Goal: Task Accomplishment & Management: Use online tool/utility

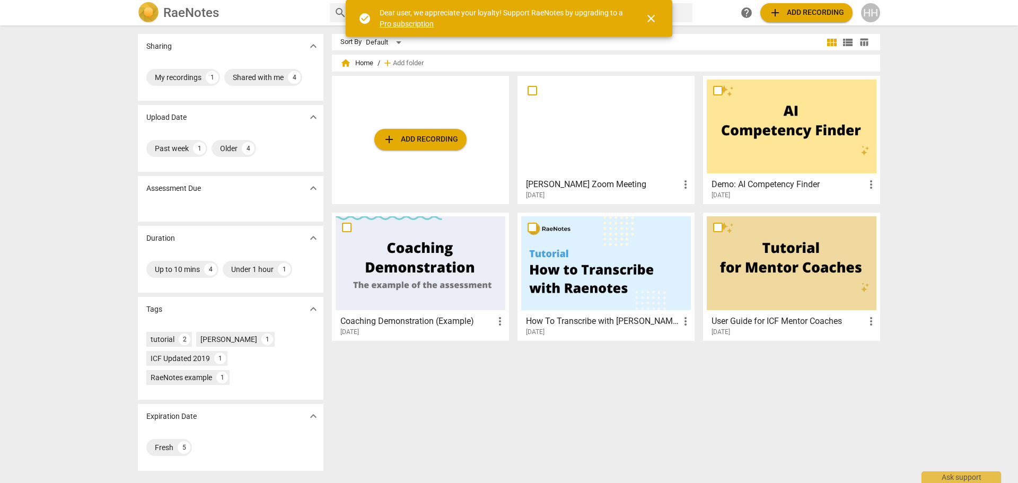
click at [630, 138] on div at bounding box center [606, 127] width 170 height 94
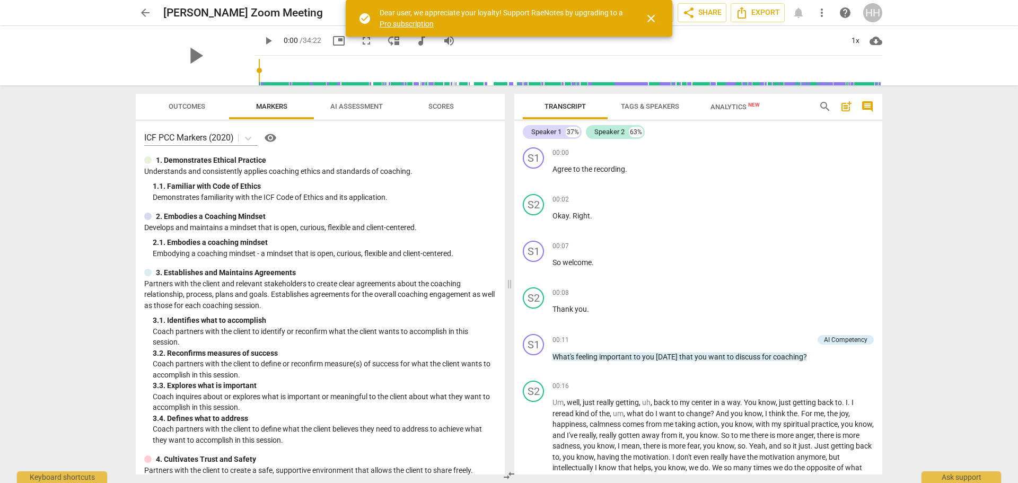
click at [187, 54] on span "play_arrow" at bounding box center [195, 56] width 28 height 28
drag, startPoint x: 878, startPoint y: 153, endPoint x: 877, endPoint y: 172, distance: 19.1
click at [877, 172] on div "S1 play_arrow pause 00:00 + Add competency keyboard_arrow_right Agree to the re…" at bounding box center [698, 166] width 368 height 47
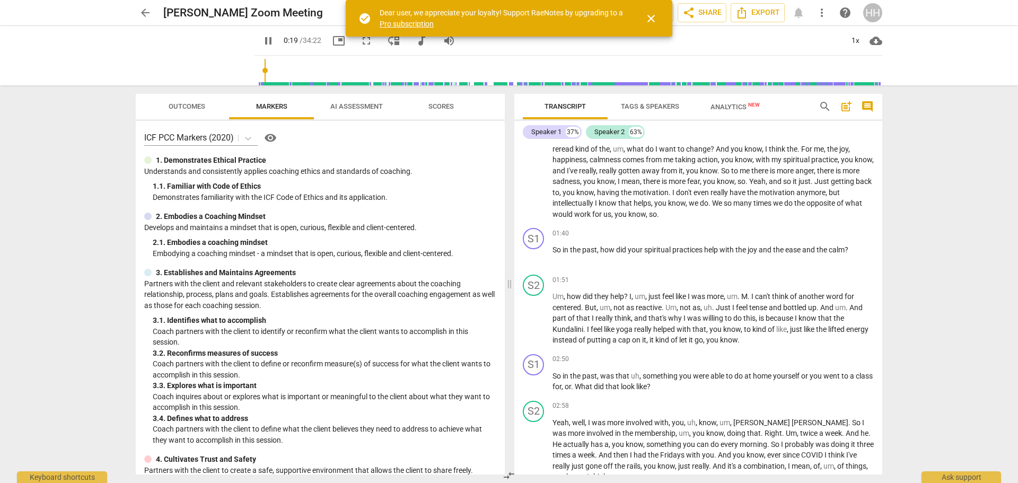
scroll to position [230, 0]
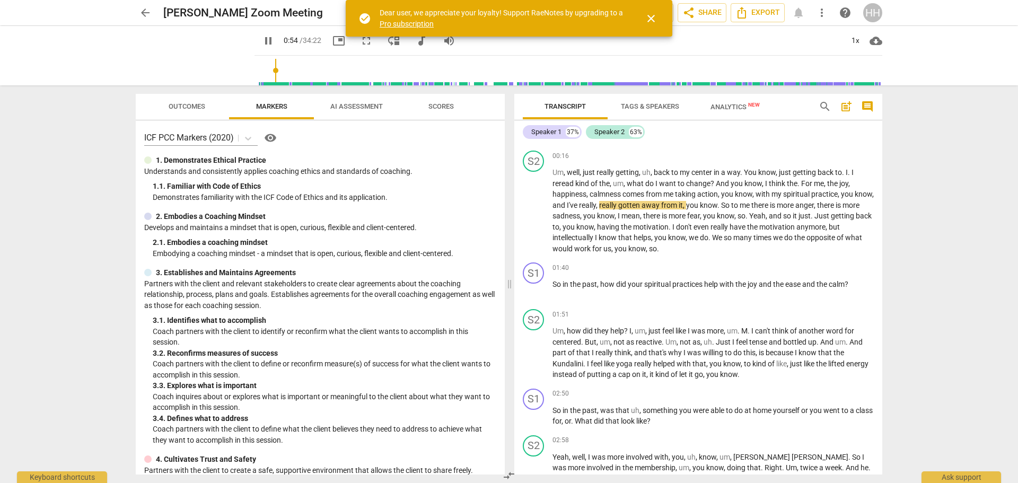
click at [652, 19] on span "close" at bounding box center [651, 18] width 13 height 13
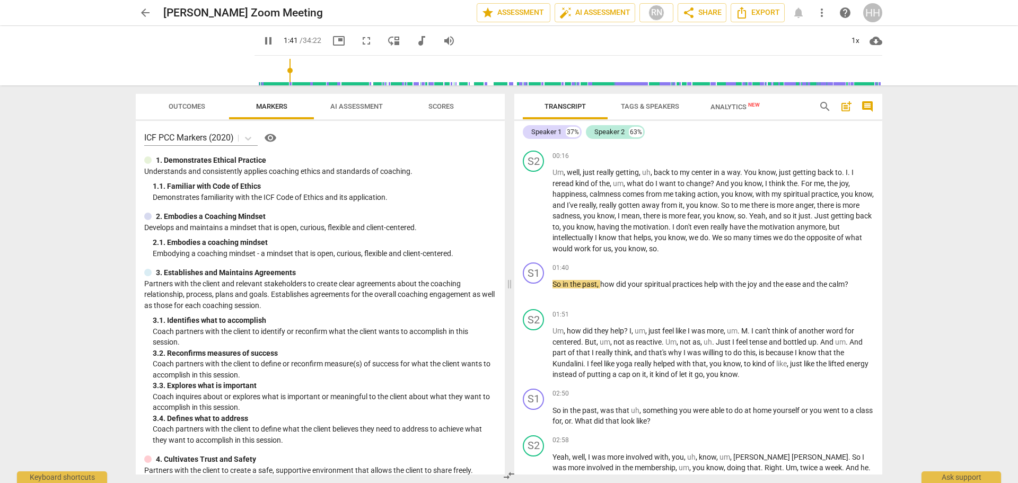
click at [0, 0] on span "pause" at bounding box center [0, 0] width 0 height 0
type input "102"
click at [759, 255] on div "S2 play_arrow pause 00:16 + Add competency keyboard_arrow_right Um , well , jus…" at bounding box center [698, 202] width 368 height 112
click at [791, 247] on p "Um , well , just really getting , uh , back to my center in a way . You know , …" at bounding box center [712, 210] width 321 height 87
click at [835, 155] on p "Add competency" at bounding box center [848, 157] width 50 height 10
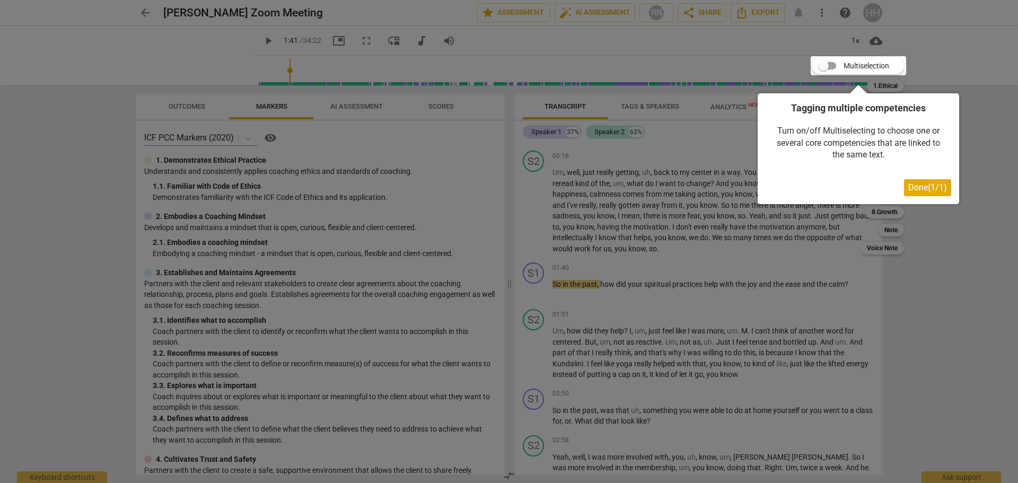
click at [913, 183] on span "Done ( 1 / 1 )" at bounding box center [927, 187] width 39 height 10
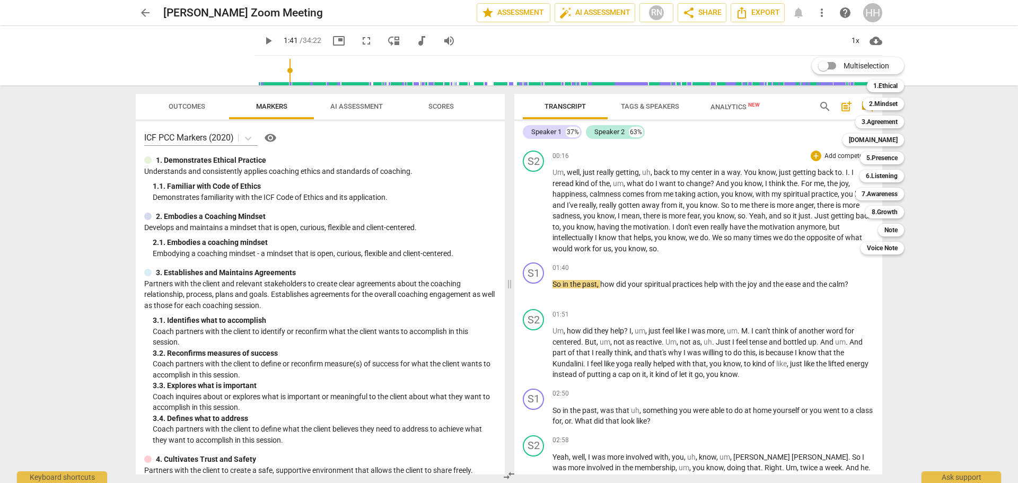
click at [896, 173] on b "6.Listening" at bounding box center [882, 176] width 32 height 13
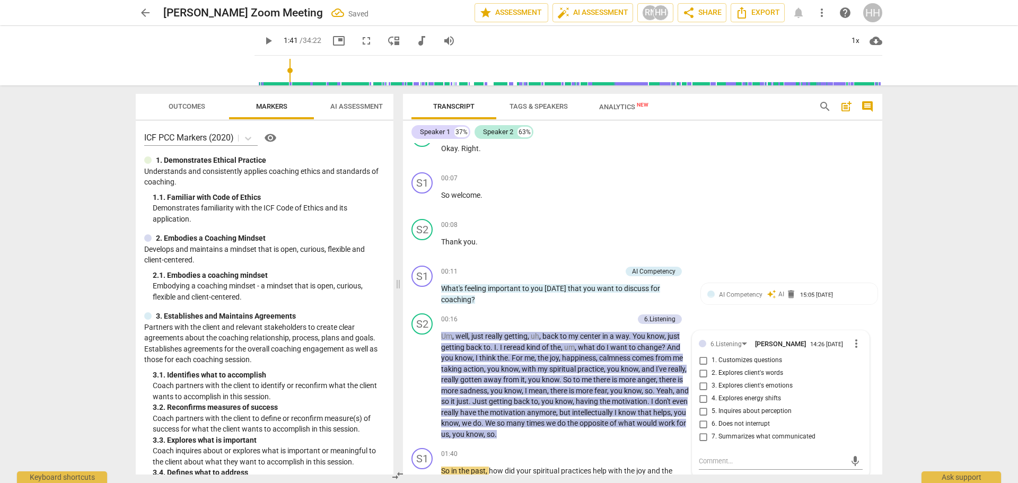
scroll to position [66, 0]
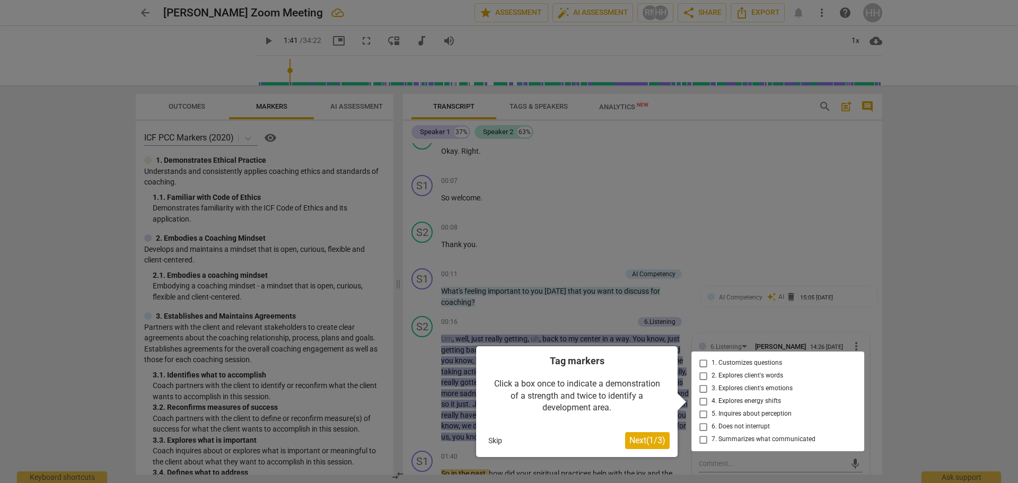
click at [699, 427] on div at bounding box center [777, 401] width 173 height 100
click at [700, 425] on div at bounding box center [777, 401] width 173 height 100
click at [653, 438] on span "Next ( 1 / 3 )" at bounding box center [647, 440] width 36 height 10
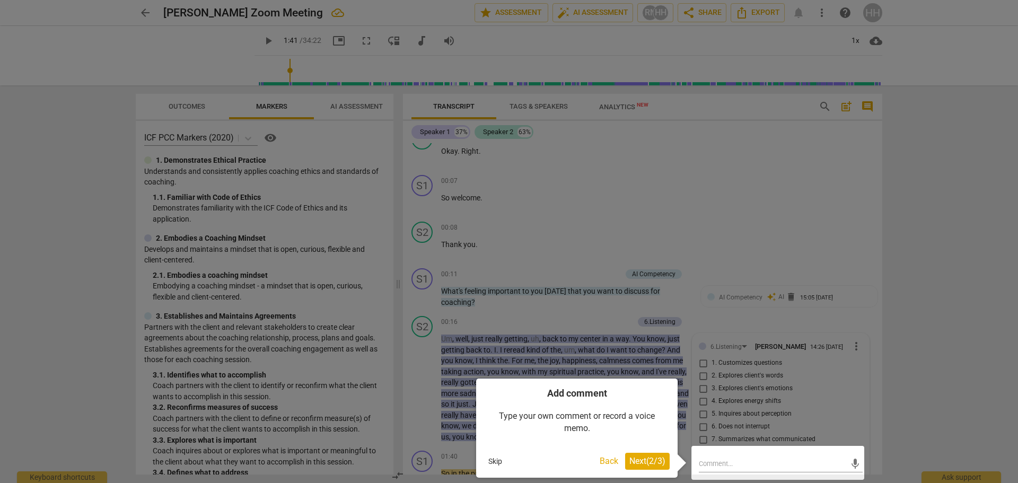
click at [652, 457] on span "Next ( 2 / 3 )" at bounding box center [647, 461] width 36 height 10
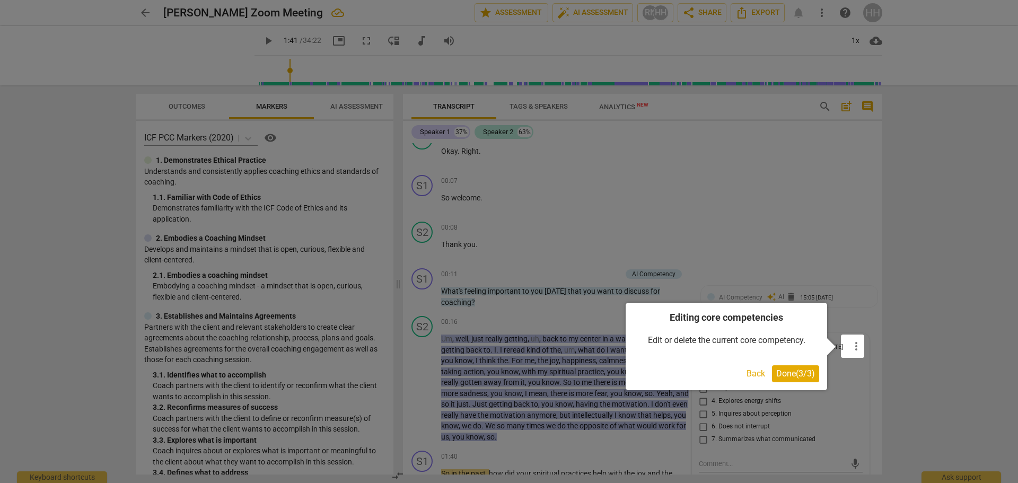
click at [799, 373] on span "Done ( 3 / 3 )" at bounding box center [795, 373] width 39 height 10
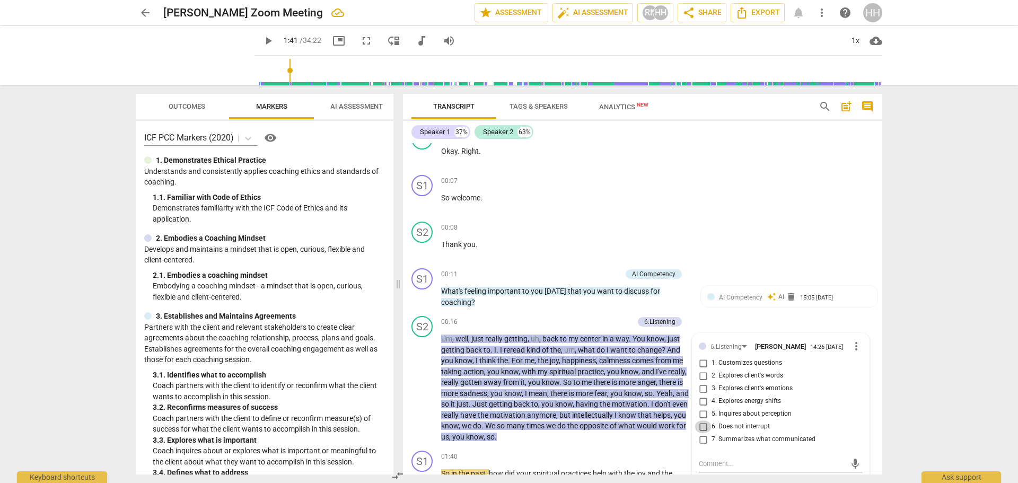
click at [701, 428] on input "6. Does not interrupt" at bounding box center [702, 426] width 17 height 13
checkbox input "true"
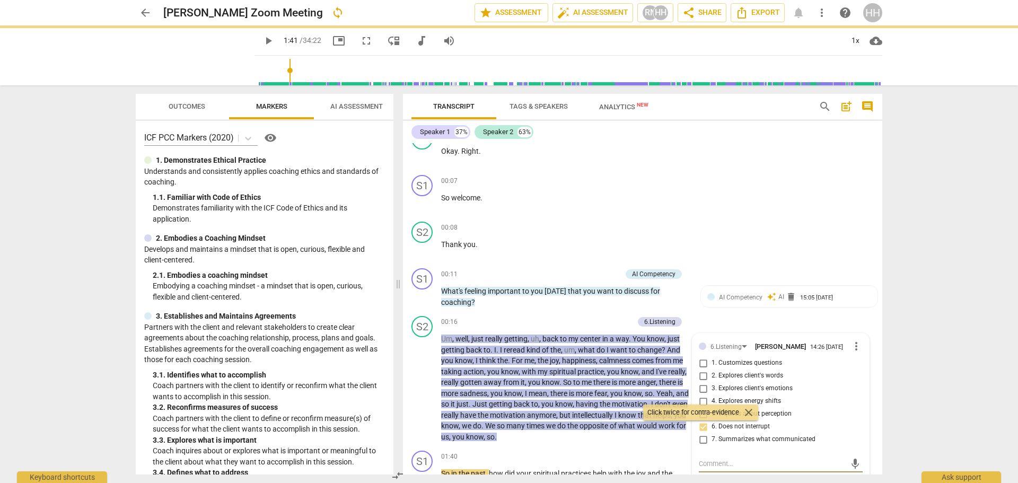
click at [704, 463] on textarea at bounding box center [772, 464] width 147 height 10
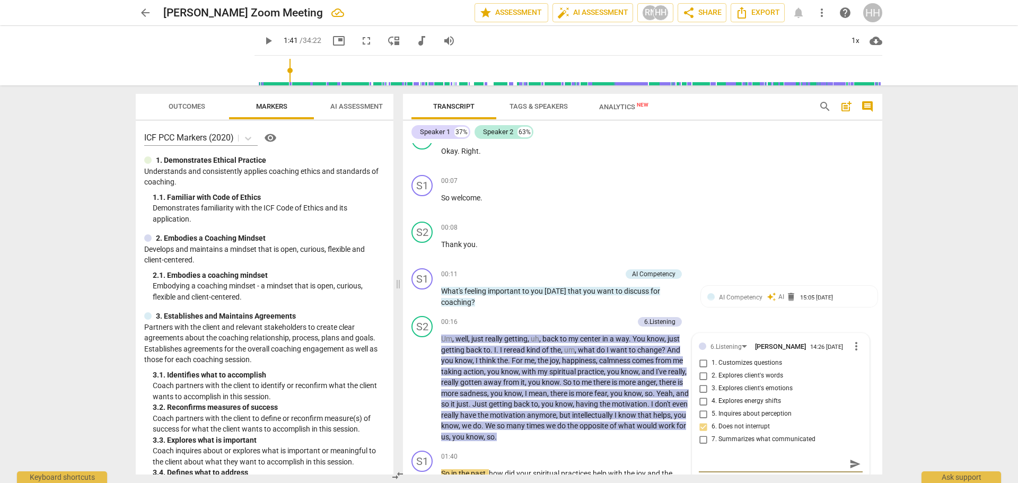
type textarea "I"
type textarea "I h"
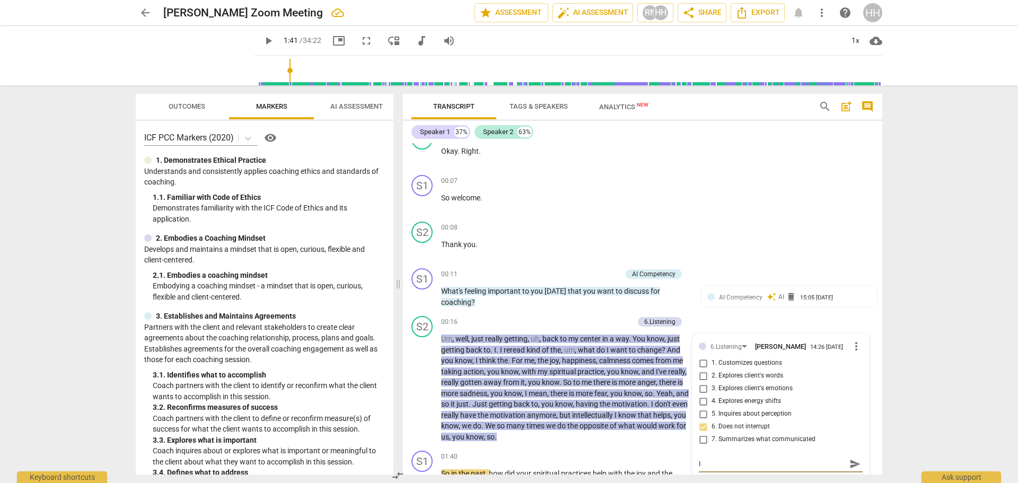
type textarea "I h"
type textarea "I ha"
type textarea "I hav"
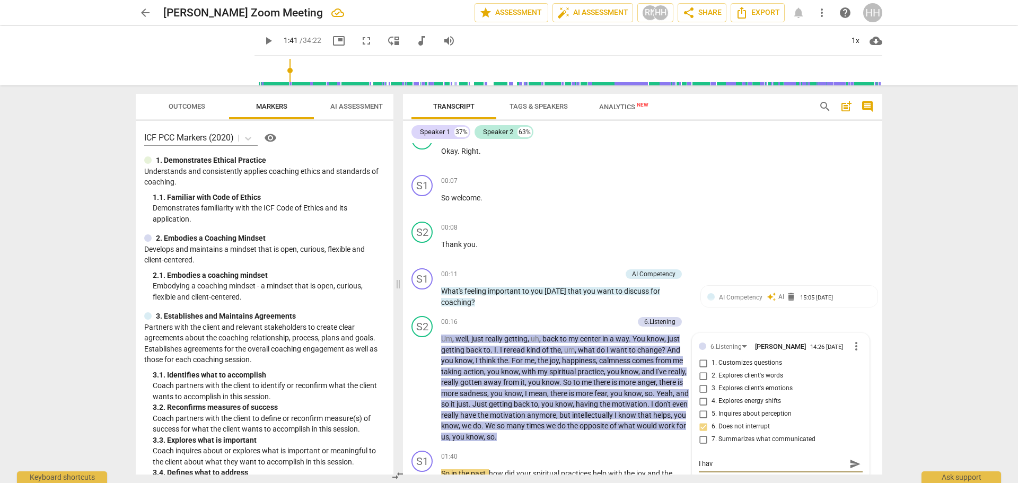
type textarea "I have"
type textarea "I have i"
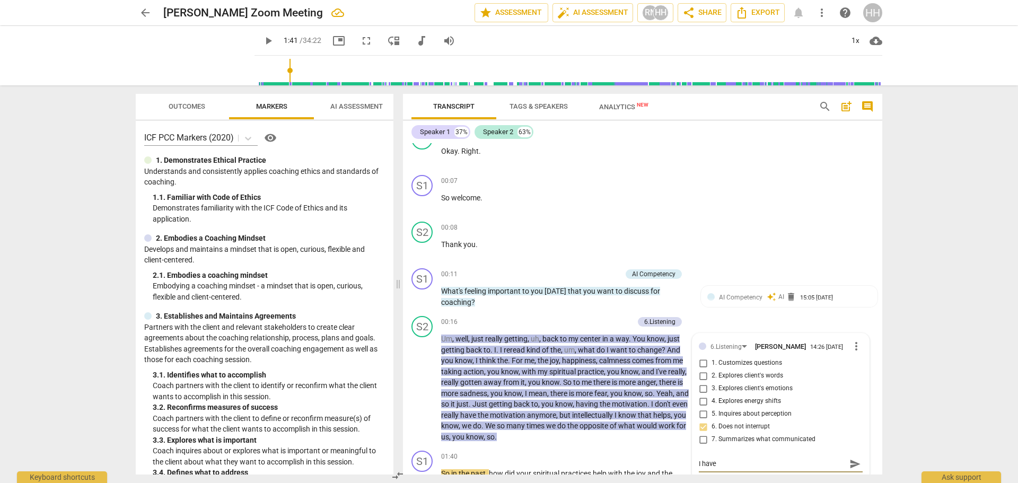
type textarea "I have i"
type textarea "I have im"
type textarea "I have imp"
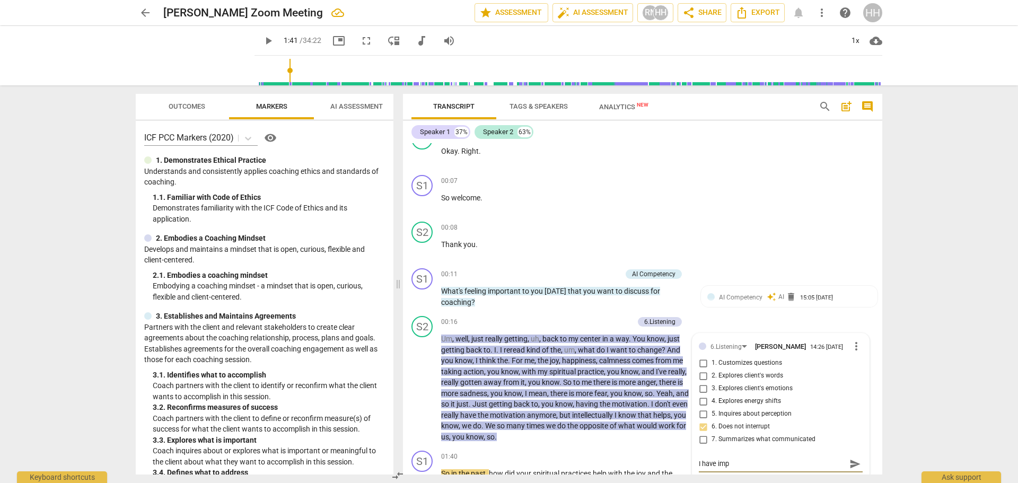
type textarea "I have impr"
type textarea "I have impro"
type textarea "I have improv"
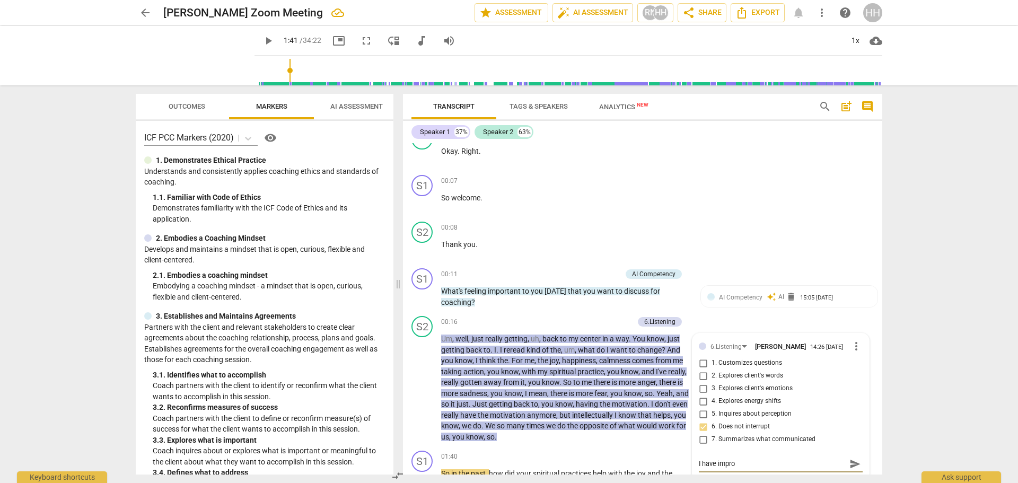
type textarea "I have improv"
type textarea "I have improve"
type textarea "I have improved"
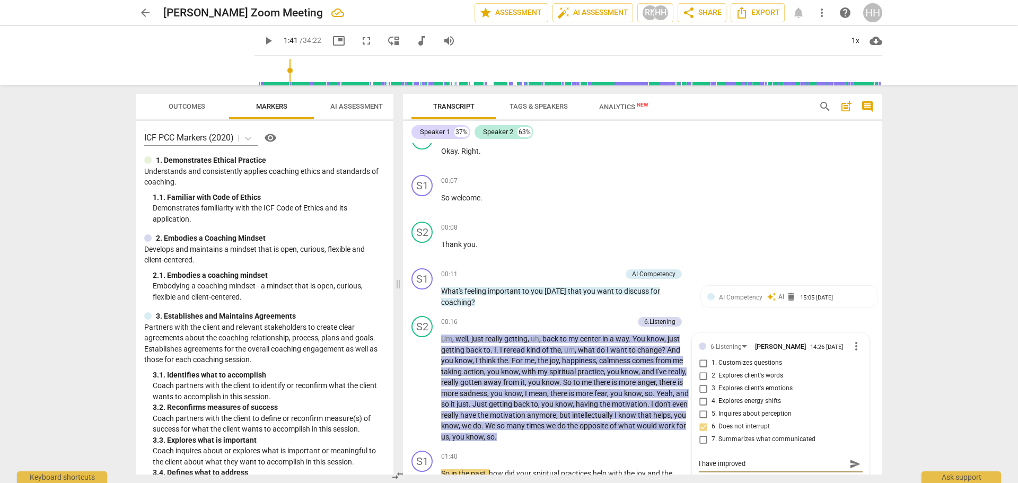
type textarea "I have improved"
type textarea "I have improved m"
type textarea "I have improved my"
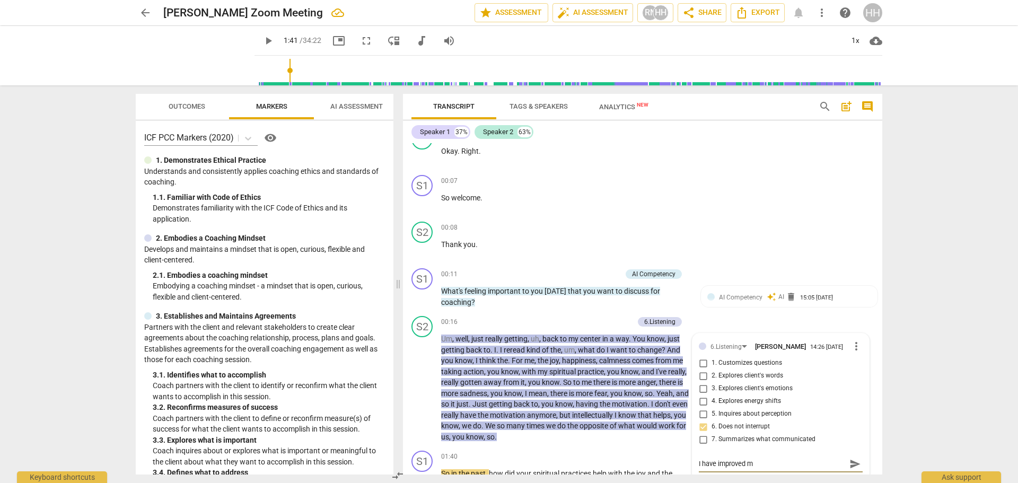
type textarea "I have improved my"
type textarea "I have improved my l"
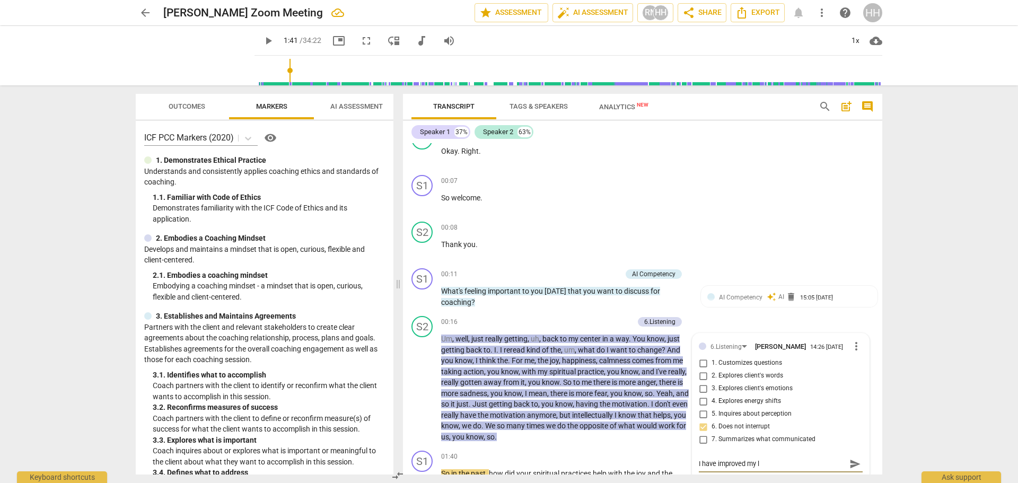
type textarea "I have improved my li"
type textarea "I have improved my lis"
type textarea "I have improved my list"
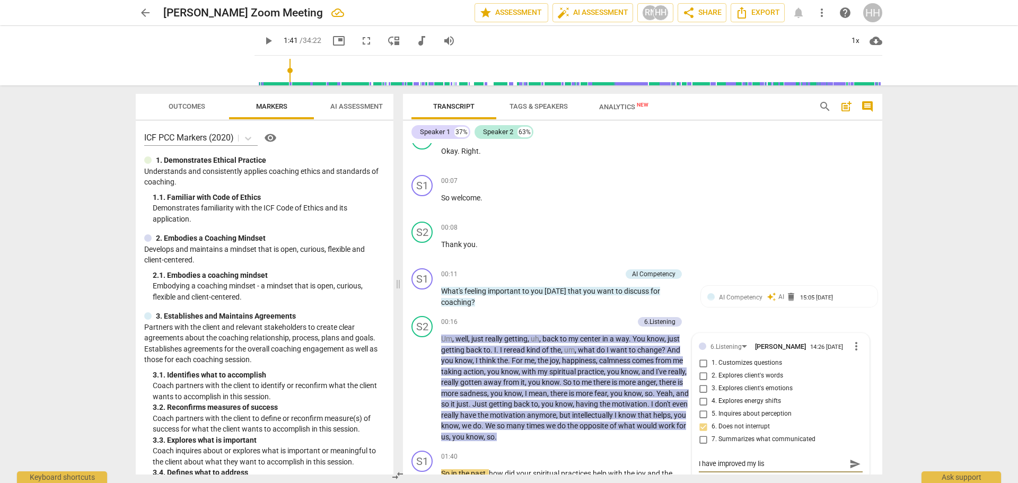
type textarea "I have improved my list"
type textarea "I have improved my liste"
type textarea "I have improved my listen"
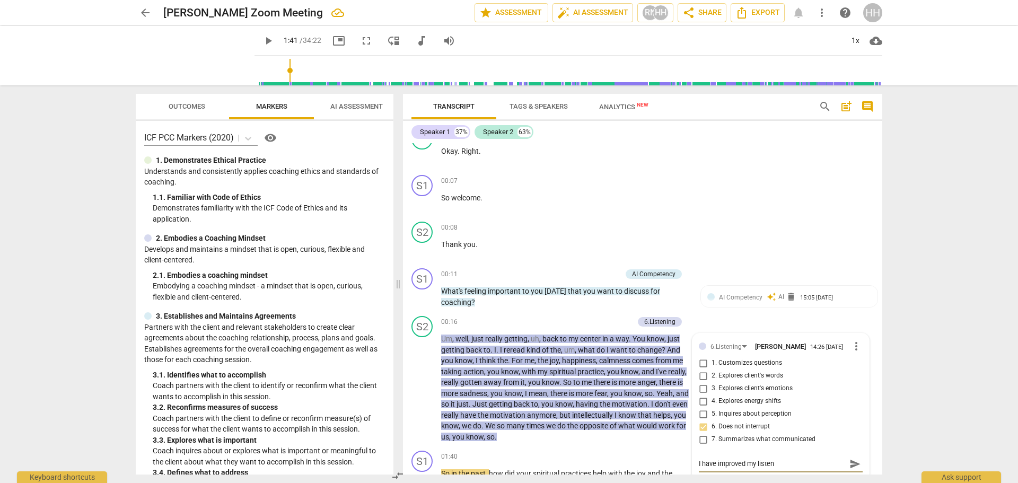
type textarea "I have improved my listeni"
type textarea "I have improved my listenin"
type textarea "I have improved my listening"
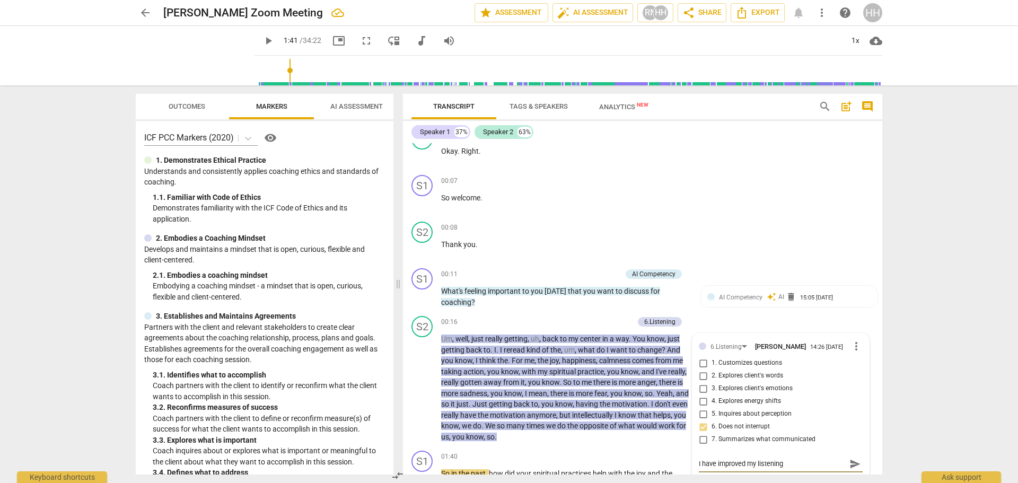
type textarea "I have improved my listening"
type textarea "I have improved my listening g"
type textarea "I have improved my listening gr"
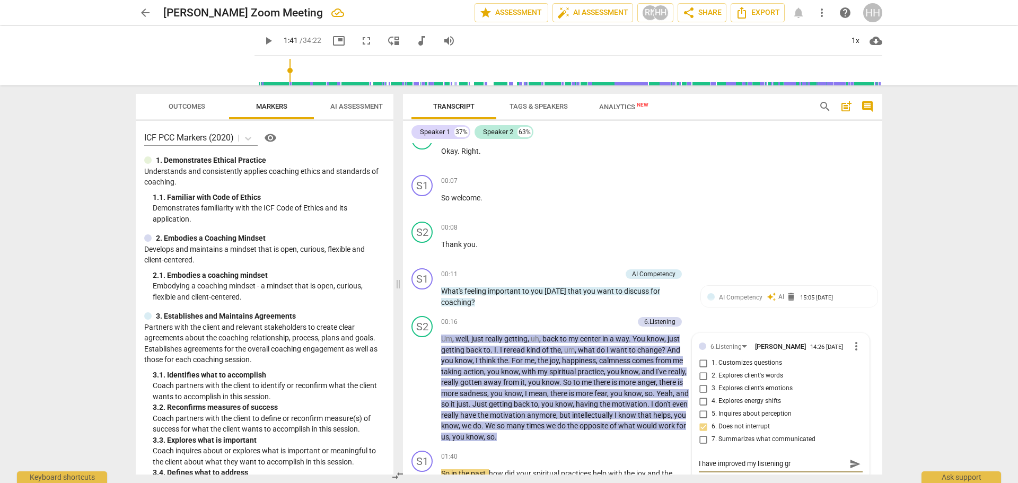
type textarea "I have improved my listening gre"
type textarea "I have improved my listening grea"
type textarea "I have improved my listening great"
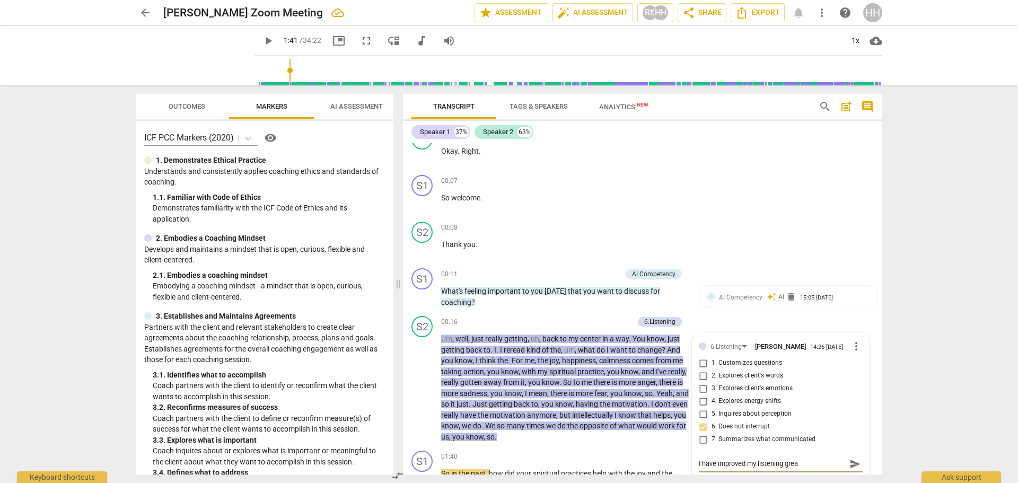
type textarea "I have improved my listening great"
type textarea "I have improved my listening greatl"
type textarea "I have improved my listening greatly"
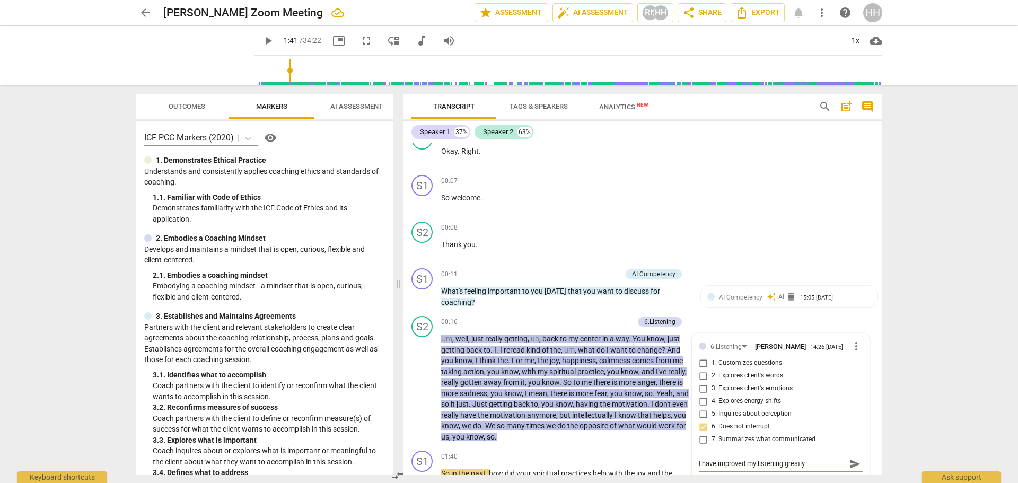
type textarea "I have improved my listening greatly"
type textarea "I have improved my listening greatly s"
type textarea "I have improved my listening greatly si"
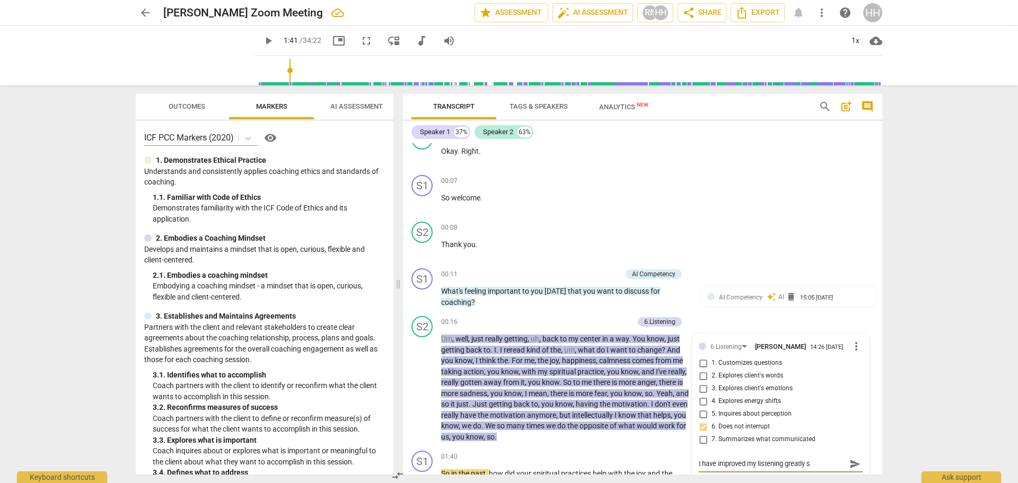
type textarea "I have improved my listening greatly si"
type textarea "I have improved my listening greatly sin"
type textarea "I have improved my listening greatly sinc"
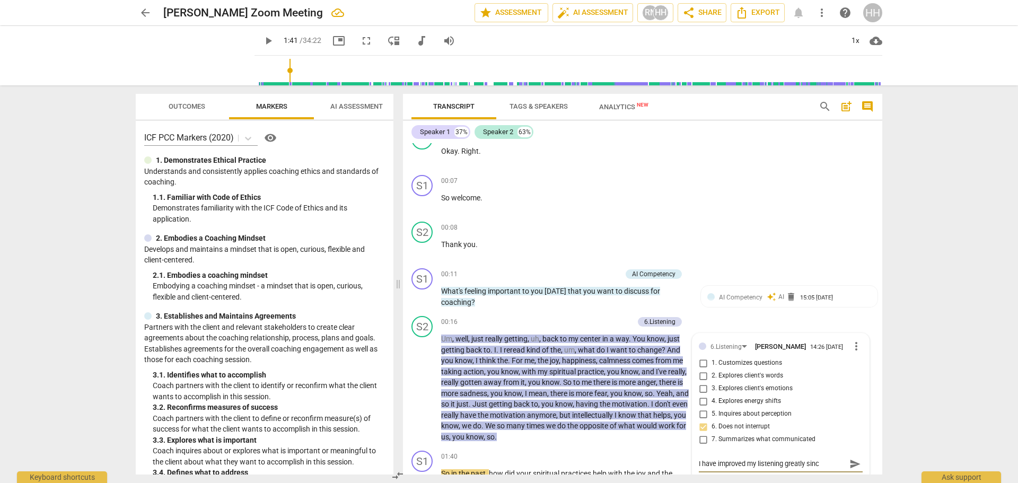
type textarea "I have improved my listening greatly since"
type textarea "I have improved my listening greatly since t"
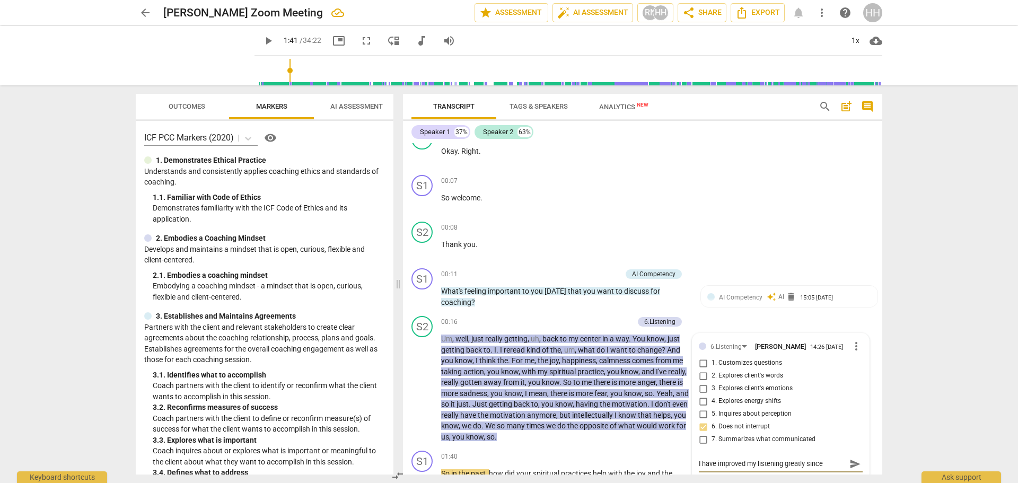
type textarea "I have improved my listening greatly since t"
type textarea "I have improved my listening greatly since th"
type textarea "I have improved my listening greatly since the"
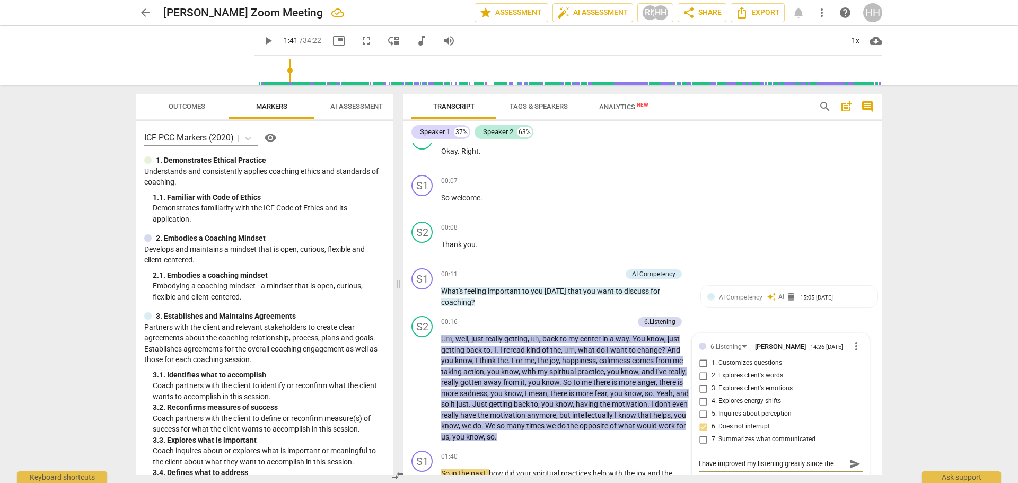
type textarea "I have improved my listening greatly since the"
type textarea "I have improved my listening greatly since the p"
type textarea "I have improved my listening greatly since the pr"
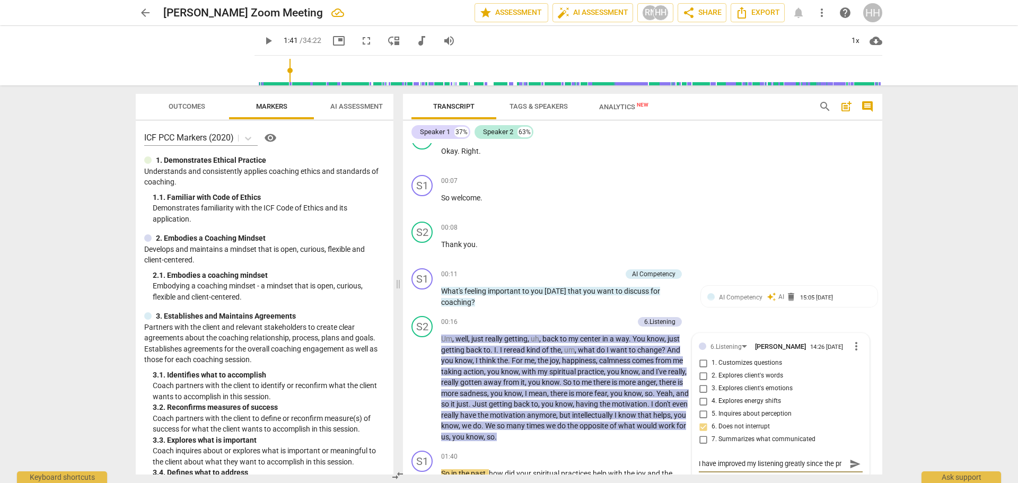
type textarea "I have improved my listening greatly since the pro"
type textarea "I have improved my listening greatly since the prog"
type textarea "I have improved my listening greatly since the progr"
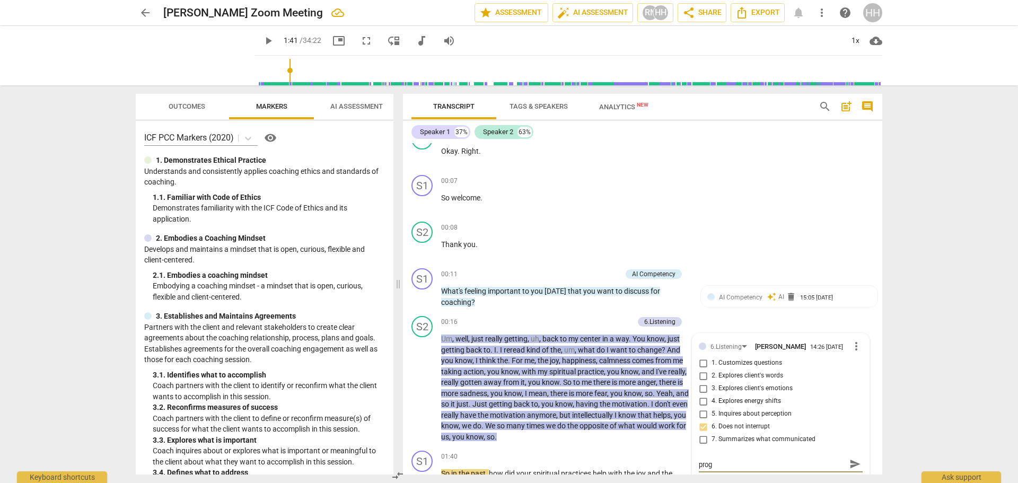
type textarea "I have improved my listening greatly since the progr"
type textarea "I have improved my listening greatly since the progra"
type textarea "I have improved my listening greatly since the program"
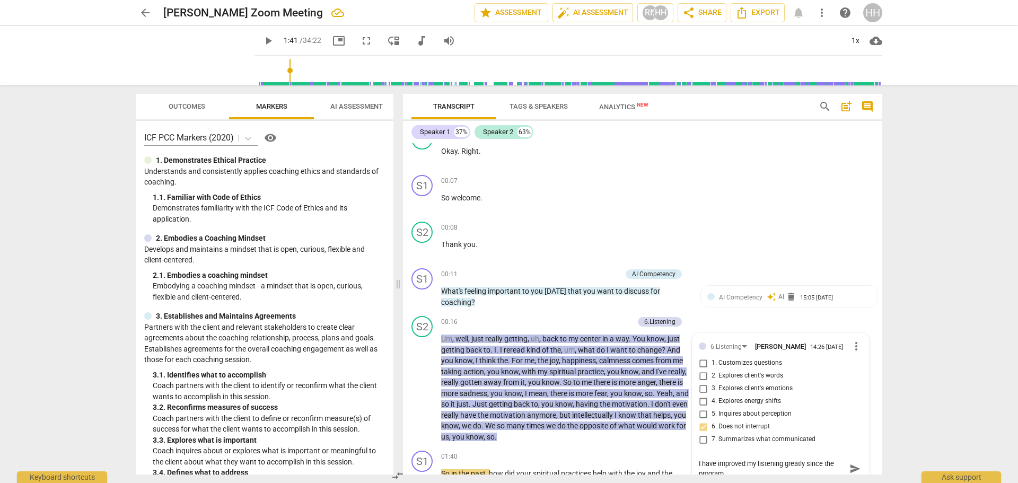
type textarea "I have improved my listening greatly since the program"
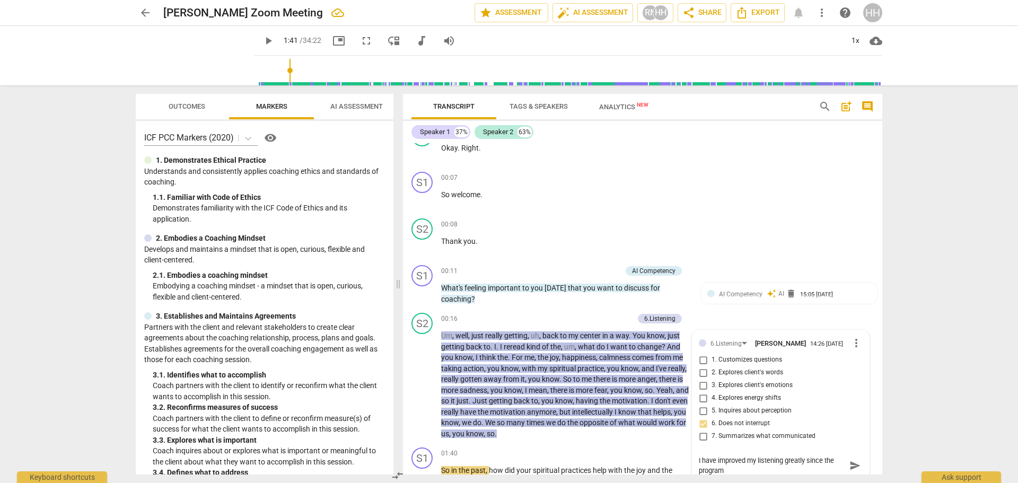
type textarea "I have improved my listening greatly since the program s"
type textarea "I have improved my listening greatly since the program st"
type textarea "I have improved my listening greatly since the program sta"
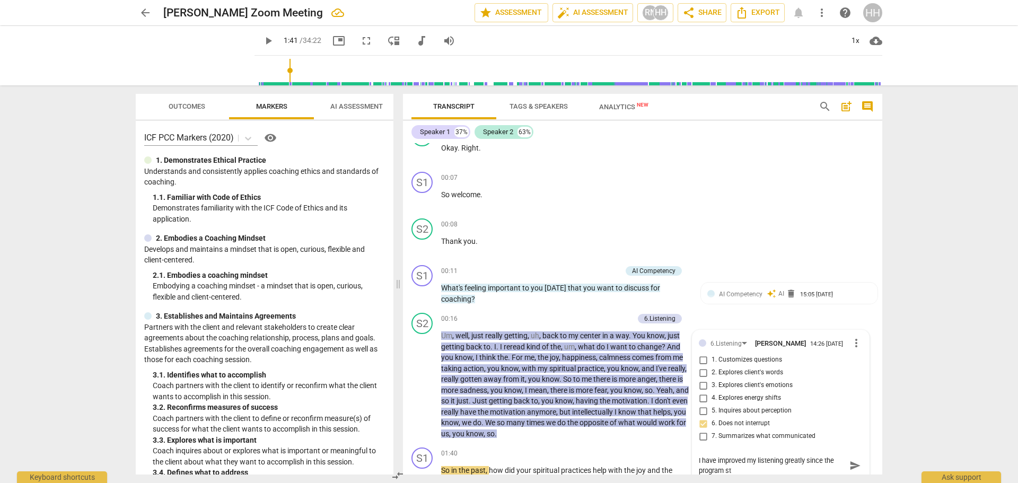
type textarea "I have improved my listening greatly since the program sta"
type textarea "I have improved my listening greatly since the program star"
type textarea "I have improved my listening greatly since the program start"
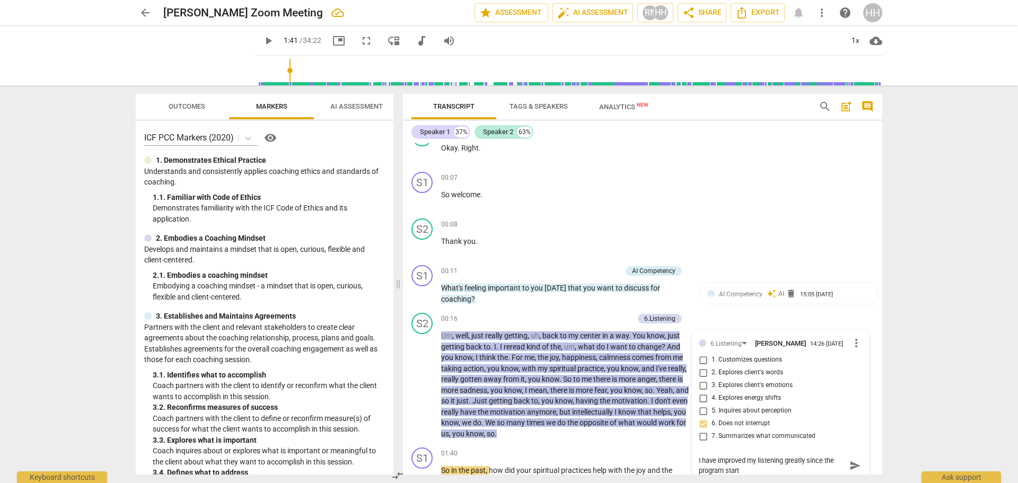
type textarea "I have improved my listening greatly since the program starte"
type textarea "I have improved my listening greatly since the program started"
type textarea "I have improved my listening greatly since the program started."
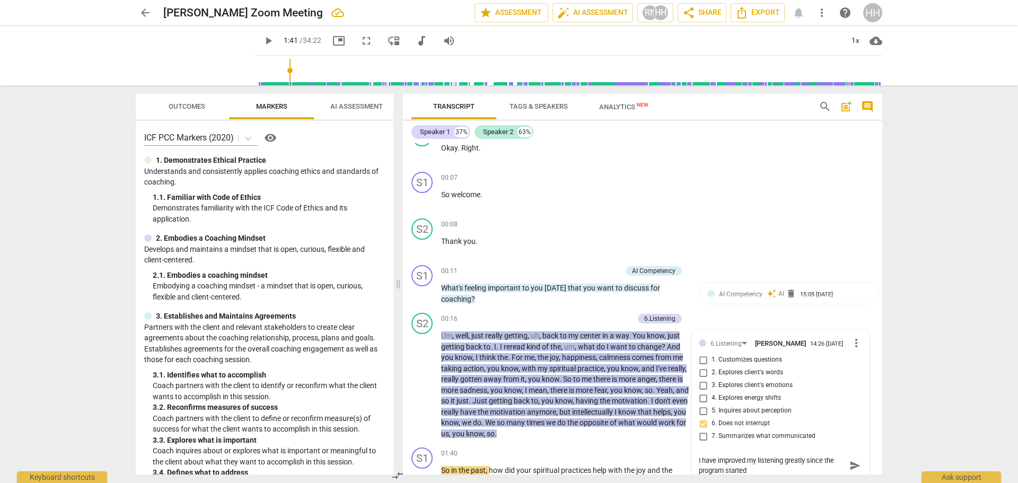
type textarea "I have improved my listening greatly since the program started."
type textarea "I have improved my listening greatly since the program started. Q"
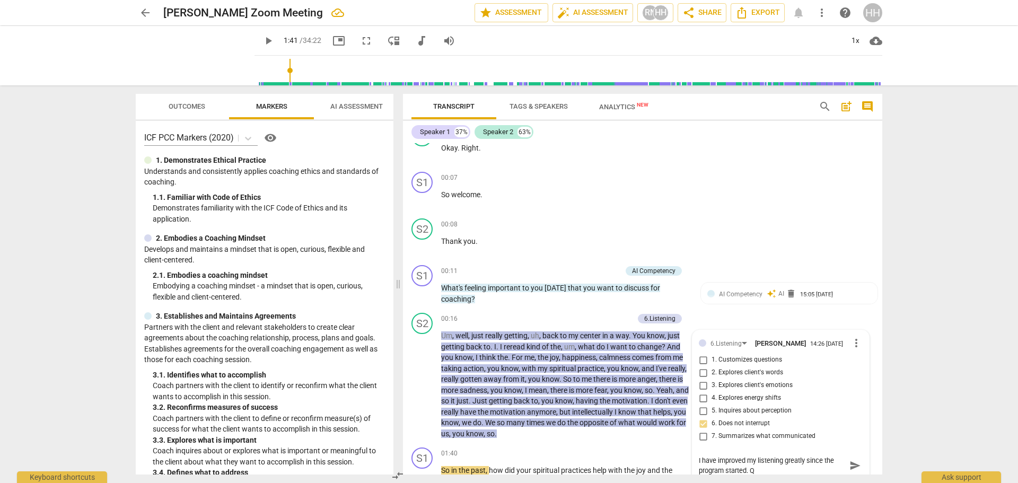
type textarea "I have improved my listening greatly since the program started. Qu"
type textarea "I have improved my listening greatly since the program started. Que"
type textarea "I have improved my listening greatly since the program started. Ques"
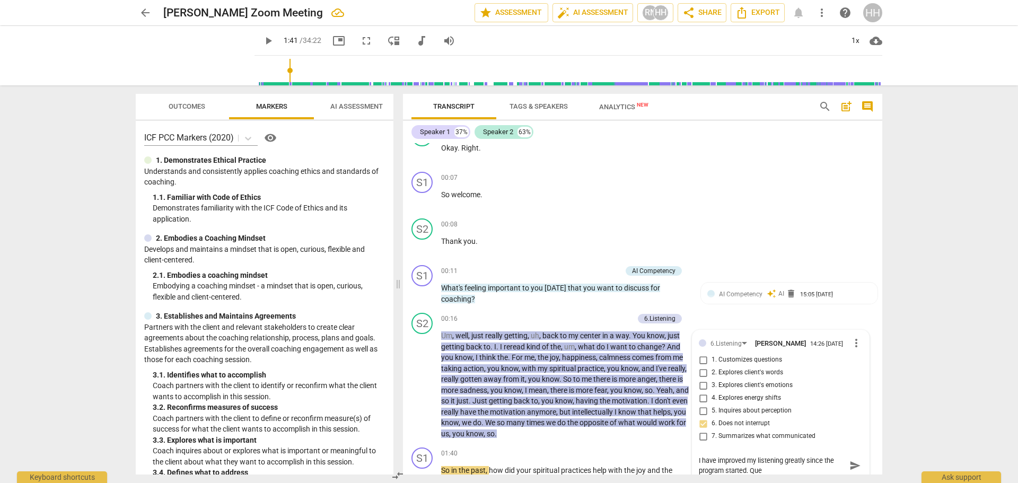
type textarea "I have improved my listening greatly since the program started. Ques"
type textarea "I have improved my listening greatly since the program started. Quest"
type textarea "I have improved my listening greatly since the program started. Questi"
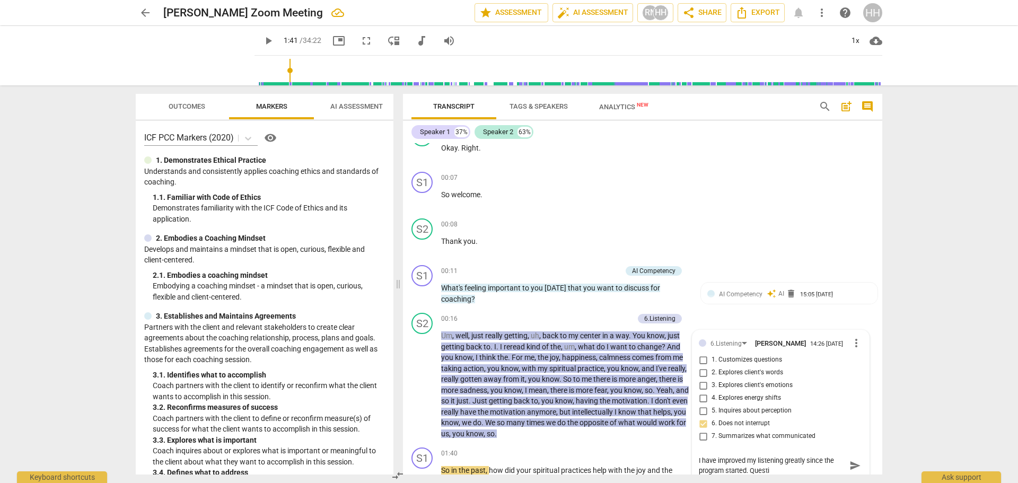
type textarea "I have improved my listening greatly since the program started. Questio"
type textarea "I have improved my listening greatly since the program started. Question"
type textarea "I have improved my listening greatly since the program started. Question:"
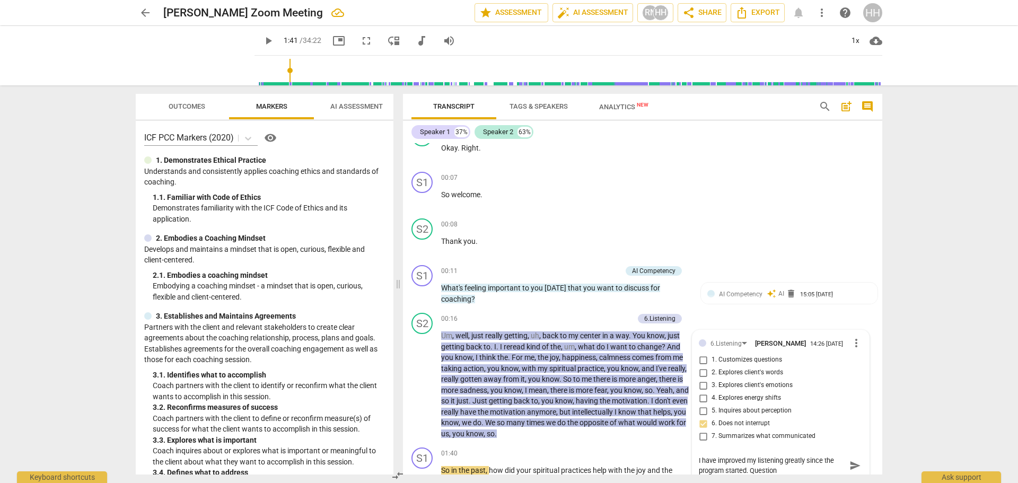
type textarea "I have improved my listening greatly since the program started. Question:"
type textarea "I have improved my listening greatly since the program started. Question: H"
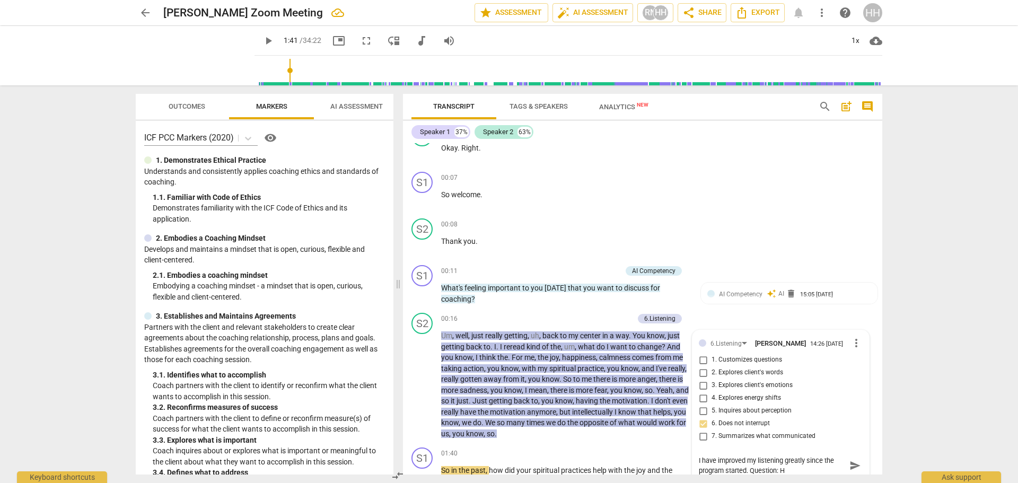
type textarea "I have improved my listening greatly since the program started. Question: Ho"
type textarea "I have improved my listening greatly since the program started. Question: How"
type textarea "I have improved my listening greatly since the program started. Question: How m"
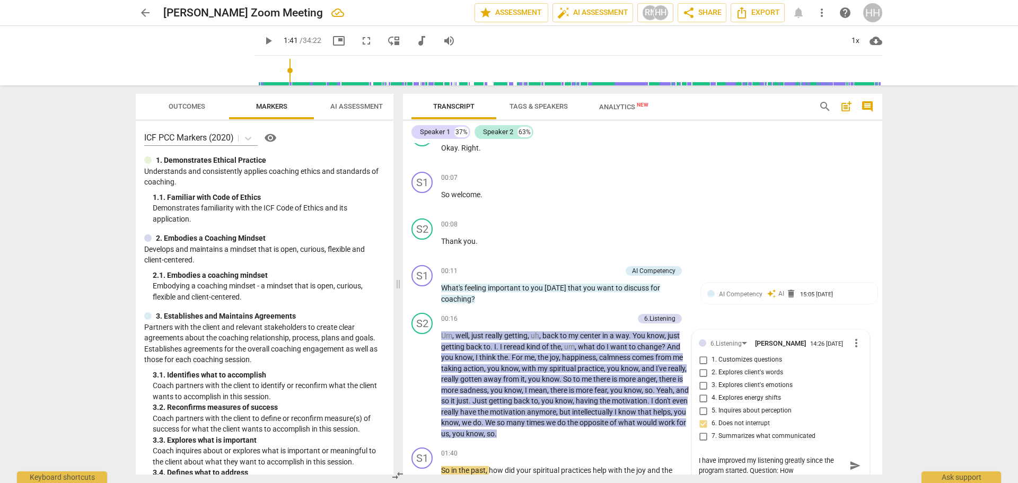
type textarea "I have improved my listening greatly since the program started. Question: How m"
type textarea "I have improved my listening greatly since the program started. Question: How mu"
type textarea "I have improved my listening greatly since the program started. Question: How m…"
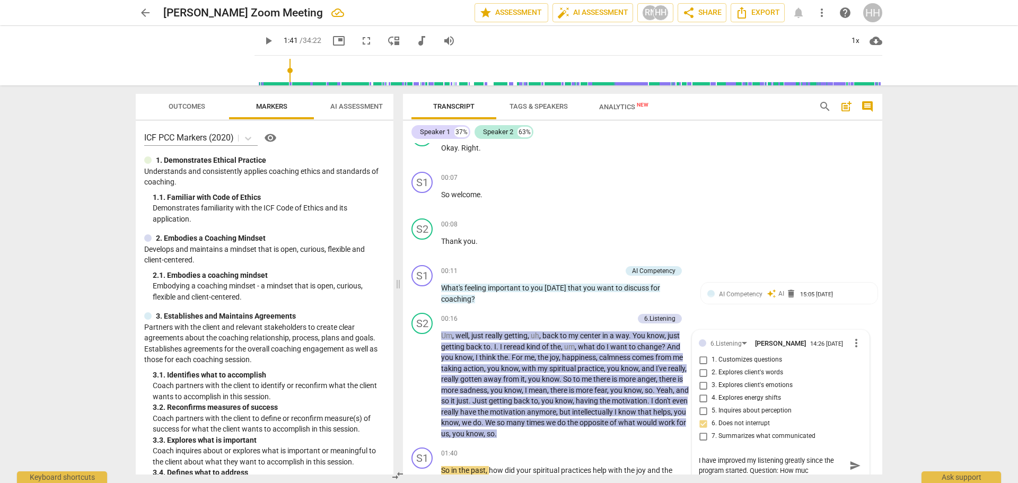
type textarea "I have improved my listening greatly since the program started. Question: How m…"
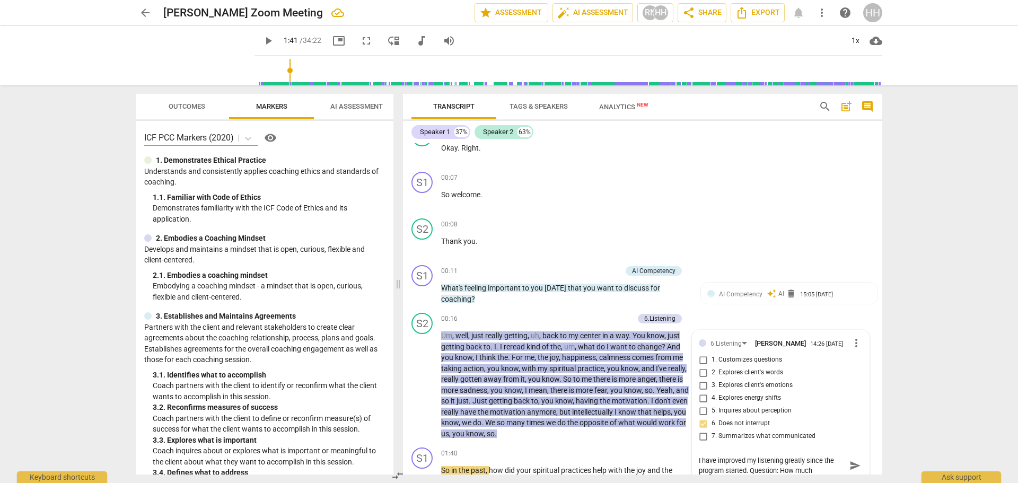
type textarea "I have improved my listening greatly since the program started. Question: How m…"
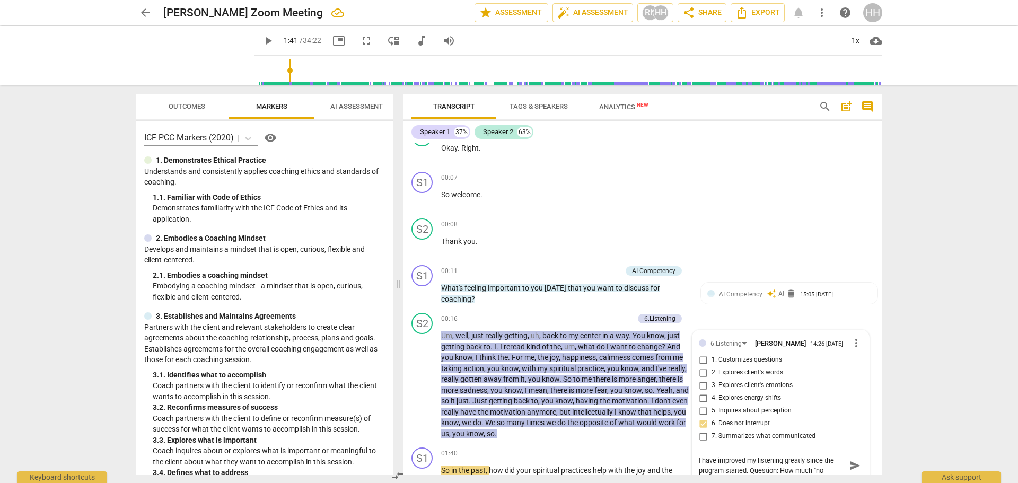
type textarea "I have improved my listening greatly since the program started. Question: How m…"
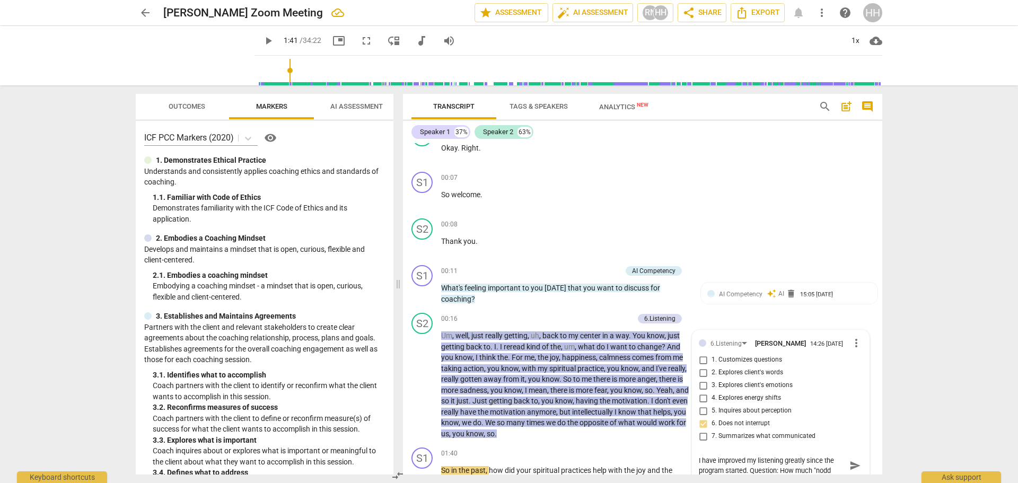
type textarea "I have improved my listening greatly since the program started. Question: How m…"
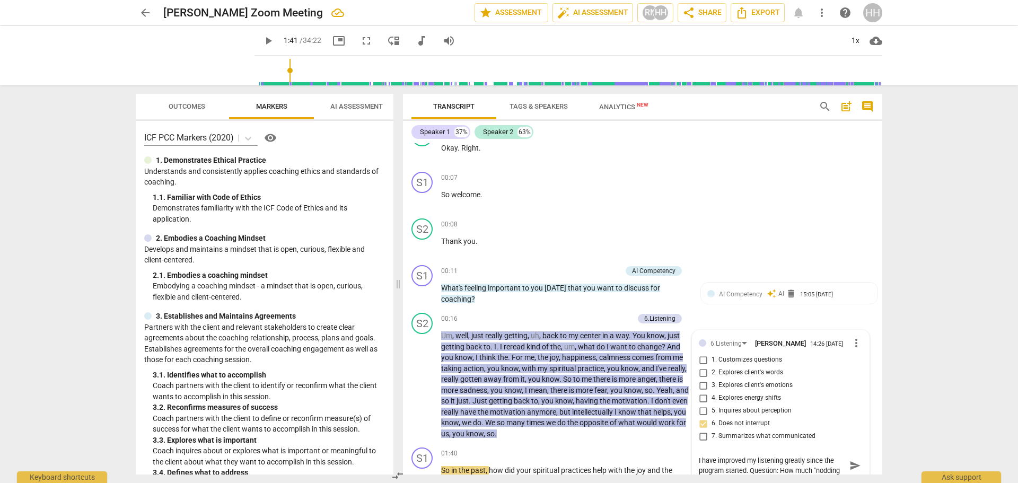
type textarea "I have improved my listening greatly since the program started. Question: How m…"
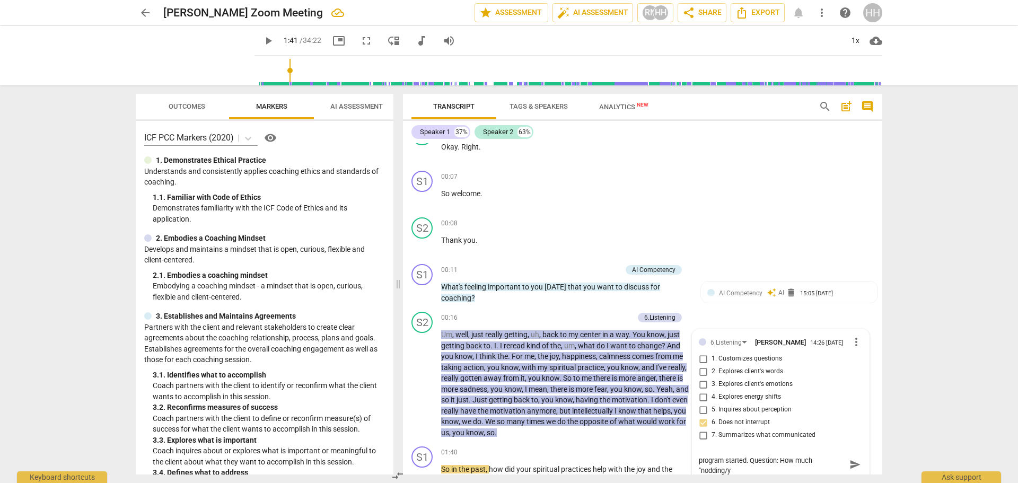
type textarea "I have improved my listening greatly since the program started. Question: How m…"
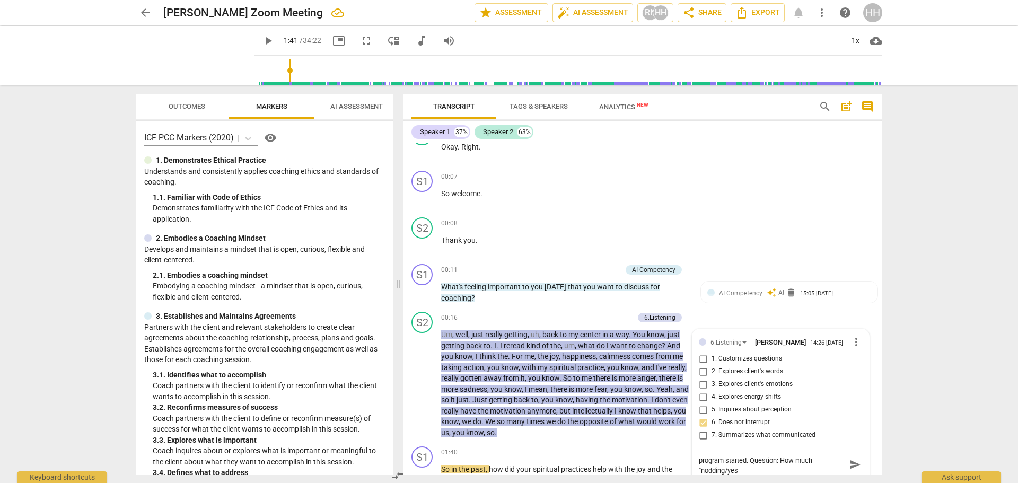
type textarea "I have improved my listening greatly since the program started. Question: How m…"
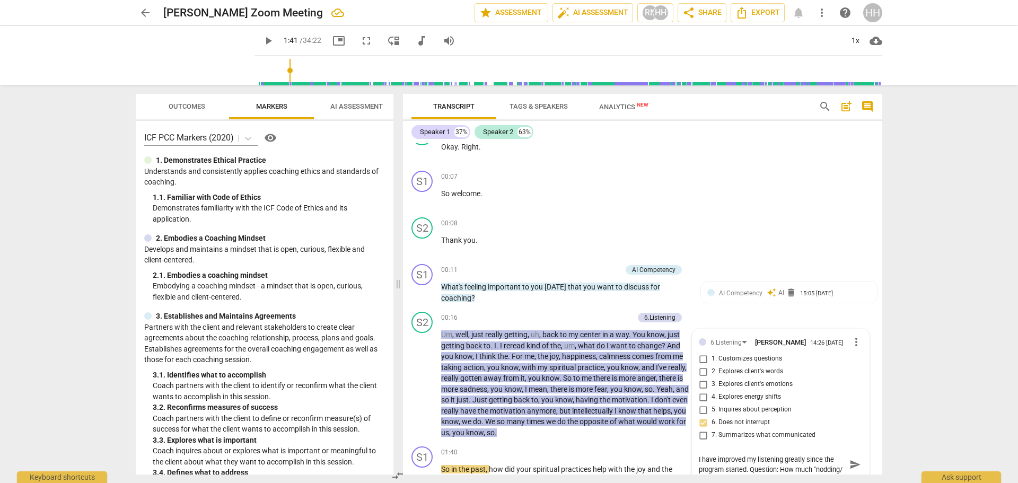
type textarea "I have improved my listening greatly since the program started. Question: How m…"
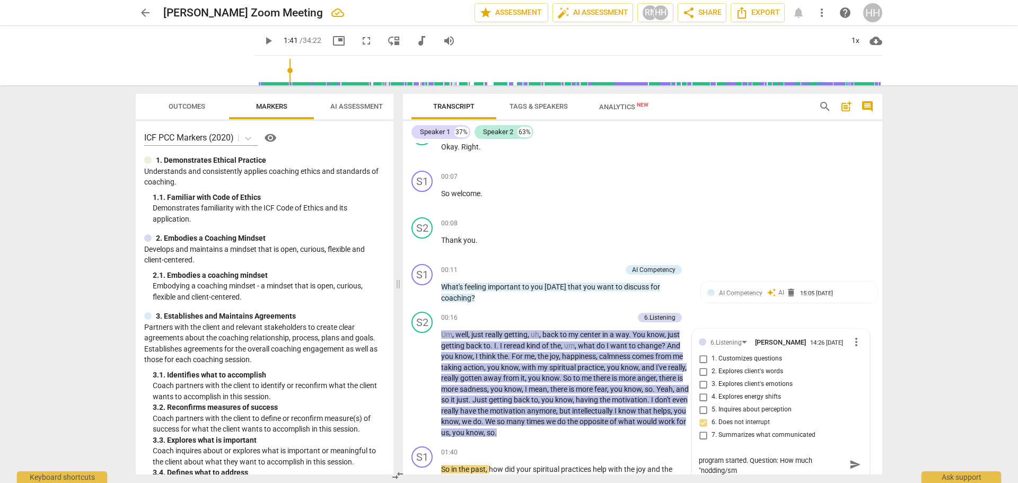
type textarea "I have improved my listening greatly since the program started. Question: How m…"
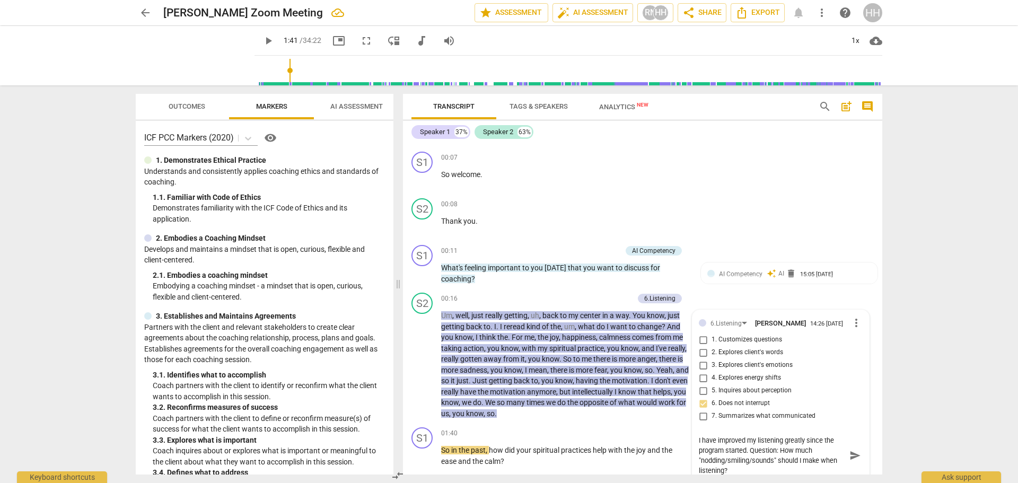
scroll to position [99, 0]
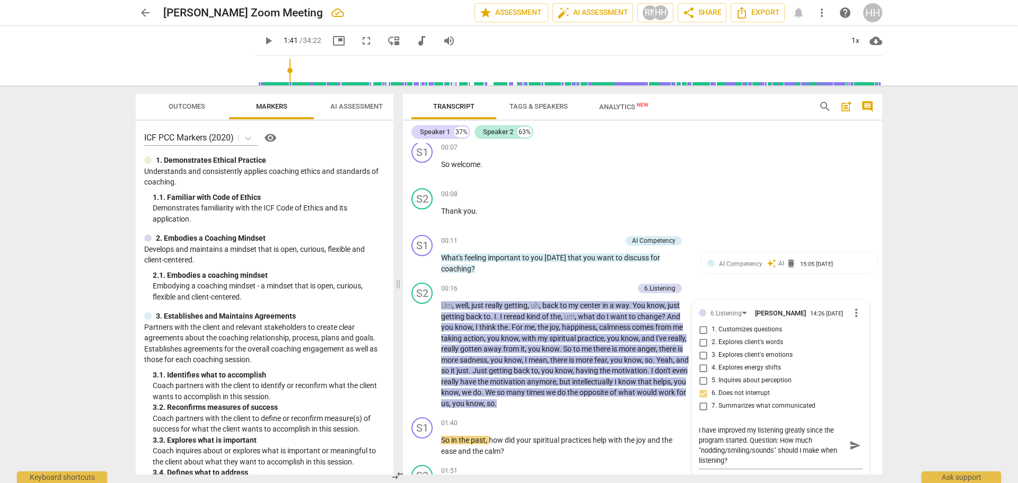
click at [927, 378] on div "arrow_back [PERSON_NAME] Zoom Meeting edit star Assessment auto_fix_high AI Ass…" at bounding box center [509, 241] width 1018 height 483
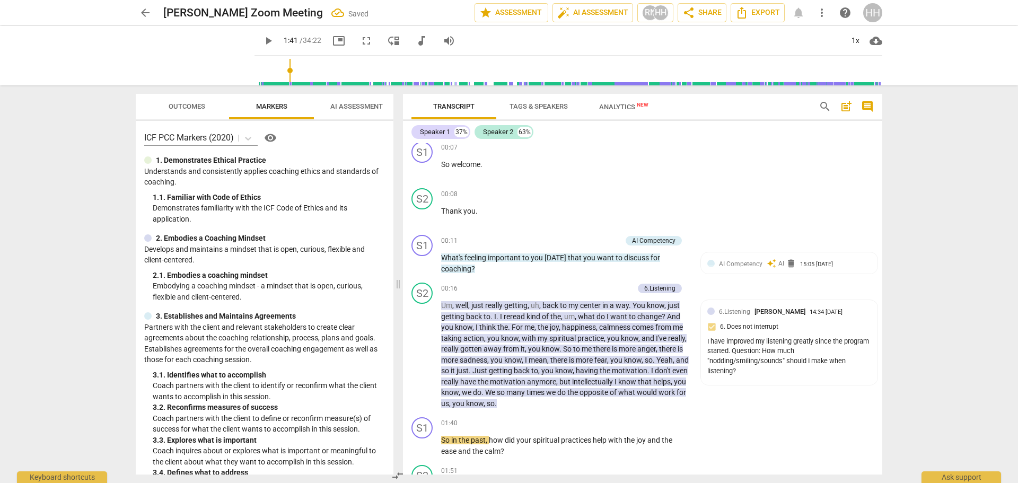
click at [0, 0] on span "play_arrow" at bounding box center [0, 0] width 0 height 0
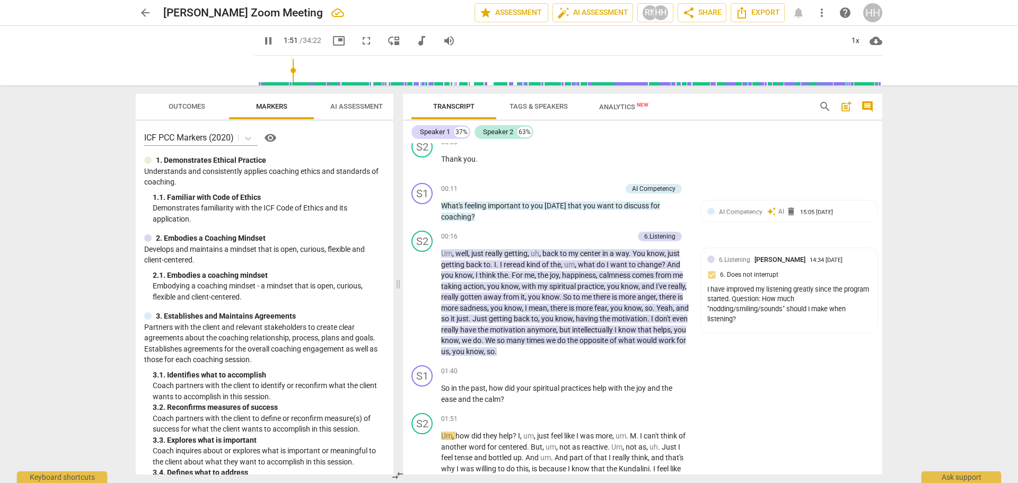
scroll to position [152, 0]
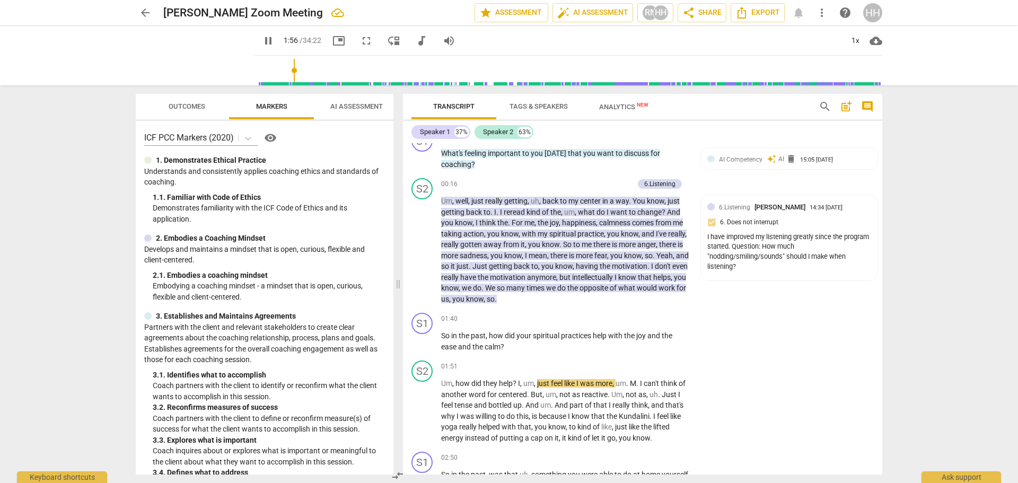
click at [0, 0] on span "pause" at bounding box center [0, 0] width 0 height 0
click at [712, 338] on div "S1 play_arrow pause 01:40 + Add competency keyboard_arrow_right So in the past …" at bounding box center [642, 332] width 479 height 48
click at [647, 316] on p "Add competency" at bounding box center [656, 319] width 50 height 10
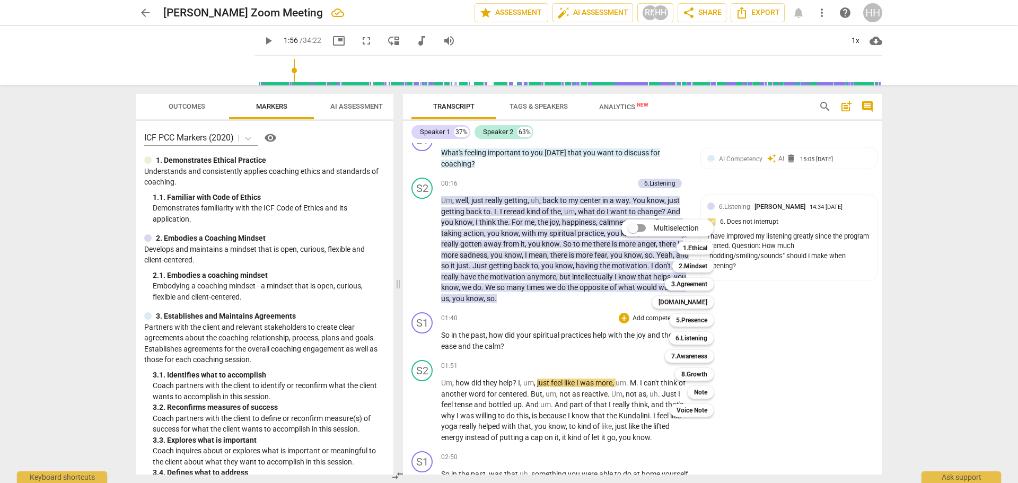
click at [700, 389] on b "Note" at bounding box center [700, 392] width 13 height 13
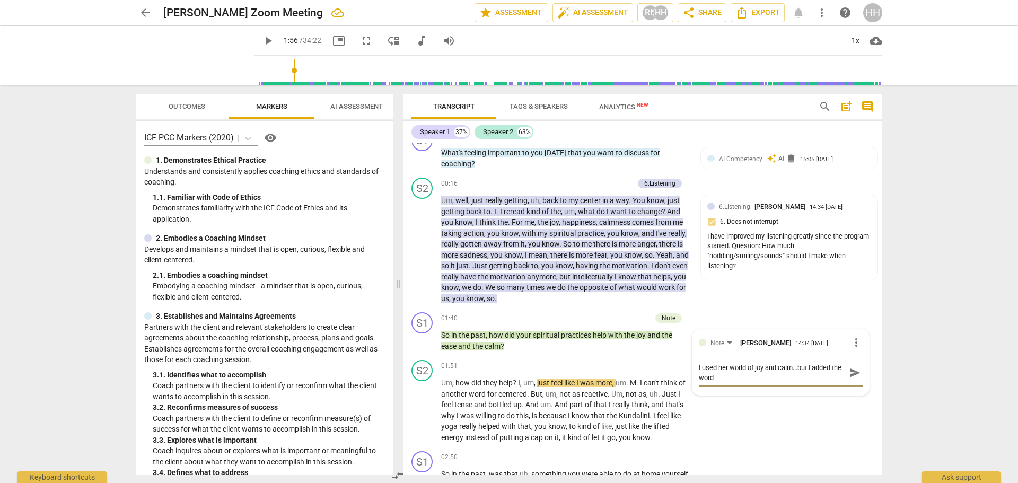
scroll to position [0, 0]
click at [727, 412] on div "S2 play_arrow pause 01:51 + Add competency keyboard_arrow_right Um , how did th…" at bounding box center [642, 401] width 479 height 91
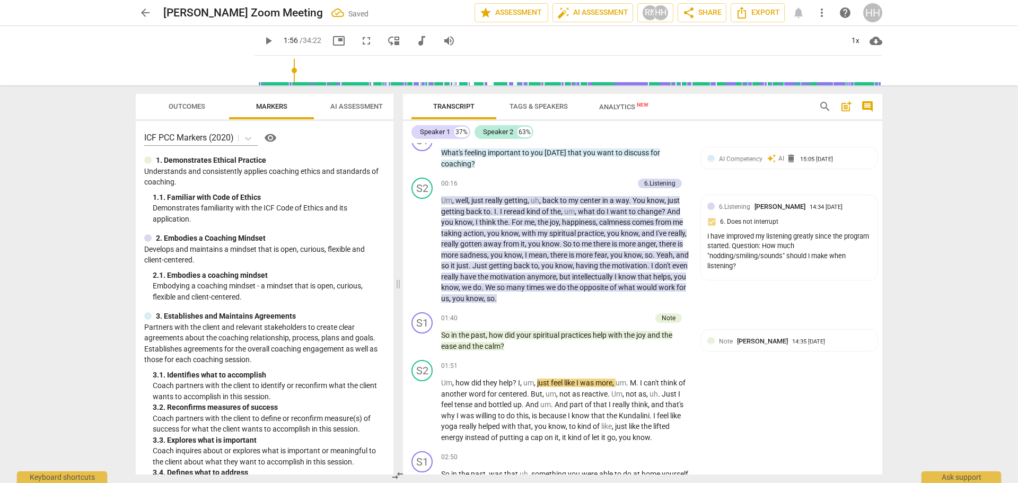
click at [751, 355] on div "I used her world of joy and calm...but I added the word "ease"" at bounding box center [789, 360] width 164 height 20
drag, startPoint x: 743, startPoint y: 357, endPoint x: 736, endPoint y: 358, distance: 7.5
click at [736, 358] on div "I used her world of joy and calm...but I added the word "ease"" at bounding box center [781, 363] width 164 height 20
click at [745, 361] on div "I used her world of joy and calm...but I added the word "ease"" at bounding box center [781, 363] width 164 height 20
drag, startPoint x: 743, startPoint y: 357, endPoint x: 771, endPoint y: 351, distance: 28.7
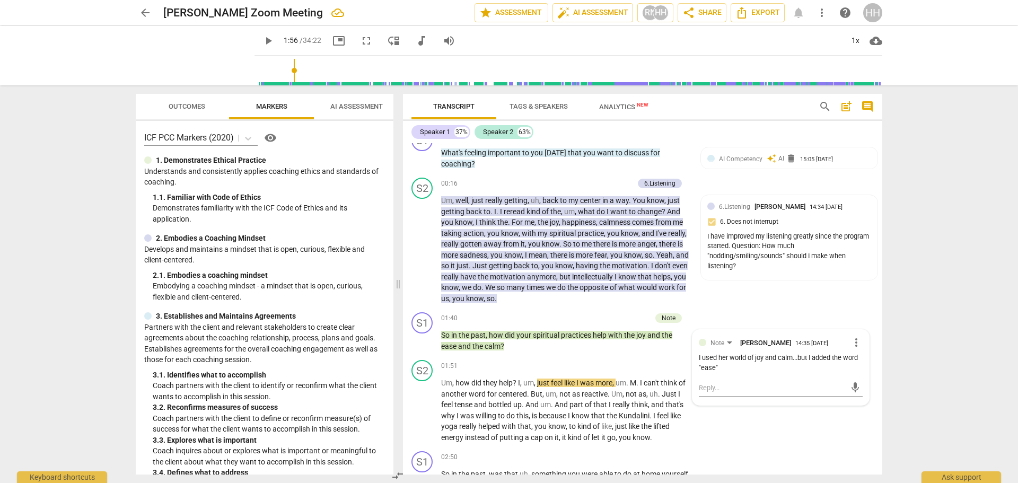
click at [744, 357] on div "I used her world of joy and calm...but I added the word "ease"" at bounding box center [781, 363] width 164 height 20
click at [749, 356] on div "I used her world of joy and calm...but I added the word "ease"" at bounding box center [781, 363] width 164 height 20
click at [856, 340] on span "more_vert" at bounding box center [856, 342] width 13 height 13
click at [862, 343] on li "Edit" at bounding box center [864, 342] width 37 height 20
drag, startPoint x: 744, startPoint y: 368, endPoint x: 765, endPoint y: 352, distance: 27.2
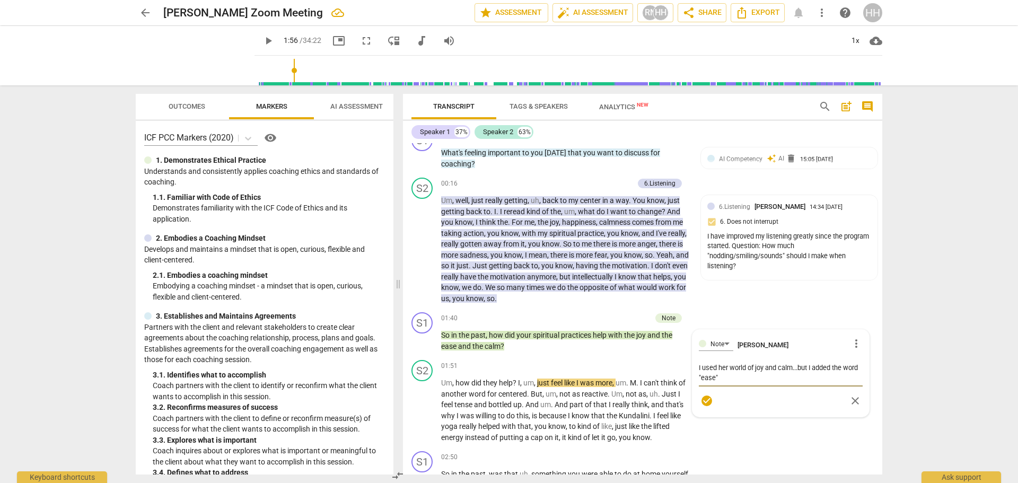
click at [744, 367] on textarea "I used her world of joy and calm...but I added the word "ease"" at bounding box center [781, 373] width 164 height 20
click at [764, 438] on div "S2 play_arrow pause 01:51 + Add competency keyboard_arrow_right Um , how did th…" at bounding box center [642, 401] width 479 height 91
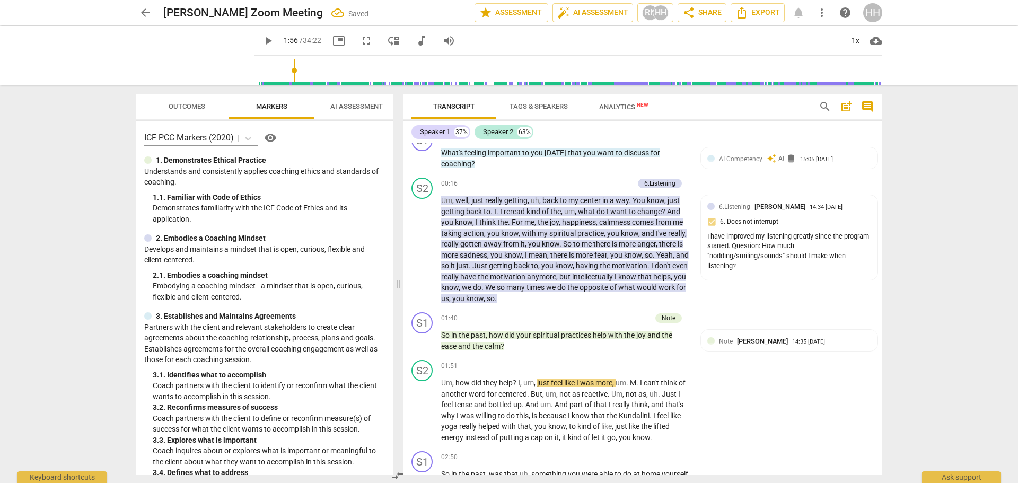
click at [0, 0] on span "play_arrow" at bounding box center [0, 0] width 0 height 0
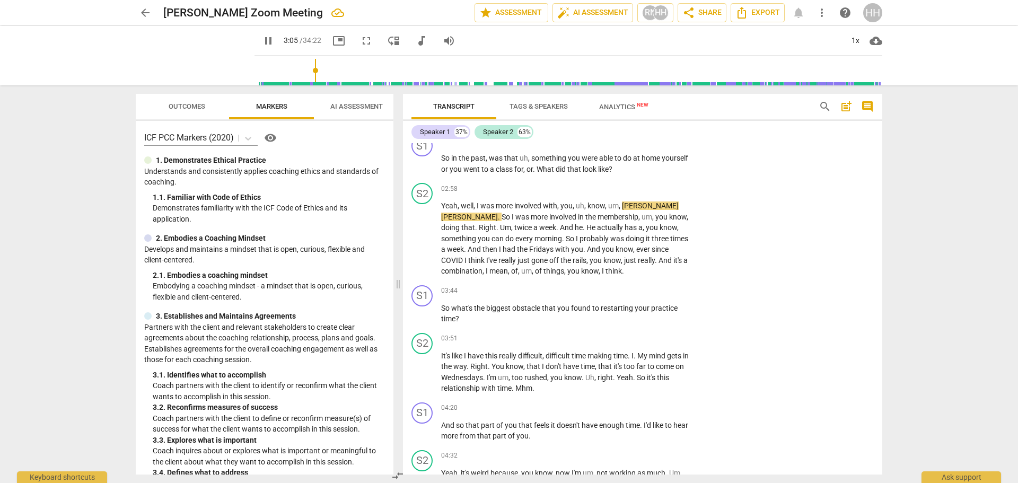
scroll to position [521, 0]
click at [0, 0] on span "pause" at bounding box center [0, 0] width 0 height 0
click at [656, 287] on p "Add competency" at bounding box center [656, 291] width 50 height 10
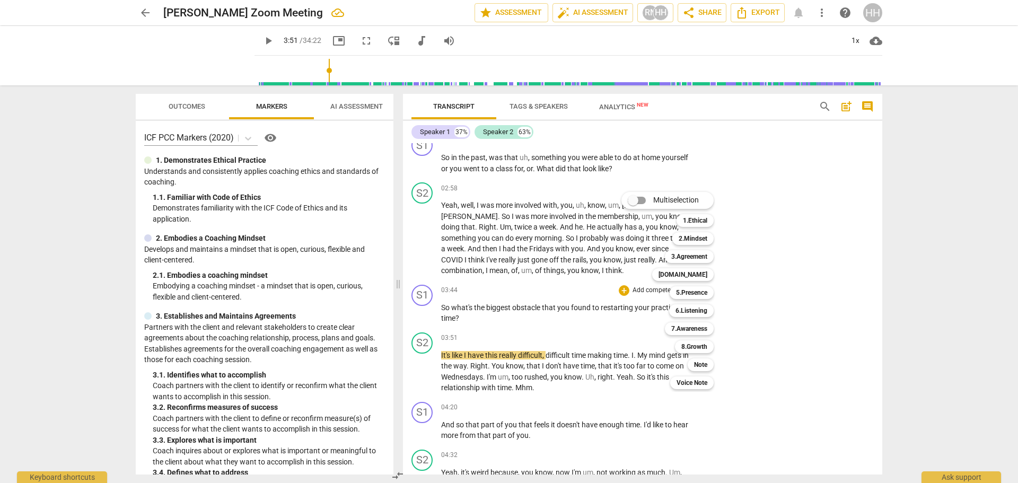
click at [702, 364] on b "Note" at bounding box center [700, 364] width 13 height 13
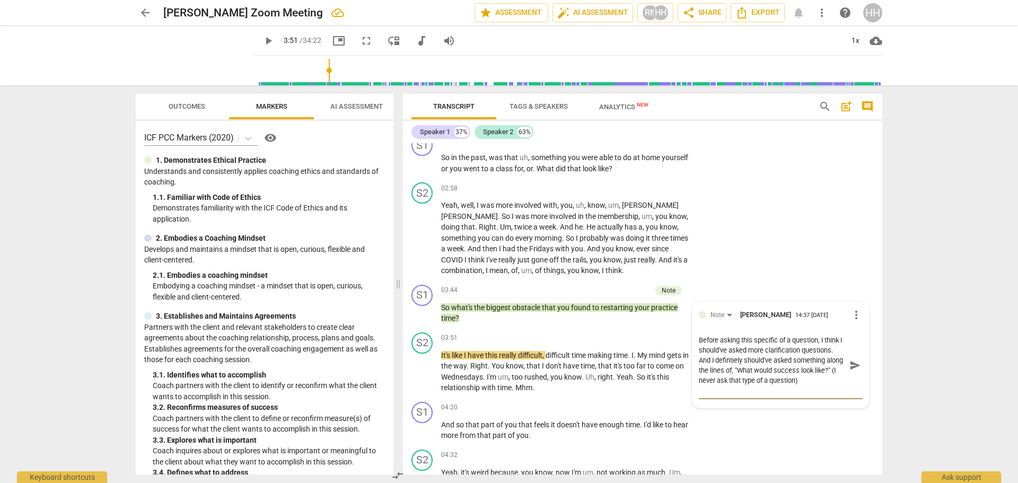
scroll to position [0, 0]
click at [799, 438] on div "S1 play_arrow pause 04:20 + Add competency keyboard_arrow_right And so that par…" at bounding box center [642, 422] width 479 height 48
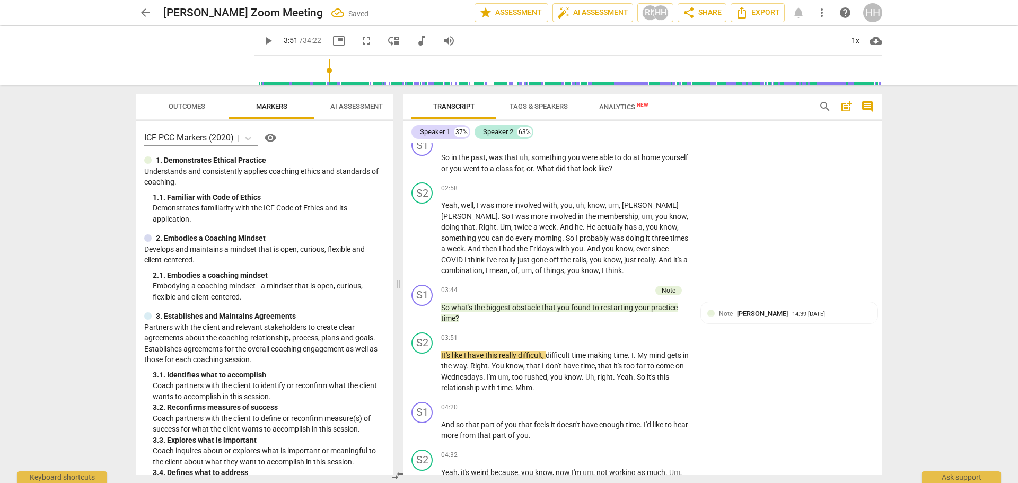
click at [0, 0] on span "play_arrow" at bounding box center [0, 0] width 0 height 0
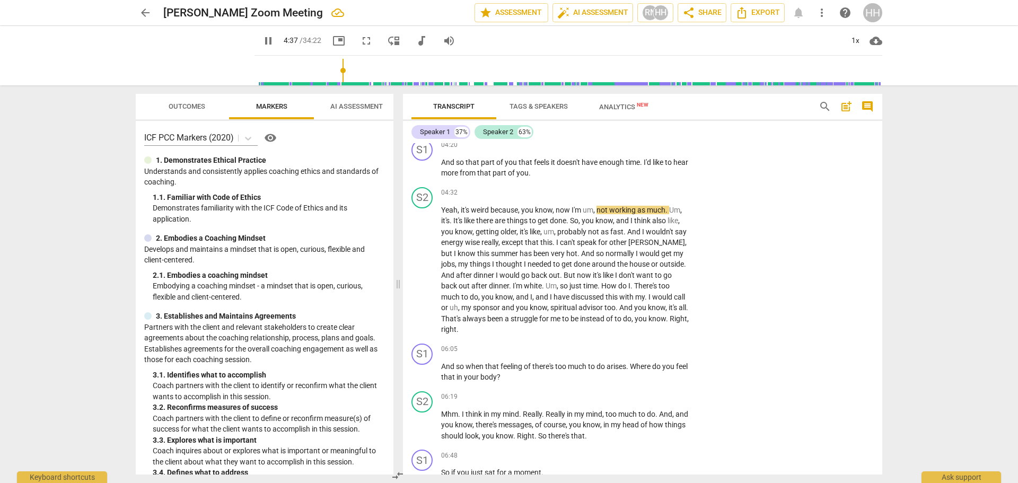
scroll to position [783, 0]
click at [542, 283] on span "white" at bounding box center [533, 285] width 18 height 8
click at [542, 285] on span "white" at bounding box center [533, 285] width 18 height 8
click at [0, 0] on span "pause" at bounding box center [0, 0] width 0 height 0
click at [542, 284] on span "white" at bounding box center [533, 285] width 18 height 8
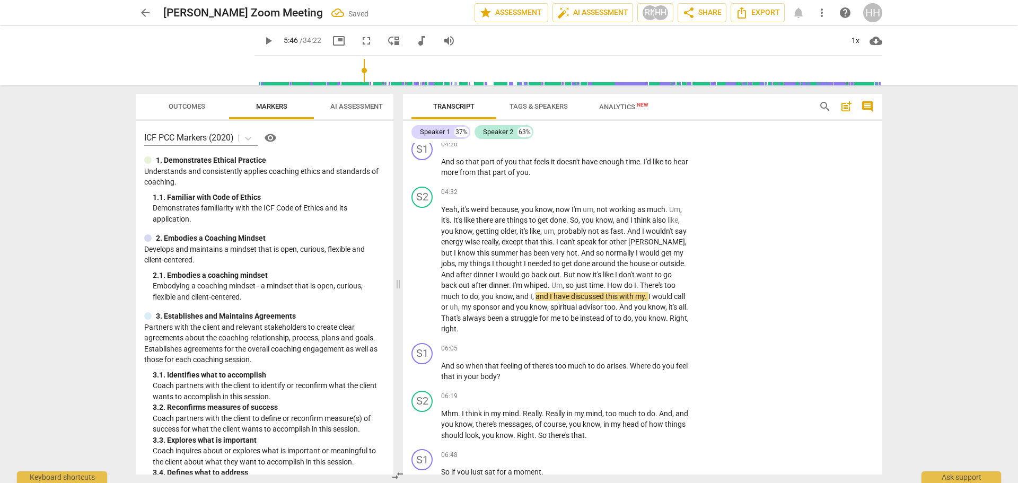
click at [548, 285] on span "whiped" at bounding box center [536, 285] width 24 height 8
click at [590, 328] on p "Yeah , it's weird because , you know , now I'm um , not working as much . Um , …" at bounding box center [565, 269] width 248 height 130
click at [0, 0] on span "play_arrow" at bounding box center [0, 0] width 0 height 0
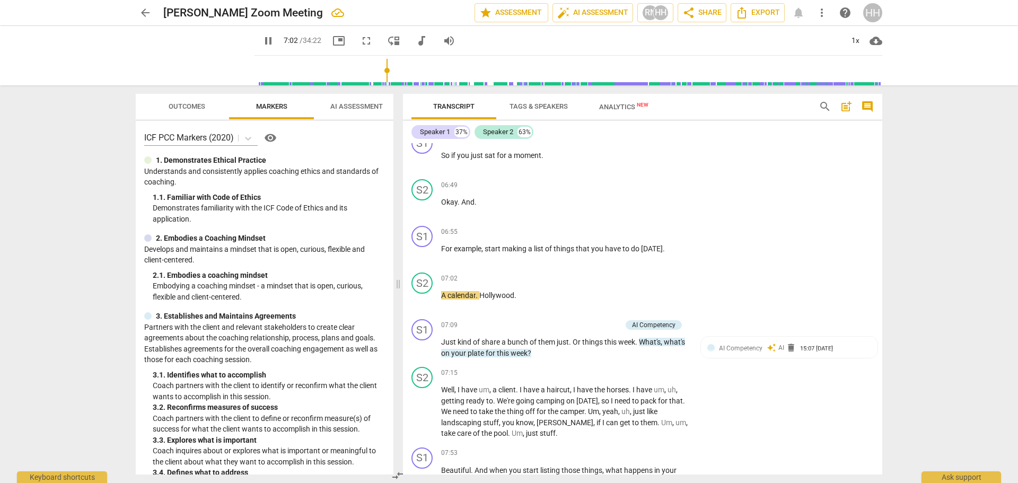
scroll to position [1100, 0]
click at [514, 295] on span "Hollywood" at bounding box center [496, 294] width 35 height 8
click at [548, 362] on div "S2 play_arrow pause 07:15 + Add competency keyboard_arrow_right Well , I have u…" at bounding box center [642, 402] width 479 height 81
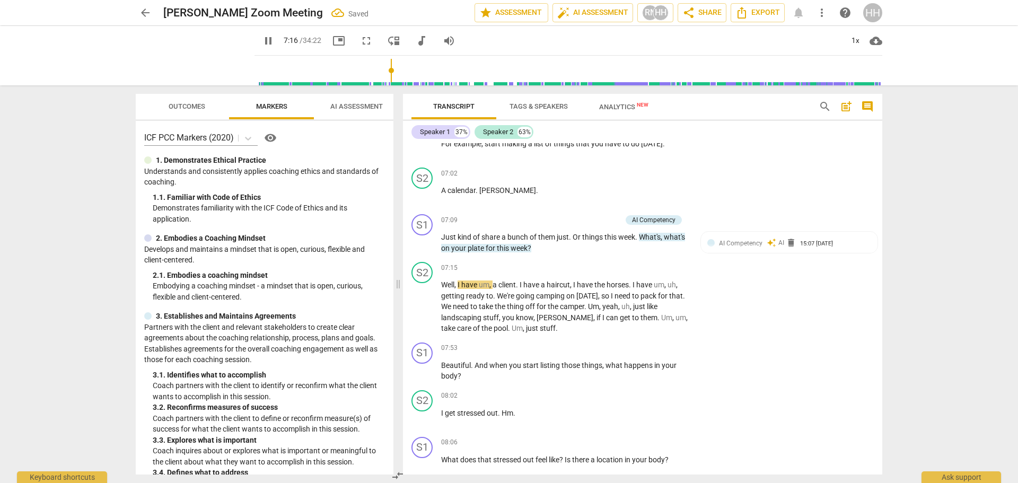
scroll to position [1206, 0]
click at [0, 0] on span "pause" at bounding box center [0, 0] width 0 height 0
click at [723, 367] on div "S1 play_arrow pause 07:53 + Add competency keyboard_arrow_right Beautiful . And…" at bounding box center [642, 361] width 479 height 48
click at [662, 346] on p "Add competency" at bounding box center [656, 347] width 50 height 10
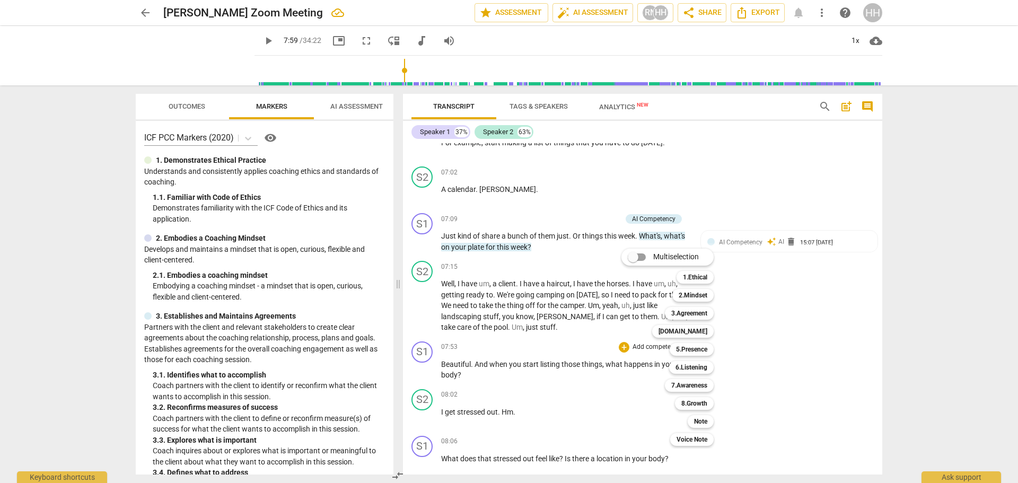
click at [703, 420] on b "Note" at bounding box center [700, 421] width 13 height 13
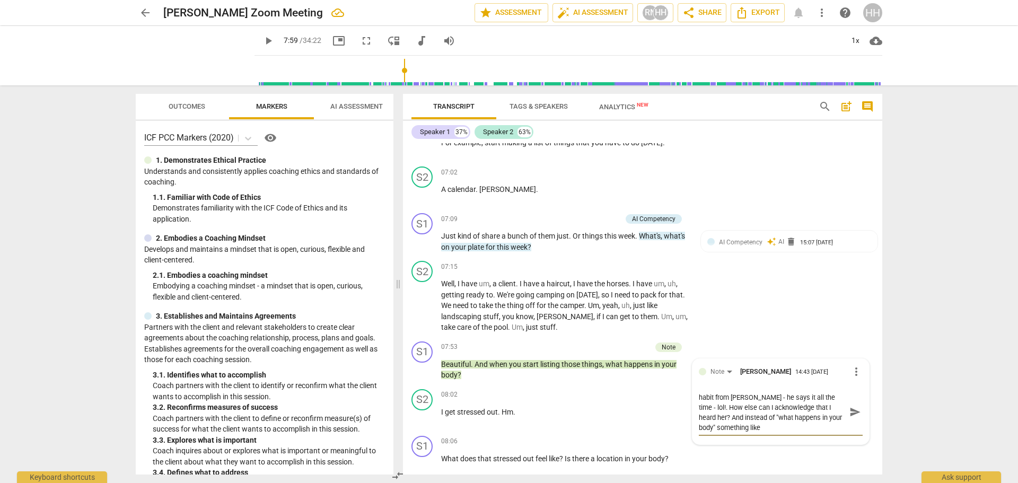
scroll to position [0, 0]
click at [775, 426] on textarea "Shouldn't say "beautiful" (I actually picked up that habit from [PERSON_NAME] -…" at bounding box center [772, 417] width 147 height 50
click at [788, 435] on textarea "Shouldn't say "beautiful" (I actually picked up that habit from [PERSON_NAME] -…" at bounding box center [772, 417] width 147 height 50
drag, startPoint x: 731, startPoint y: 429, endPoint x: 738, endPoint y: 429, distance: 7.4
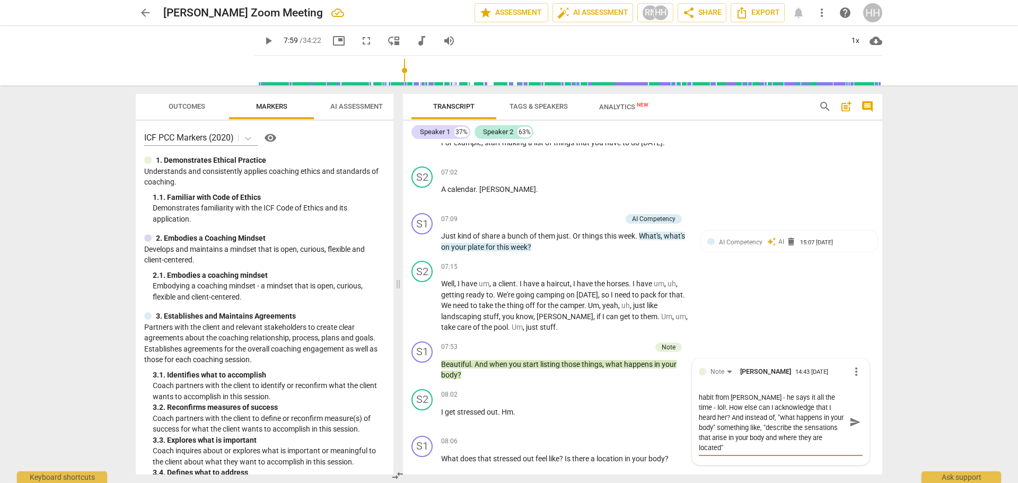
click at [733, 429] on textarea "Shouldn't say "beautiful" (I actually picked up that habit from [PERSON_NAME] -…" at bounding box center [772, 422] width 147 height 60
click at [771, 444] on textarea "Shouldn't say "beautiful" (I actually picked up that habit from [PERSON_NAME] -…" at bounding box center [772, 421] width 147 height 60
click at [533, 416] on p "I get stressed out . Hm ." at bounding box center [565, 411] width 248 height 11
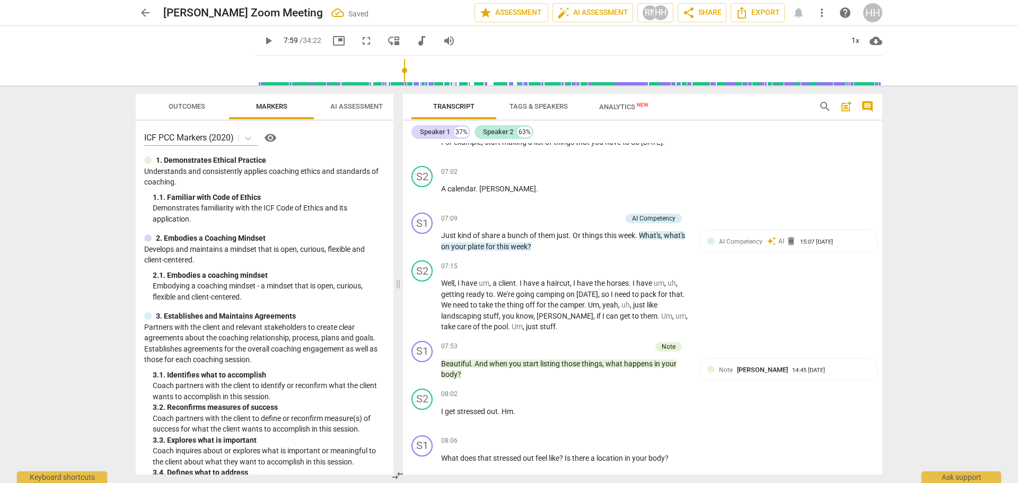
click at [0, 0] on span "play_arrow" at bounding box center [0, 0] width 0 height 0
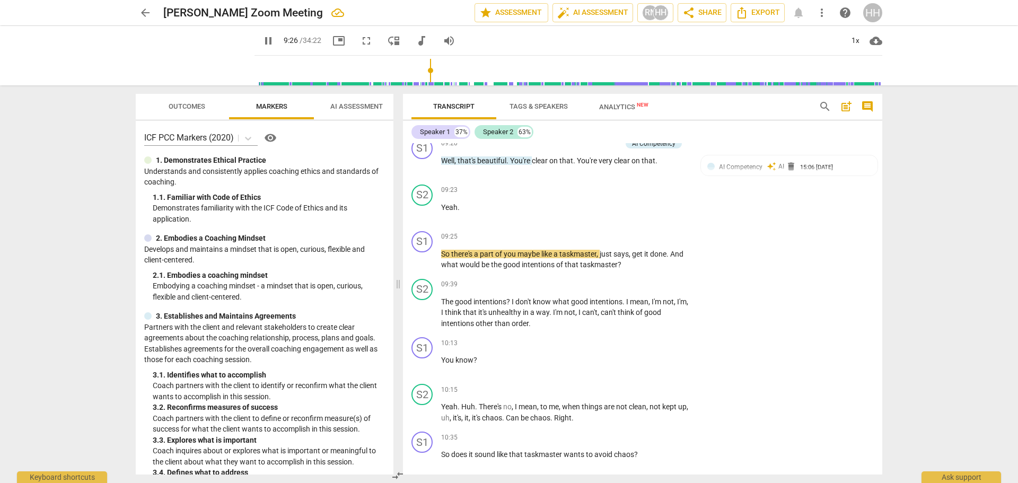
scroll to position [1788, 0]
click at [714, 248] on div "S1 play_arrow pause 09:25 + Add competency keyboard_arrow_right So there's a pa…" at bounding box center [642, 250] width 479 height 48
click at [648, 232] on p "Add competency" at bounding box center [656, 236] width 50 height 10
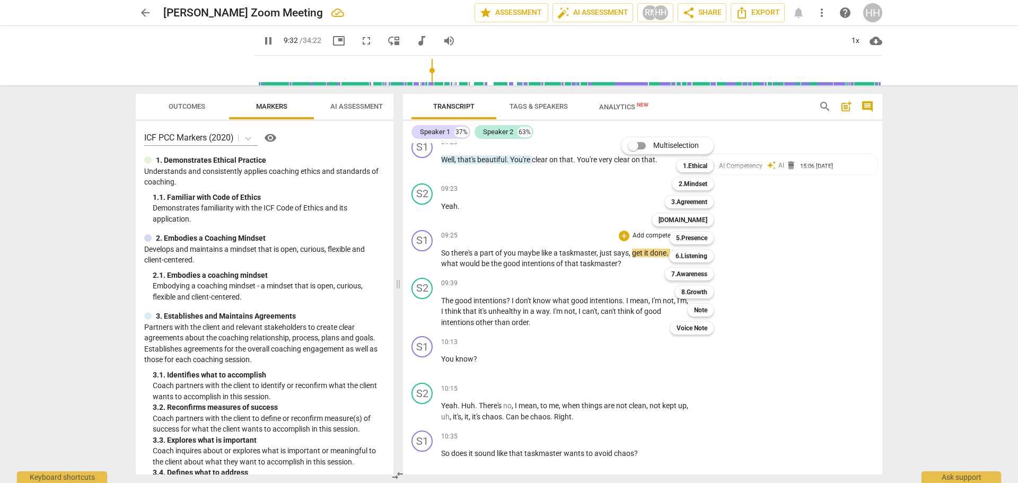
click at [707, 307] on b "Note" at bounding box center [700, 310] width 13 height 13
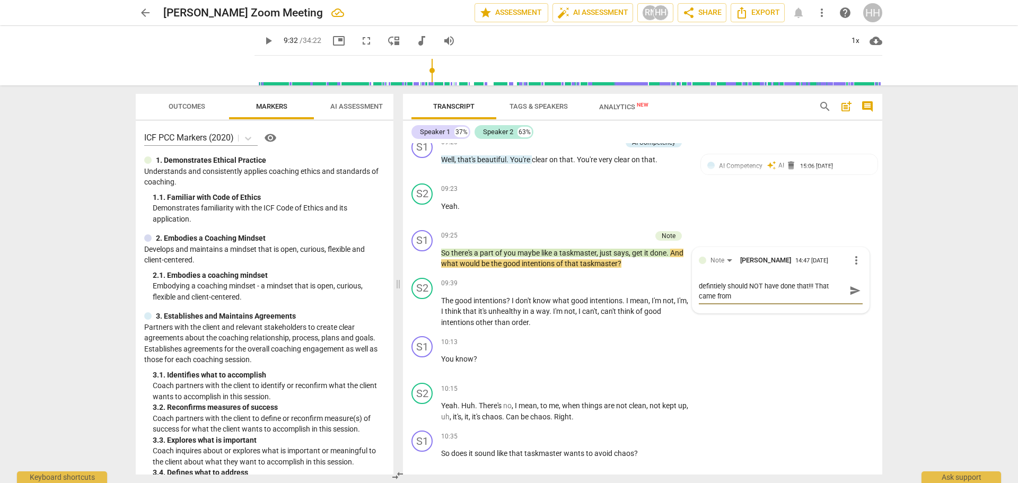
scroll to position [0, 0]
click at [653, 363] on p "You know ?" at bounding box center [565, 359] width 248 height 11
click at [0, 0] on span "pause" at bounding box center [0, 0] width 0 height 0
click at [0, 0] on span "play_arrow" at bounding box center [0, 0] width 0 height 0
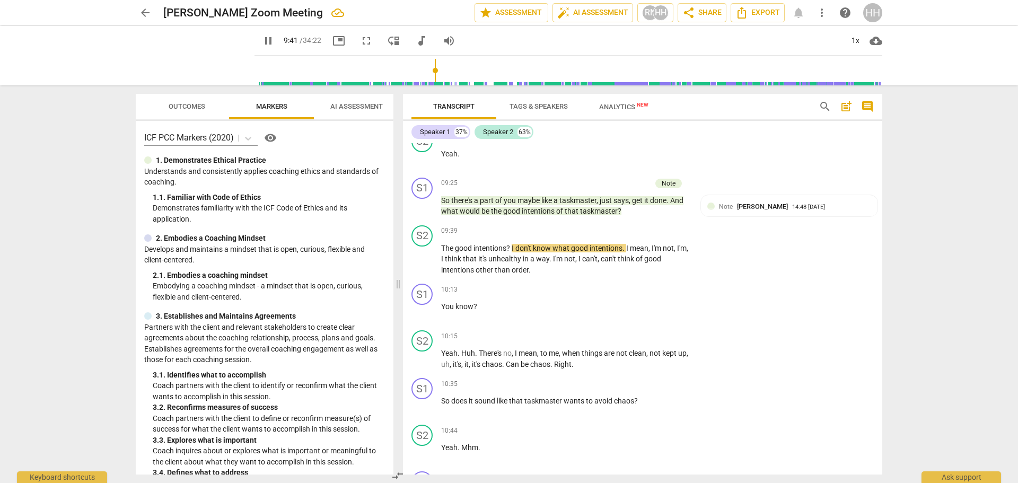
scroll to position [1841, 0]
click at [0, 0] on span "pause" at bounding box center [0, 0] width 0 height 0
drag, startPoint x: 438, startPoint y: 72, endPoint x: 431, endPoint y: 73, distance: 7.0
click at [431, 73] on input "range" at bounding box center [570, 71] width 623 height 34
click at [0, 0] on span "play_arrow" at bounding box center [0, 0] width 0 height 0
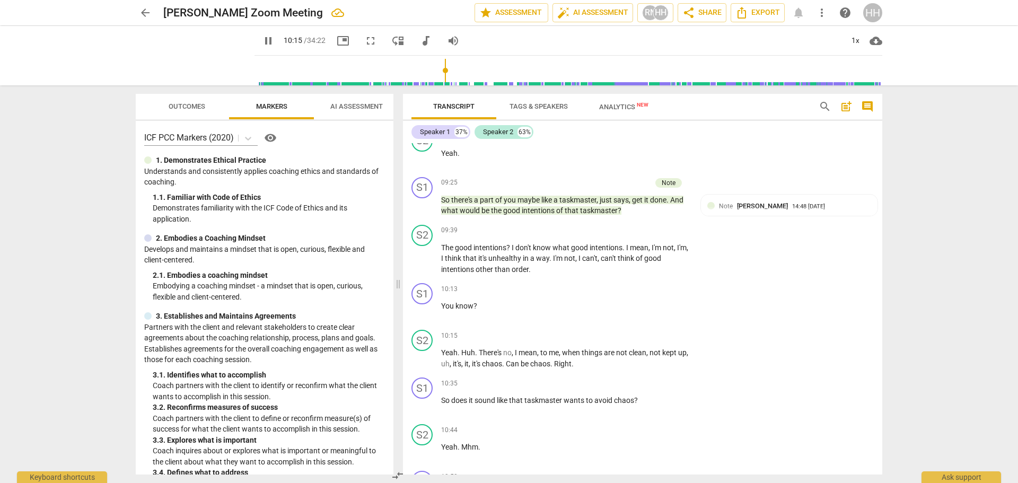
click at [0, 0] on span "pause" at bounding box center [0, 0] width 0 height 0
drag, startPoint x: 473, startPoint y: 304, endPoint x: 442, endPoint y: 304, distance: 31.3
click at [442, 304] on p "You know ?" at bounding box center [565, 306] width 248 height 11
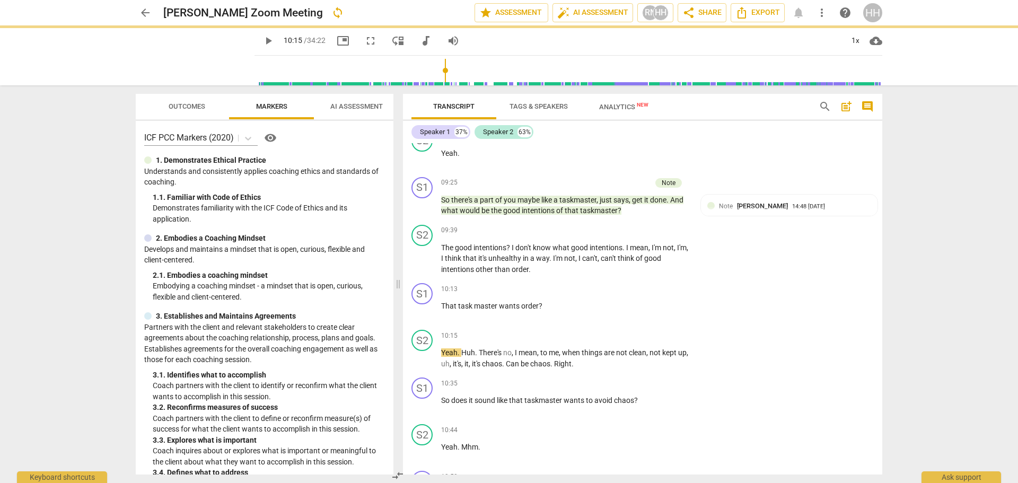
click at [0, 0] on span "play_arrow" at bounding box center [0, 0] width 0 height 0
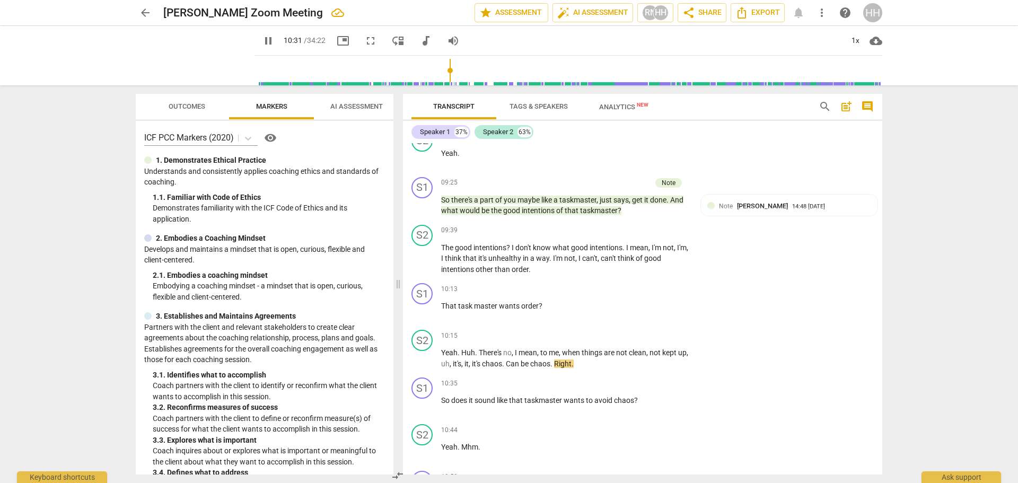
click at [0, 0] on span "pause" at bounding box center [0, 0] width 0 height 0
click at [653, 287] on p "Add competency" at bounding box center [656, 290] width 50 height 10
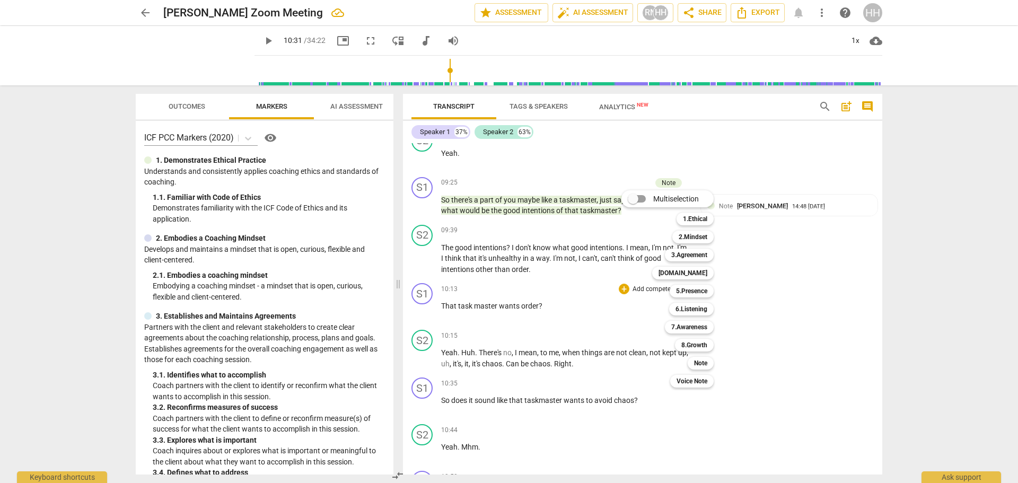
click at [695, 358] on b "Note" at bounding box center [700, 363] width 13 height 13
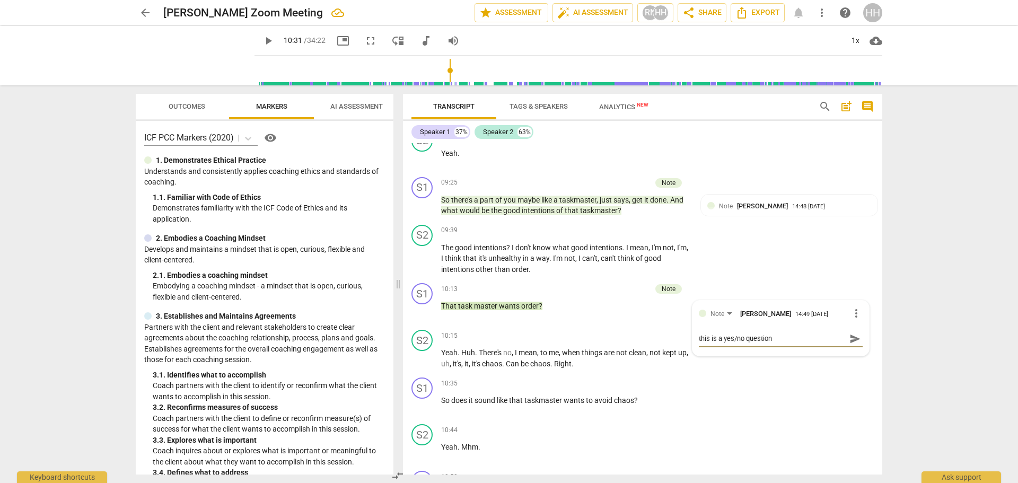
click at [761, 401] on div "S1 play_arrow pause 10:35 + Add competency keyboard_arrow_right So does it soun…" at bounding box center [642, 396] width 479 height 47
click at [0, 0] on span "play_arrow" at bounding box center [0, 0] width 0 height 0
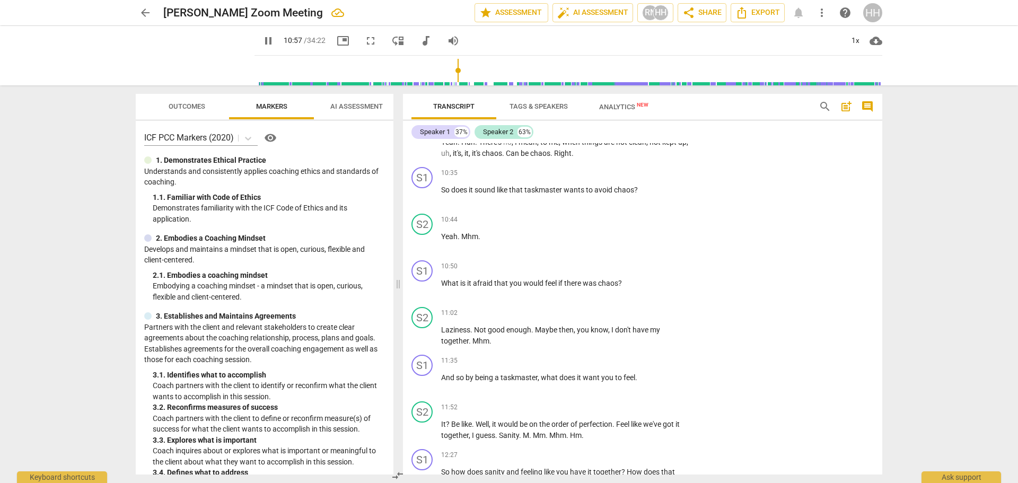
scroll to position [2052, 0]
click at [0, 0] on span "pause" at bounding box center [0, 0] width 0 height 0
click at [662, 327] on p "Laziness . Not good enough . Maybe then , you know , I don't have my together .…" at bounding box center [565, 335] width 248 height 22
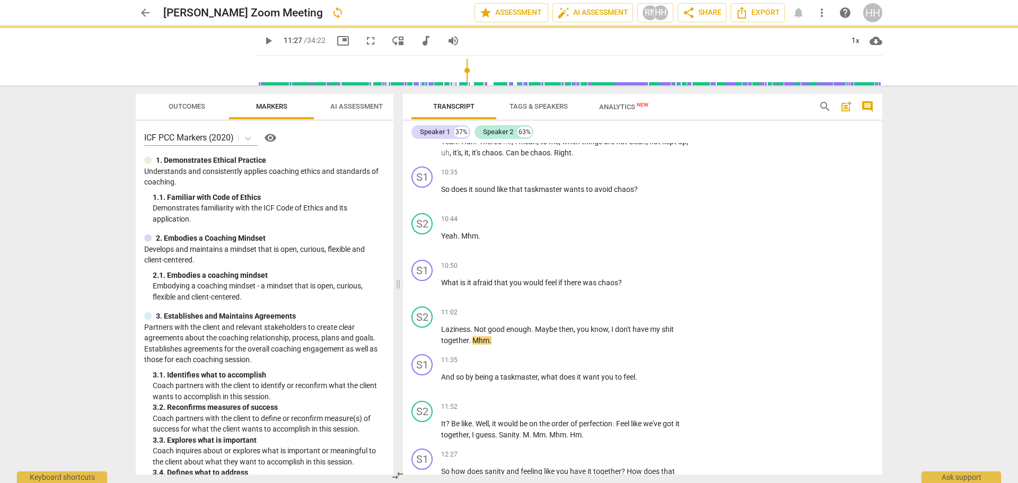
click at [0, 0] on span "play_arrow" at bounding box center [0, 0] width 0 height 0
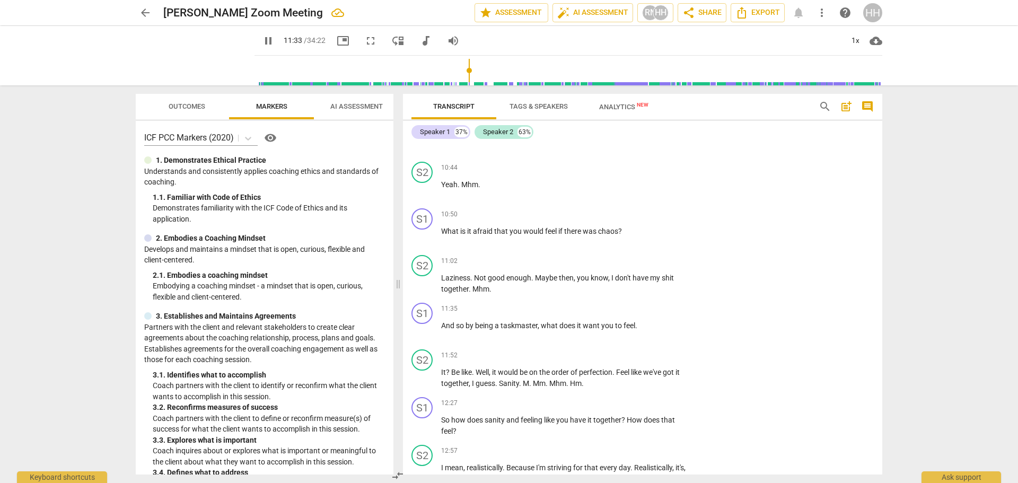
scroll to position [2104, 0]
click at [637, 324] on span "." at bounding box center [636, 324] width 2 height 8
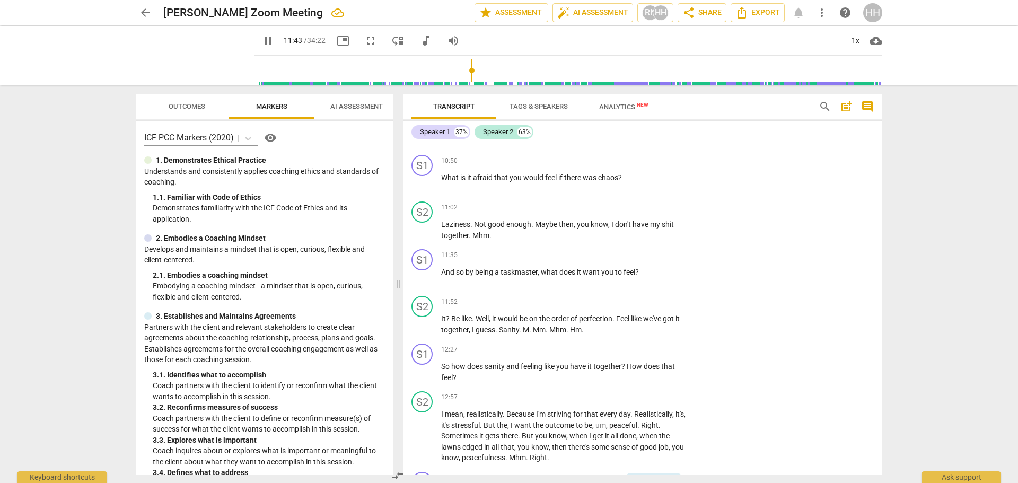
scroll to position [2157, 0]
drag, startPoint x: 184, startPoint y: 51, endPoint x: 192, endPoint y: 66, distance: 17.6
click at [0, 0] on span "pause" at bounding box center [0, 0] width 0 height 0
click at [0, 0] on span "play_arrow" at bounding box center [0, 0] width 0 height 0
click at [0, 0] on span "pause" at bounding box center [0, 0] width 0 height 0
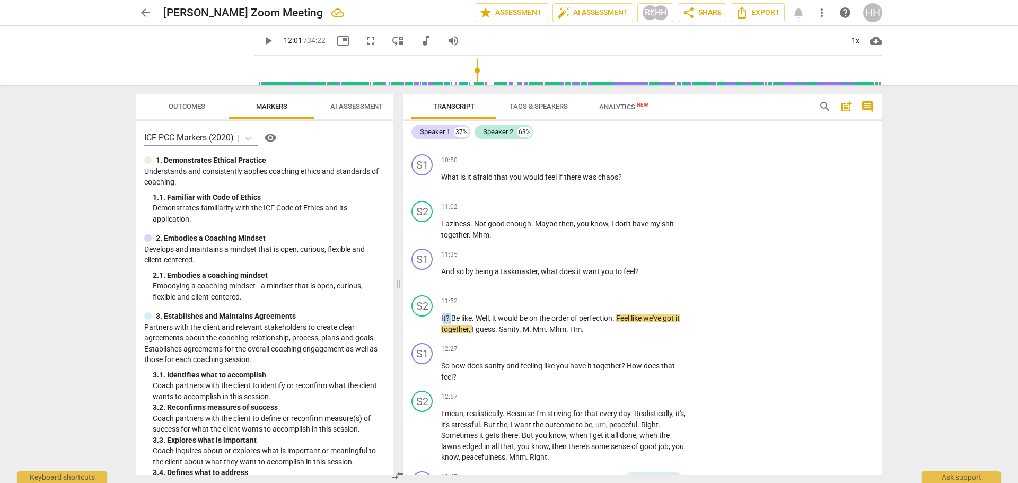
drag, startPoint x: 452, startPoint y: 318, endPoint x: 444, endPoint y: 318, distance: 8.0
click at [444, 318] on p "It ? Be like . Well , it would be on the order of perfection . Feel like we've …" at bounding box center [565, 324] width 248 height 22
click at [442, 318] on span "It" at bounding box center [443, 318] width 5 height 8
click at [637, 333] on p "What would it b e like . Well , it would be on the order of perfection . Feel l…" at bounding box center [565, 324] width 248 height 22
click at [0, 0] on span "play_arrow" at bounding box center [0, 0] width 0 height 0
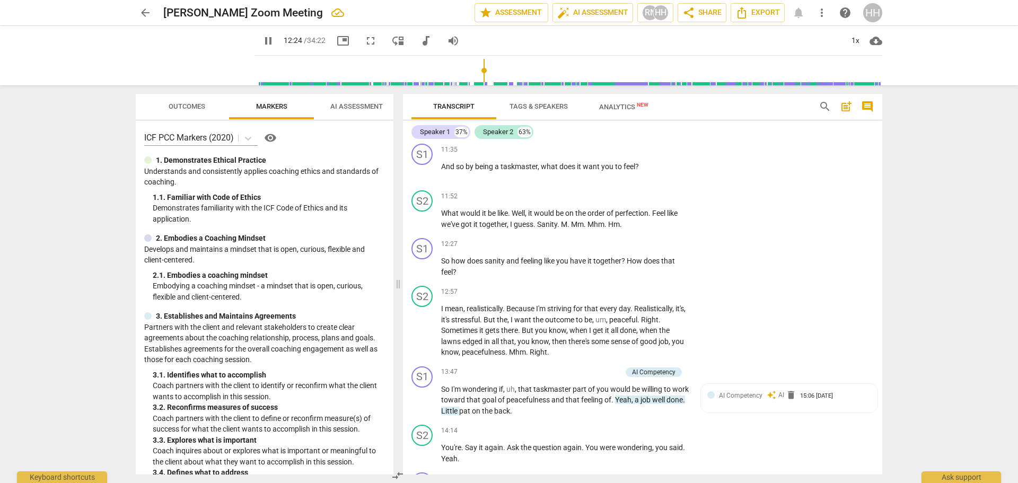
scroll to position [2263, 0]
click at [0, 0] on span "pause" at bounding box center [0, 0] width 0 height 0
click at [667, 244] on p "Add competency" at bounding box center [656, 244] width 50 height 10
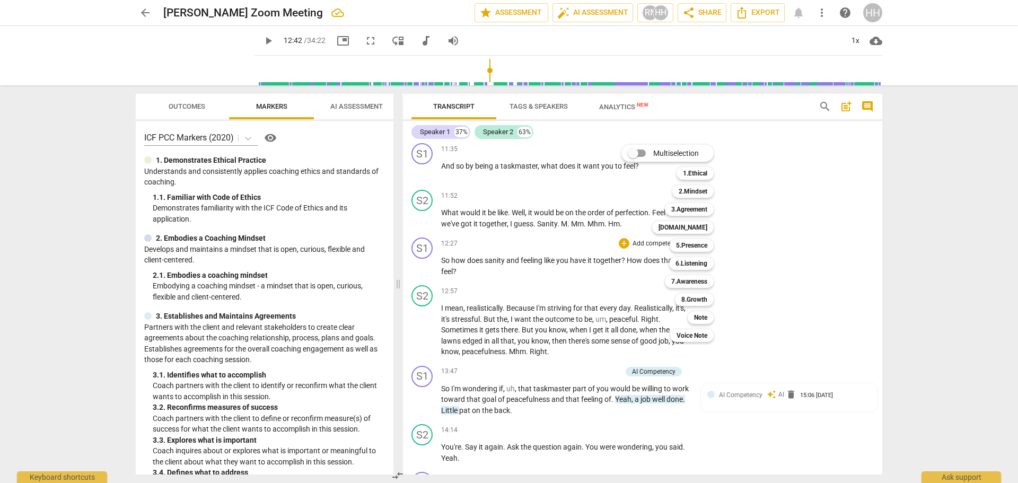
click at [704, 318] on b "Note" at bounding box center [700, 317] width 13 height 13
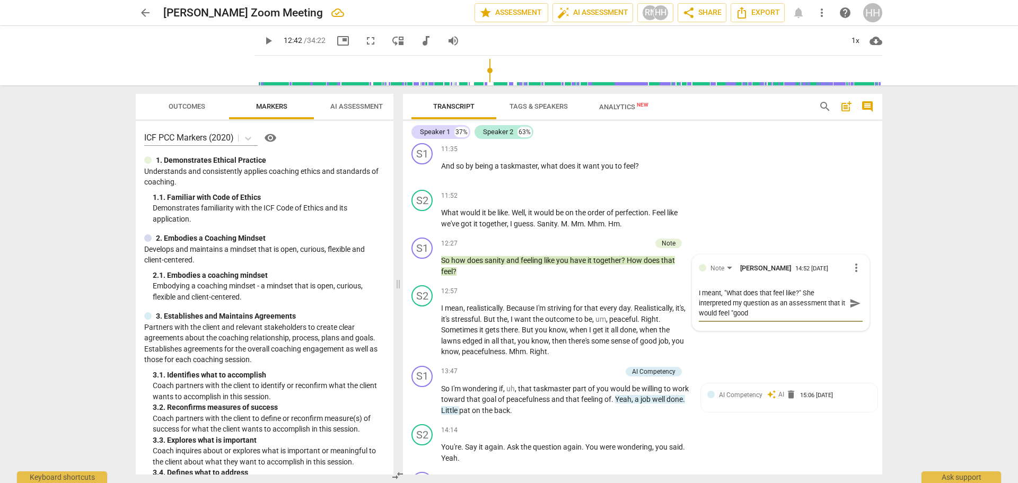
scroll to position [0, 0]
click at [793, 369] on div "S1 play_arrow pause 13:47 + Add competency AI Competency keyboard_arrow_right S…" at bounding box center [642, 391] width 479 height 59
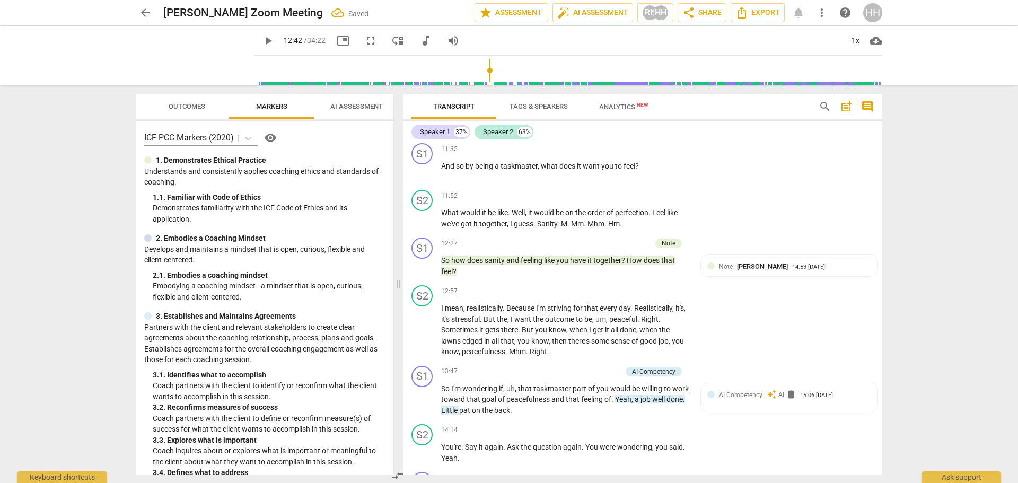
click at [0, 0] on span "play_arrow" at bounding box center [0, 0] width 0 height 0
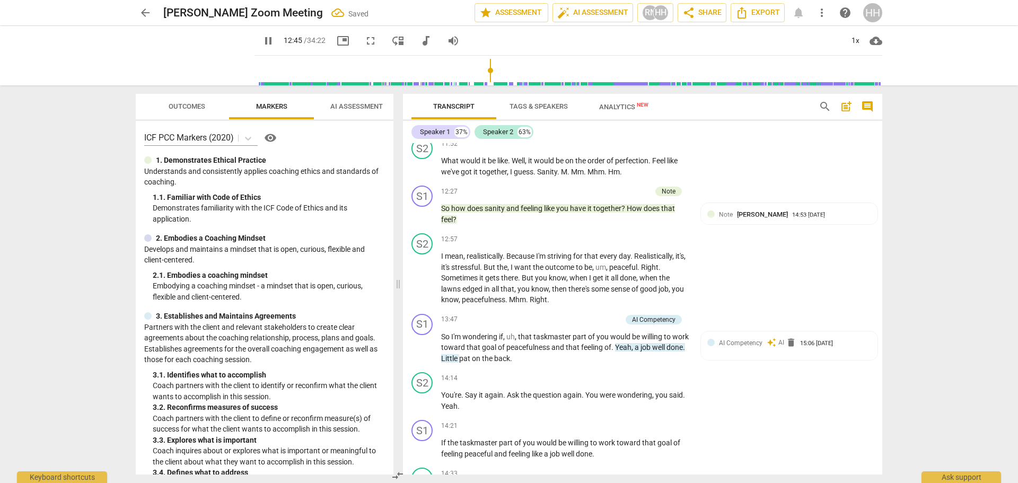
scroll to position [2316, 0]
click at [0, 0] on span "pause" at bounding box center [0, 0] width 0 height 0
click at [0, 0] on span "play_arrow" at bounding box center [0, 0] width 0 height 0
click at [794, 243] on div "I meant, "What does that feel like?" She interpreted my question as an assessme…" at bounding box center [789, 233] width 164 height 20
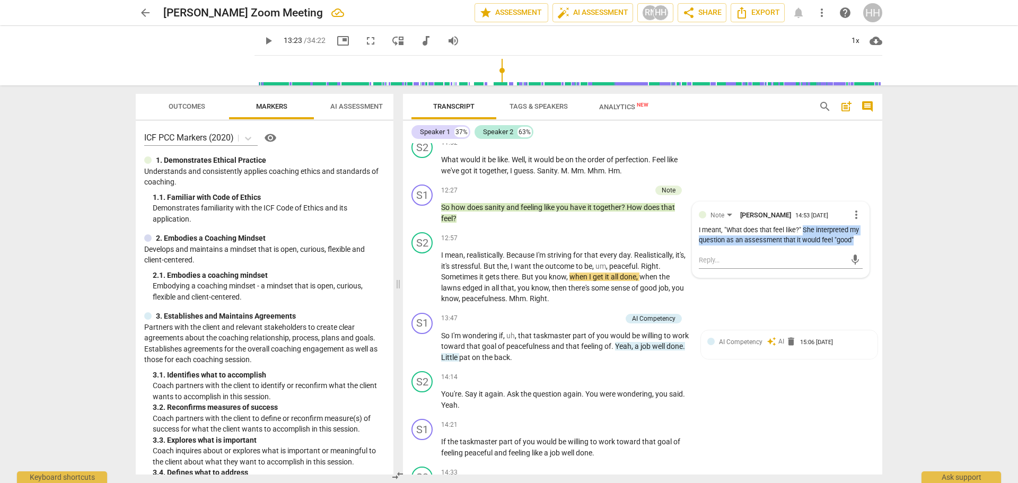
drag, startPoint x: 803, startPoint y: 228, endPoint x: 834, endPoint y: 255, distance: 41.0
click at [834, 245] on div "I meant, "What does that feel like?" She interpreted my question as an assessme…" at bounding box center [781, 235] width 164 height 20
click at [736, 245] on div "I meant, "What does that feel like?" She interpreted my question as an assessme…" at bounding box center [781, 235] width 164 height 20
click at [721, 245] on div "I meant, "What does that feel like?" She interpreted my question as an assessme…" at bounding box center [781, 235] width 164 height 20
click at [718, 245] on div "I meant, "What does that feel like?" She interpreted my question as an assessme…" at bounding box center [781, 235] width 164 height 20
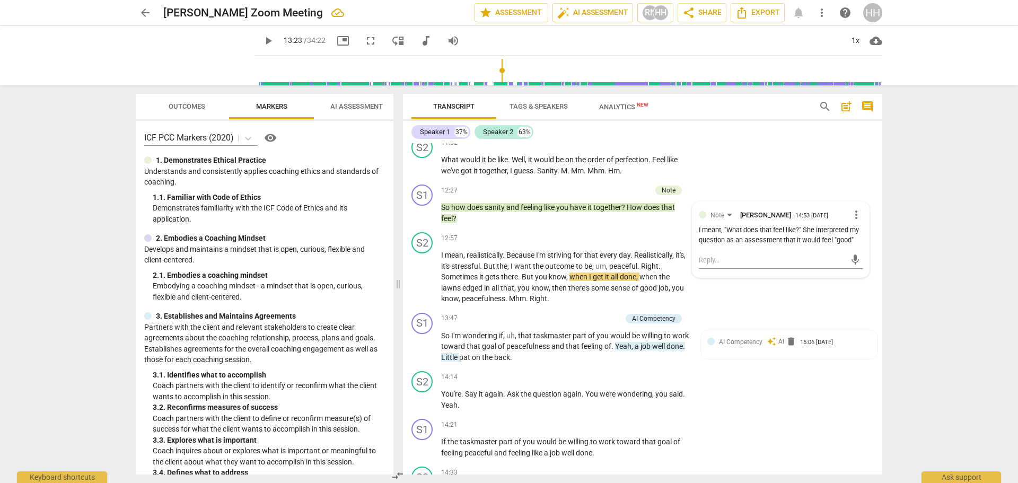
click at [852, 217] on span "more_vert" at bounding box center [856, 214] width 13 height 13
click at [864, 217] on li "Edit" at bounding box center [864, 215] width 37 height 20
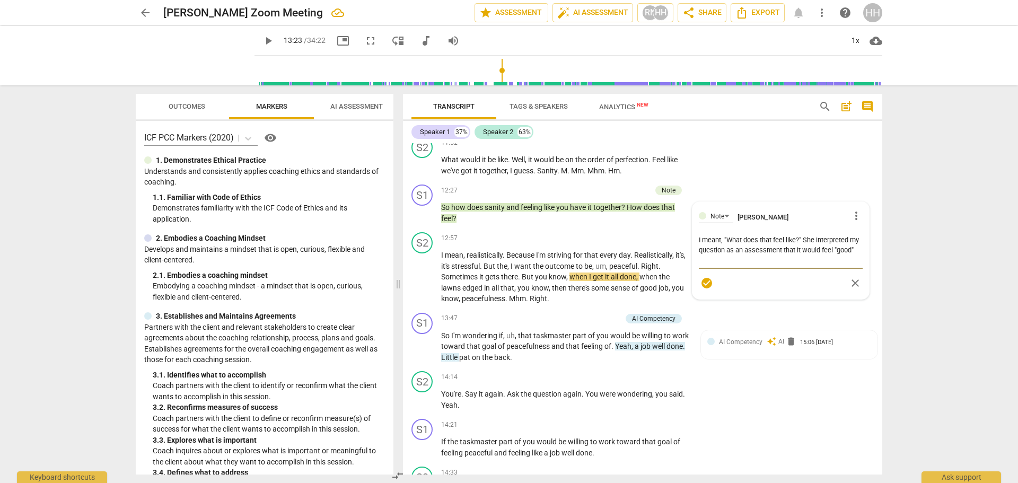
click at [721, 258] on textarea "I meant, "What does that feel like?" She interpreted my question as an assessme…" at bounding box center [781, 250] width 164 height 30
click at [543, 310] on div "S1 play_arrow pause 13:47 + Add competency AI Competency keyboard_arrow_right S…" at bounding box center [642, 338] width 479 height 59
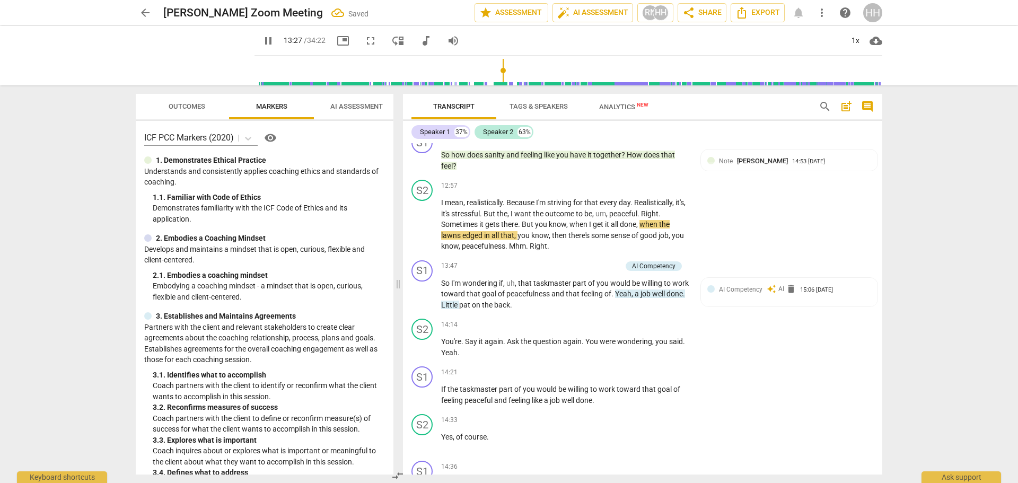
scroll to position [2369, 0]
click at [499, 234] on span "all" at bounding box center [495, 235] width 9 height 8
click at [498, 234] on span "all" at bounding box center [495, 235] width 9 height 8
click at [500, 234] on span "all" at bounding box center [495, 235] width 9 height 8
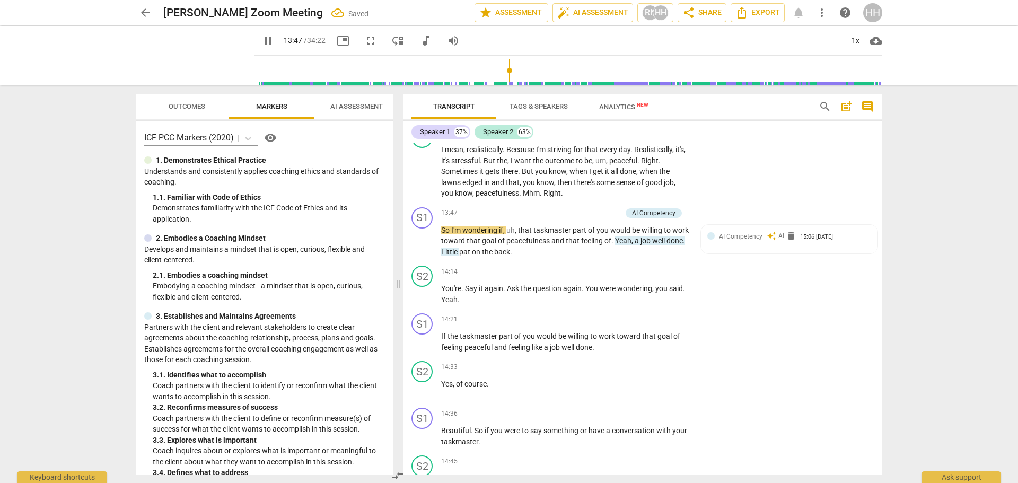
scroll to position [2422, 0]
click at [0, 0] on span "pause" at bounding box center [0, 0] width 0 height 0
click at [588, 210] on p "Add competency" at bounding box center [596, 213] width 50 height 10
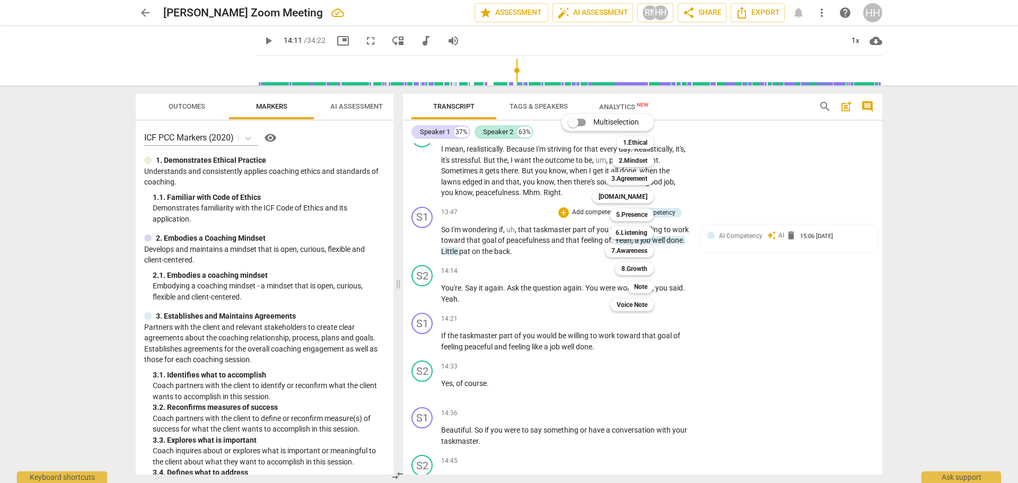
click at [637, 281] on b "Note" at bounding box center [640, 286] width 13 height 13
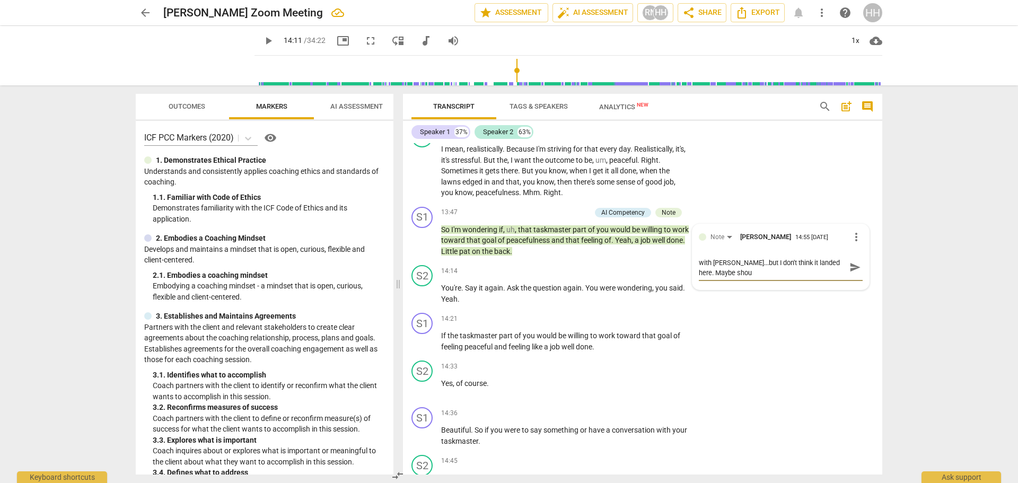
scroll to position [0, 0]
click at [0, 0] on span "play_arrow" at bounding box center [0, 0] width 0 height 0
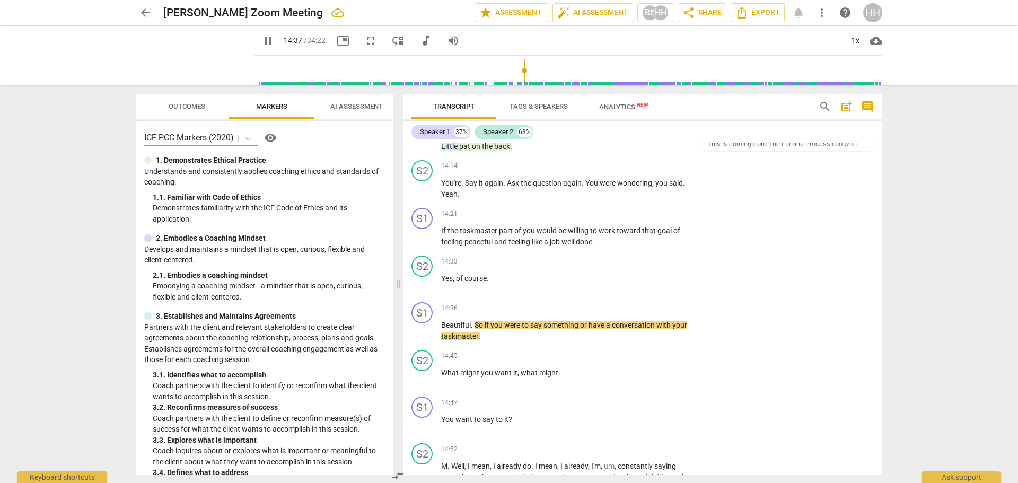
scroll to position [2527, 0]
click at [0, 0] on span "pause" at bounding box center [0, 0] width 0 height 0
click at [424, 365] on div "S2" at bounding box center [421, 359] width 21 height 21
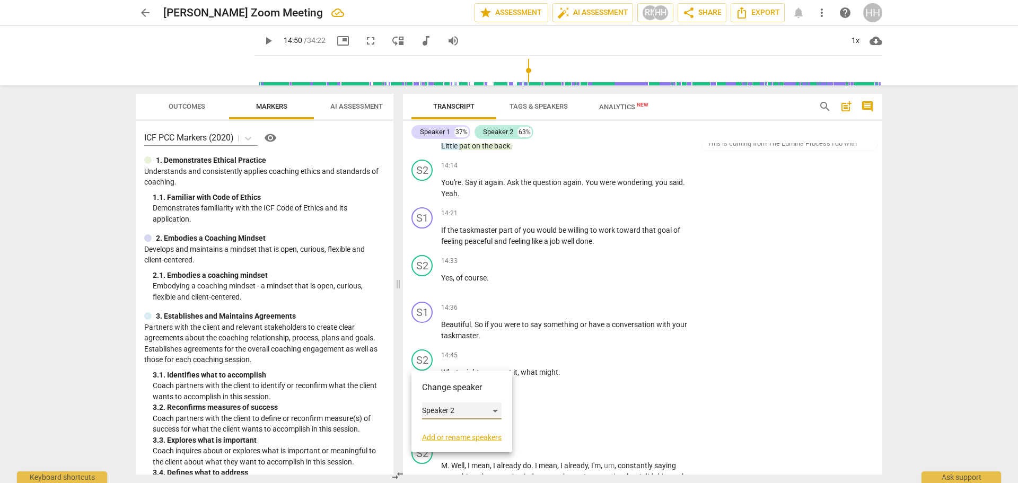
click at [434, 408] on div "Speaker 2" at bounding box center [462, 410] width 80 height 17
click at [437, 391] on li "Speaker 1" at bounding box center [462, 391] width 81 height 20
click at [0, 0] on span "play_arrow" at bounding box center [0, 0] width 0 height 0
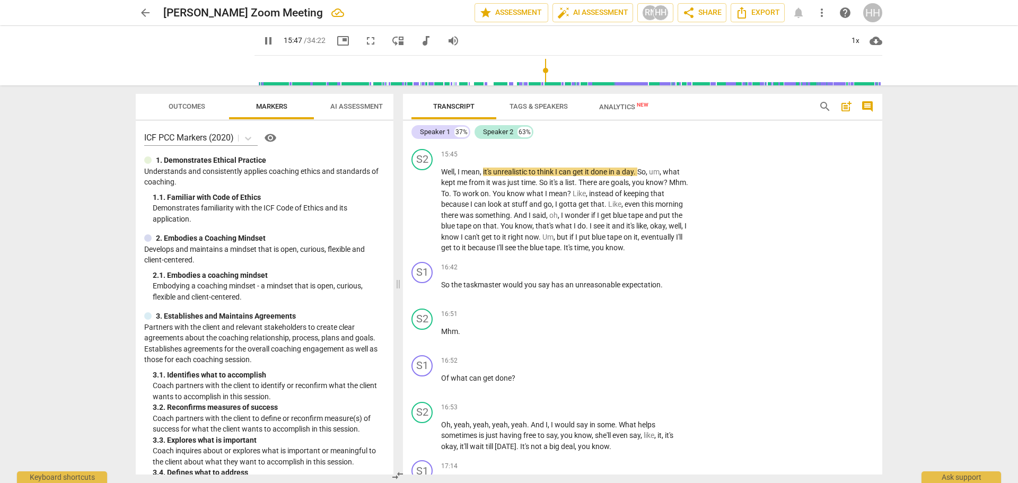
scroll to position [2950, 0]
click at [0, 0] on span "pause" at bounding box center [0, 0] width 0 height 0
click at [682, 279] on p "So the taskmaster would you say has an unreasonable expectation ." at bounding box center [565, 284] width 248 height 11
click at [672, 267] on p "Add competency" at bounding box center [656, 267] width 50 height 10
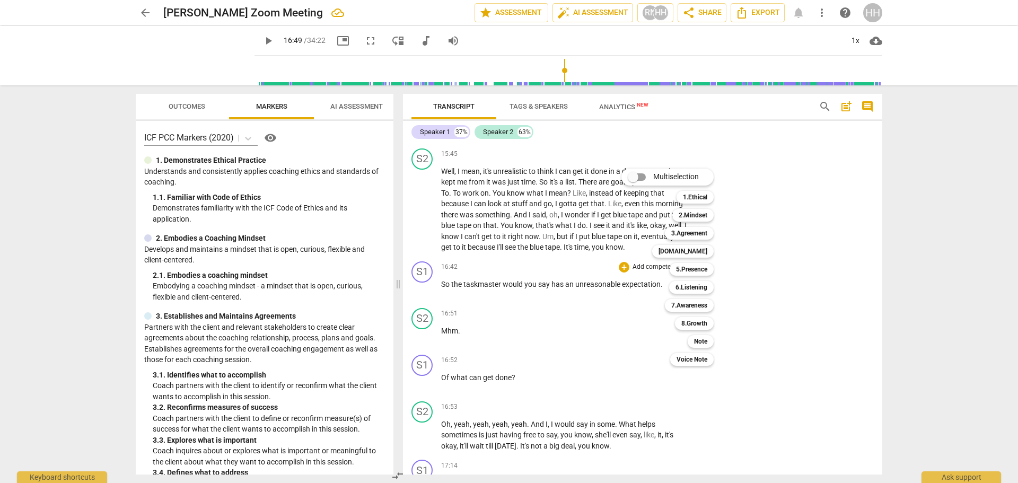
click at [707, 342] on b "Note" at bounding box center [700, 341] width 13 height 13
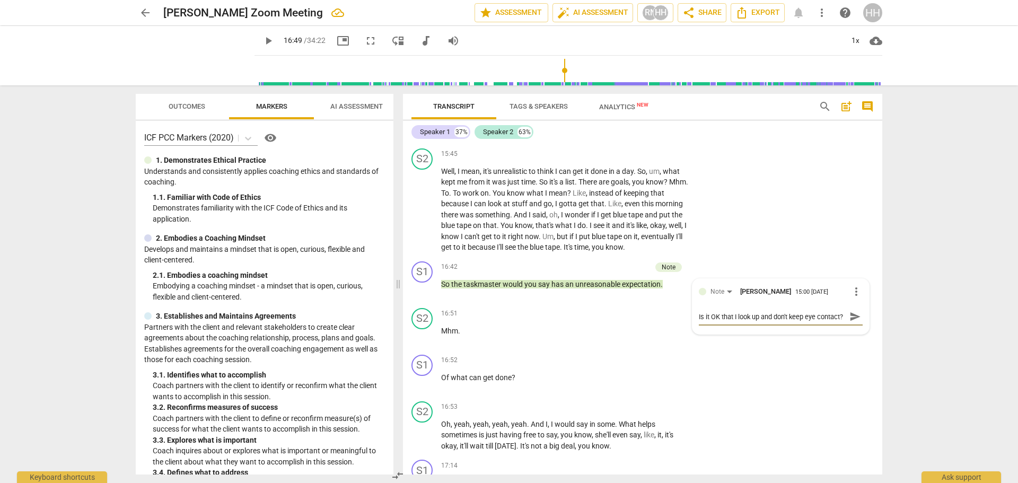
scroll to position [10, 0]
click at [861, 408] on div "S2 play_arrow pause 16:53 + Add competency keyboard_arrow_right Oh , yeah , yea…" at bounding box center [642, 426] width 479 height 59
click at [0, 0] on span "play_arrow" at bounding box center [0, 0] width 0 height 0
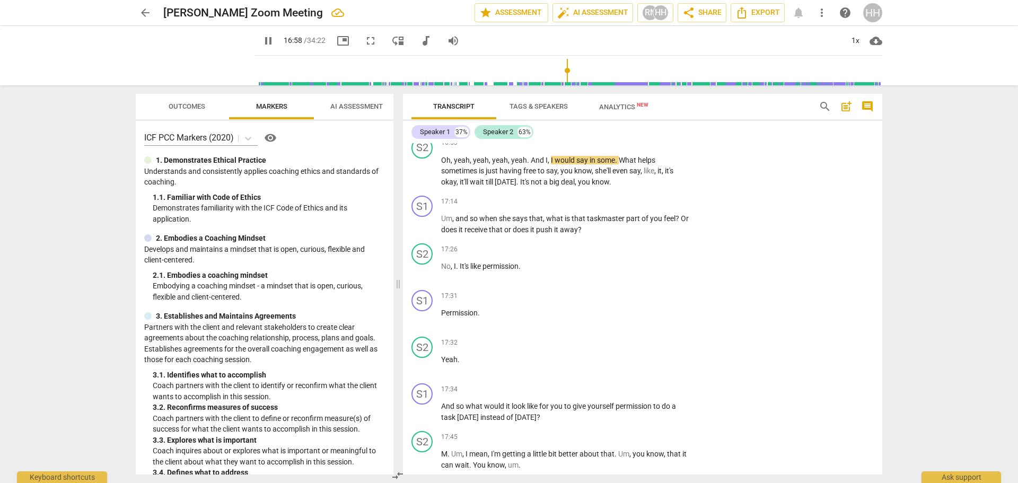
scroll to position [3214, 0]
click at [545, 169] on span "to" at bounding box center [542, 170] width 8 height 8
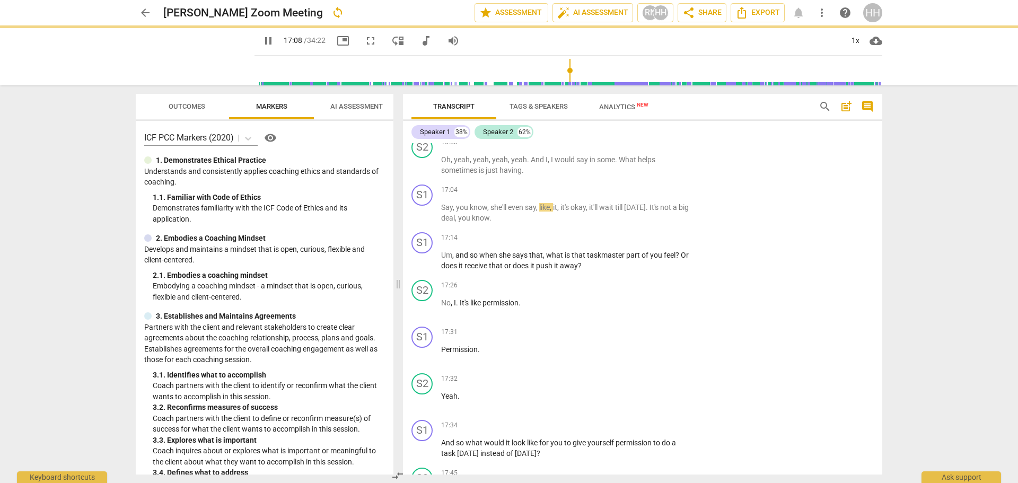
scroll to position [3252, 0]
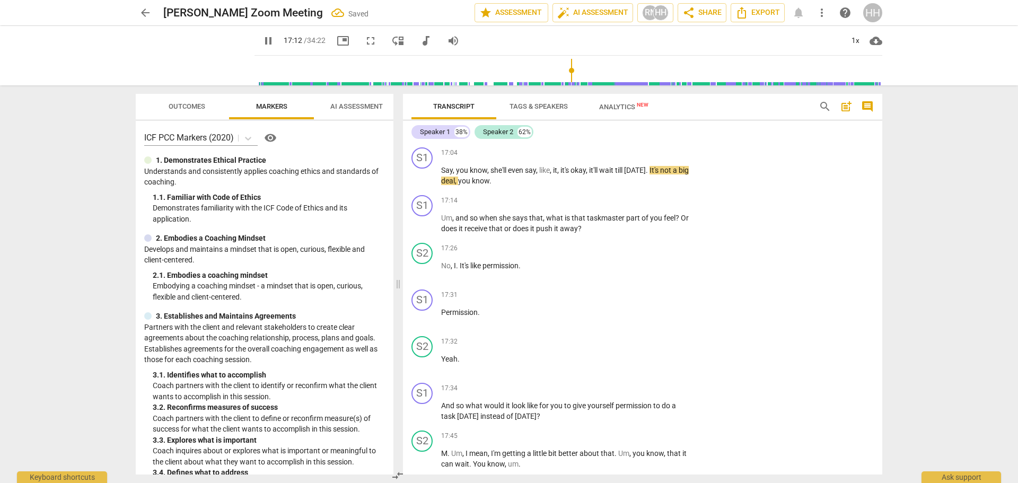
click at [0, 0] on span "pause" at bounding box center [0, 0] width 0 height 0
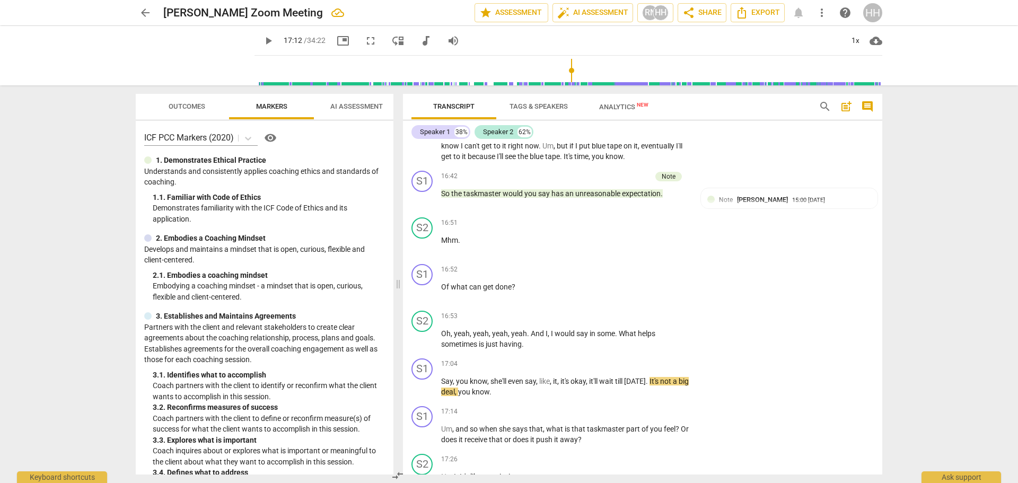
scroll to position [3040, 0]
click at [523, 345] on span "." at bounding box center [523, 344] width 2 height 8
drag, startPoint x: 565, startPoint y: 70, endPoint x: 559, endPoint y: 71, distance: 6.4
click at [559, 71] on input "range" at bounding box center [570, 71] width 623 height 34
click at [0, 0] on span "play_arrow" at bounding box center [0, 0] width 0 height 0
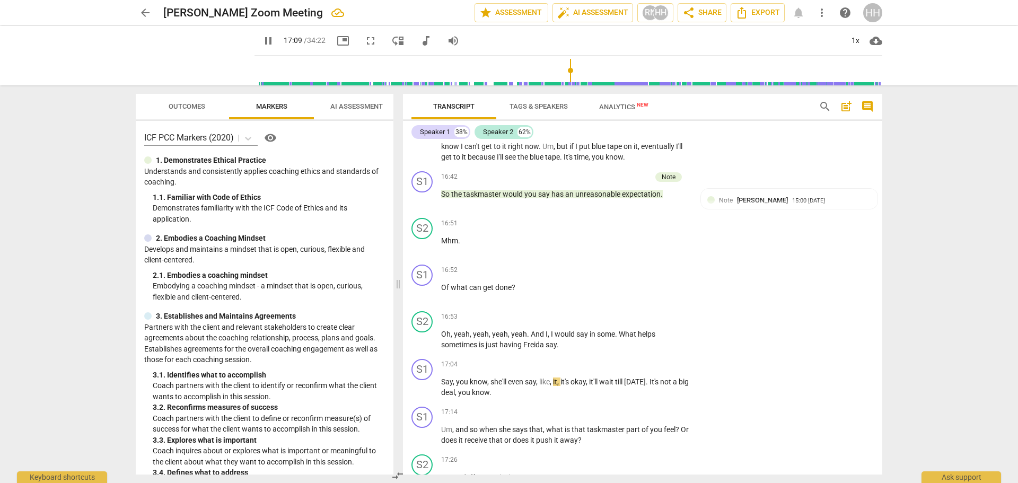
click at [0, 0] on span "pause" at bounding box center [0, 0] width 0 height 0
click at [425, 367] on div "S1" at bounding box center [421, 369] width 21 height 21
click at [438, 421] on div "Speaker 1" at bounding box center [462, 420] width 80 height 17
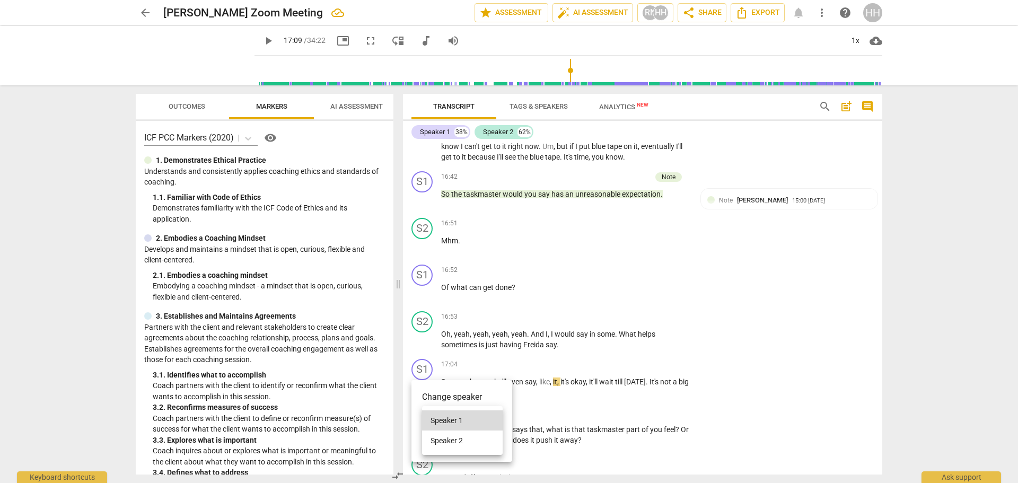
click at [443, 439] on li "Speaker 2" at bounding box center [462, 440] width 81 height 20
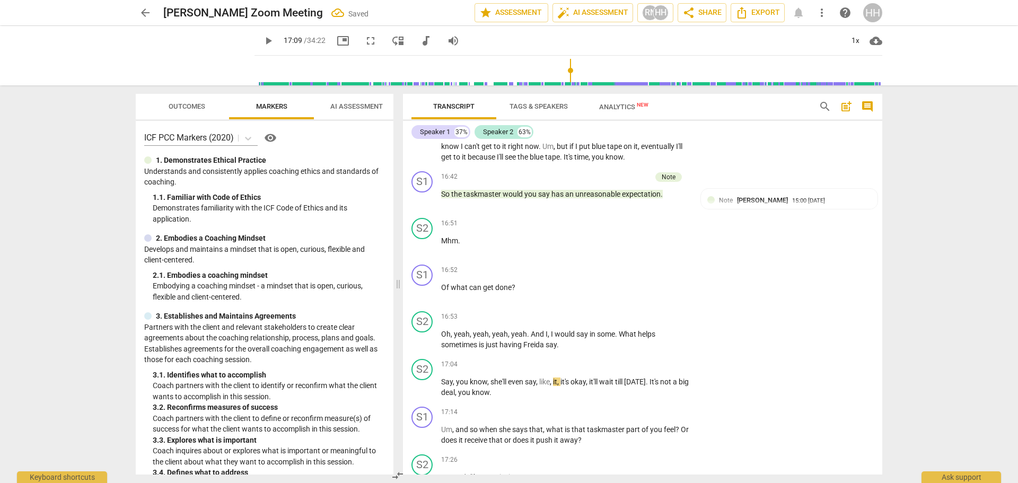
click at [0, 0] on span "play_arrow" at bounding box center [0, 0] width 0 height 0
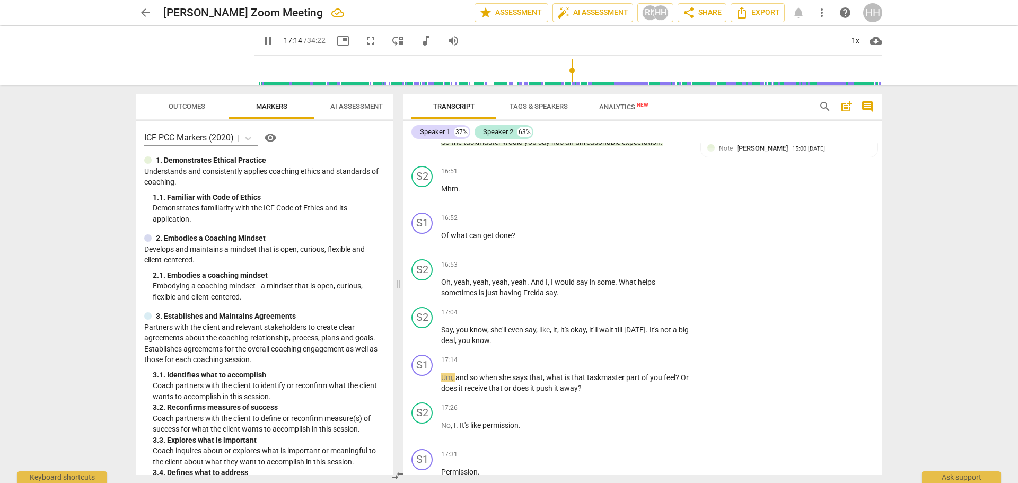
scroll to position [3093, 0]
click at [0, 0] on span "pause" at bounding box center [0, 0] width 0 height 0
click at [668, 356] on p "Add competency" at bounding box center [656, 360] width 50 height 10
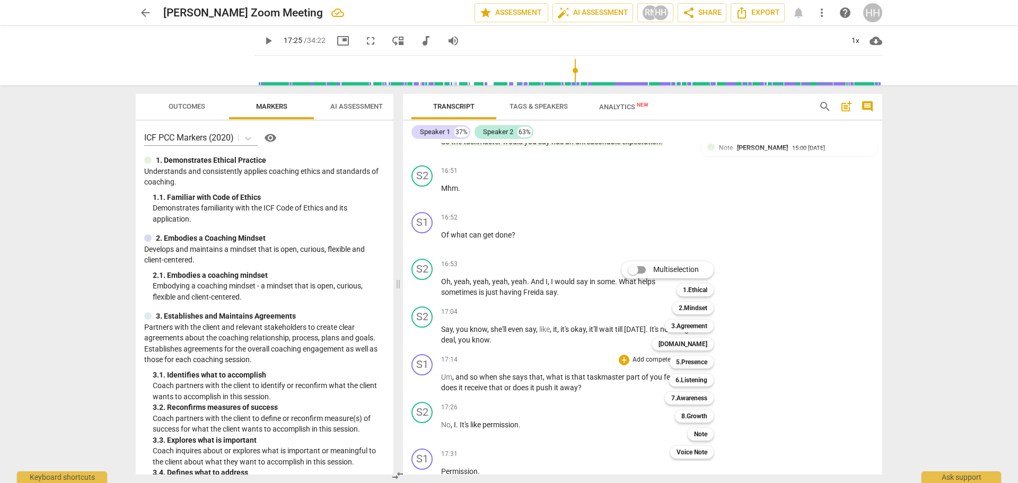
click at [708, 430] on div "Note" at bounding box center [701, 434] width 26 height 13
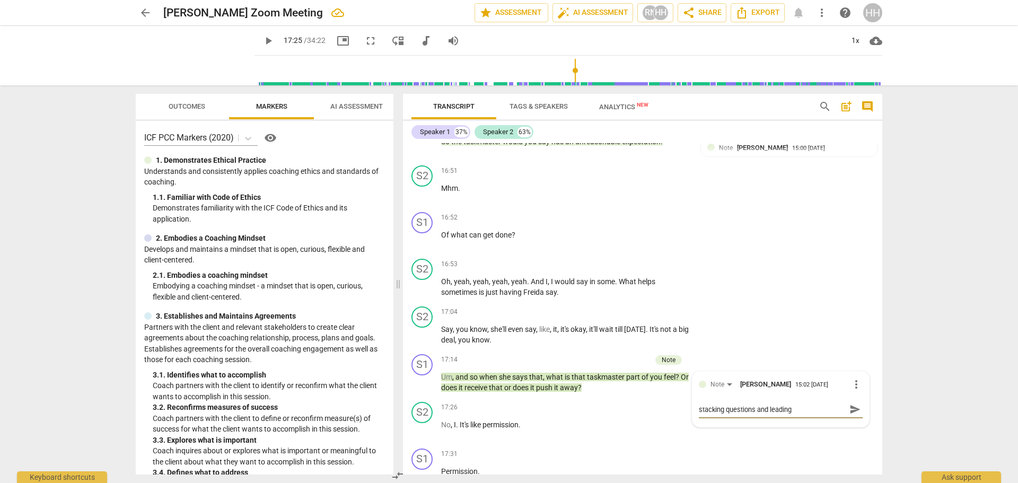
click at [567, 421] on p "No , I . It's like permission ." at bounding box center [565, 424] width 248 height 11
click at [0, 0] on span "play_arrow" at bounding box center [0, 0] width 0 height 0
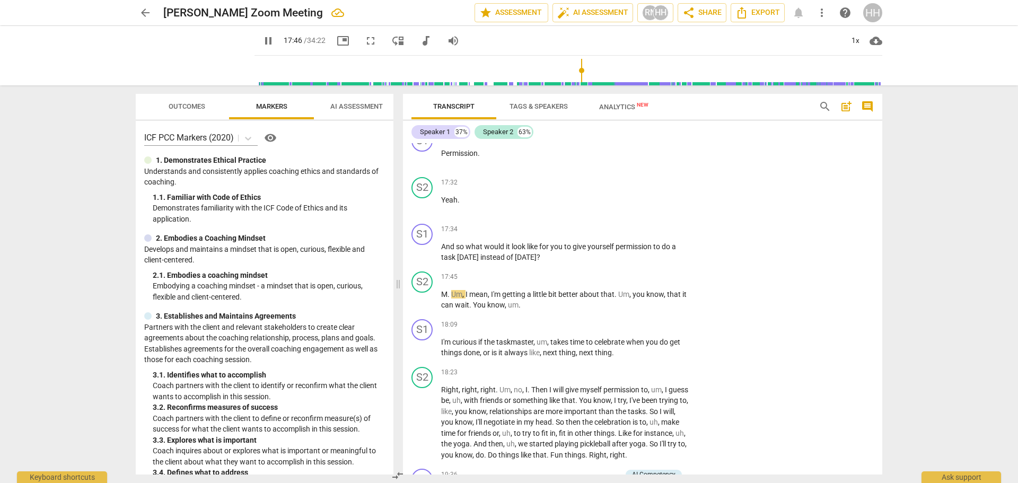
scroll to position [3410, 0]
click at [0, 0] on span "pause" at bounding box center [0, 0] width 0 height 0
click at [662, 227] on p "Add competency" at bounding box center [656, 231] width 50 height 10
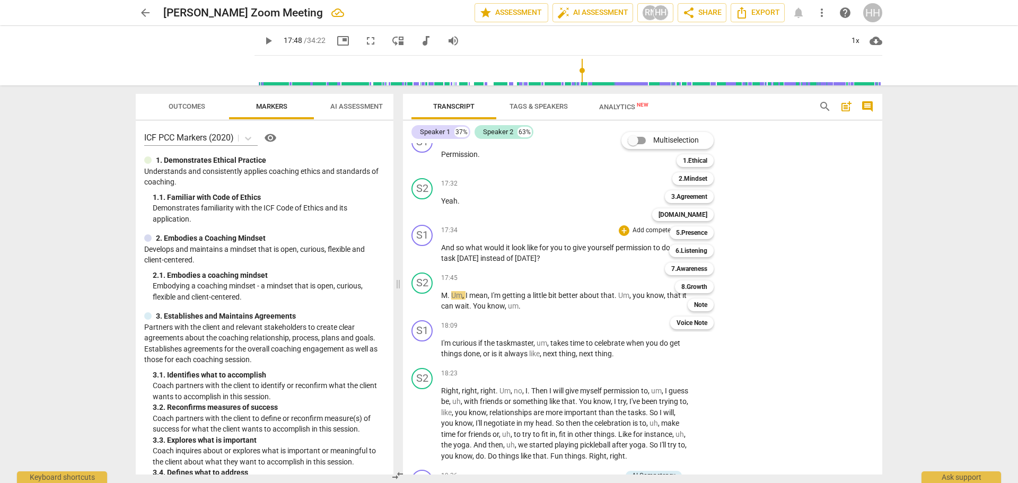
click at [710, 302] on div "Note" at bounding box center [701, 304] width 26 height 13
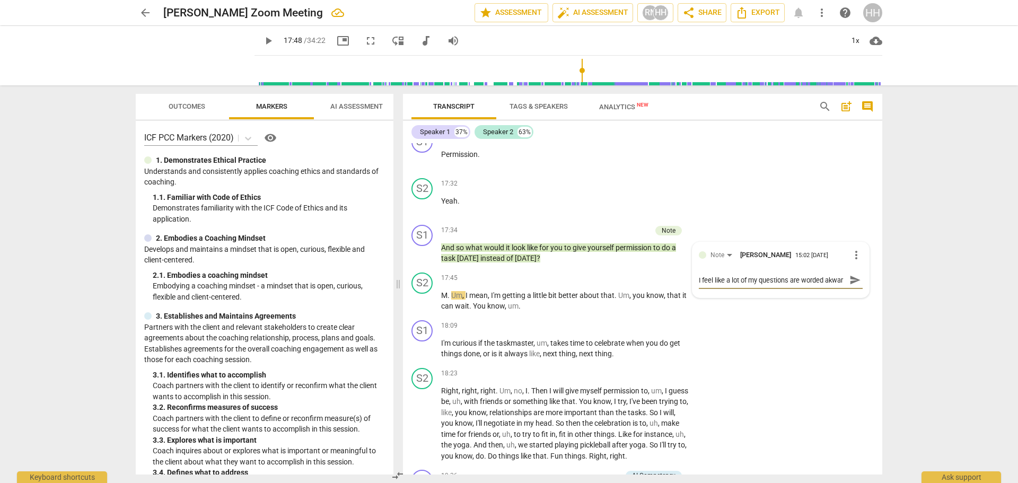
scroll to position [10, 0]
click at [0, 0] on span "play_arrow" at bounding box center [0, 0] width 0 height 0
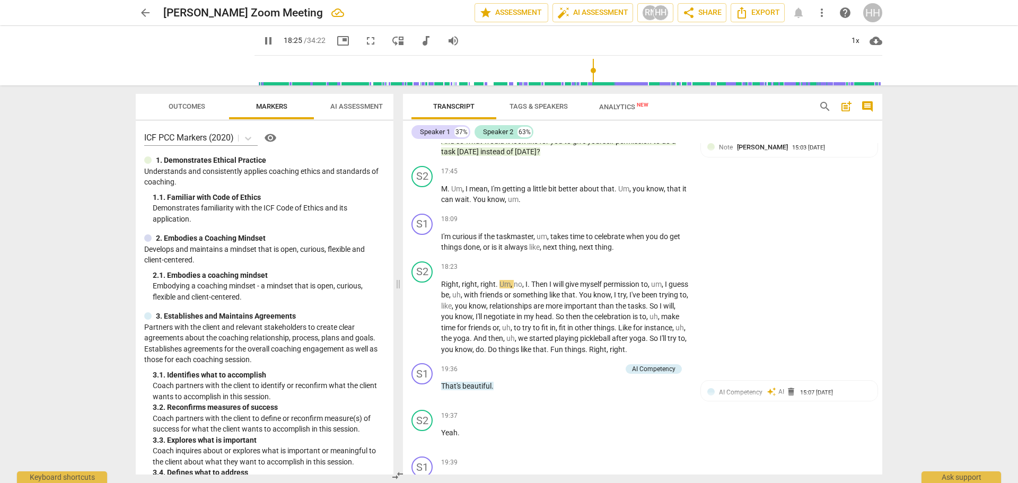
scroll to position [3516, 0]
click at [0, 0] on span "pause" at bounding box center [0, 0] width 0 height 0
click at [667, 217] on p "Add competency" at bounding box center [656, 220] width 50 height 10
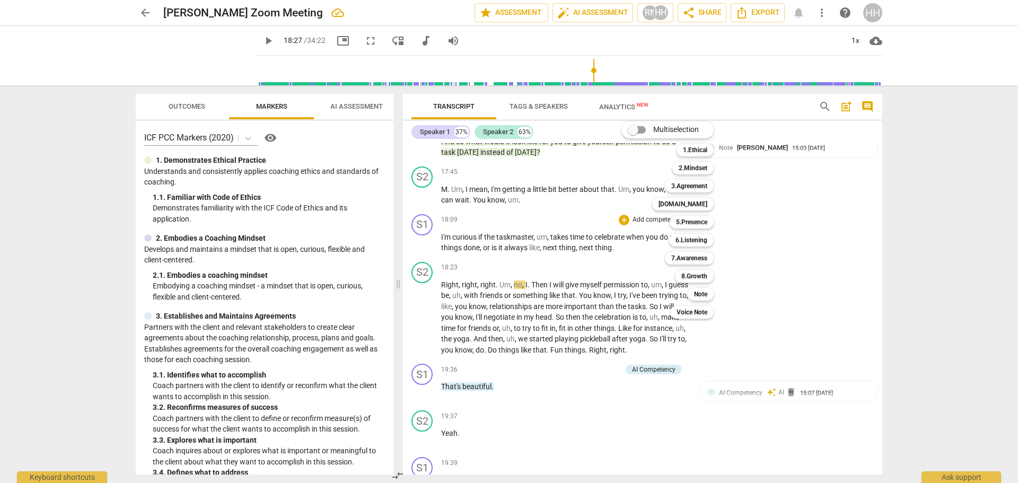
click at [700, 296] on b "Note" at bounding box center [700, 294] width 13 height 13
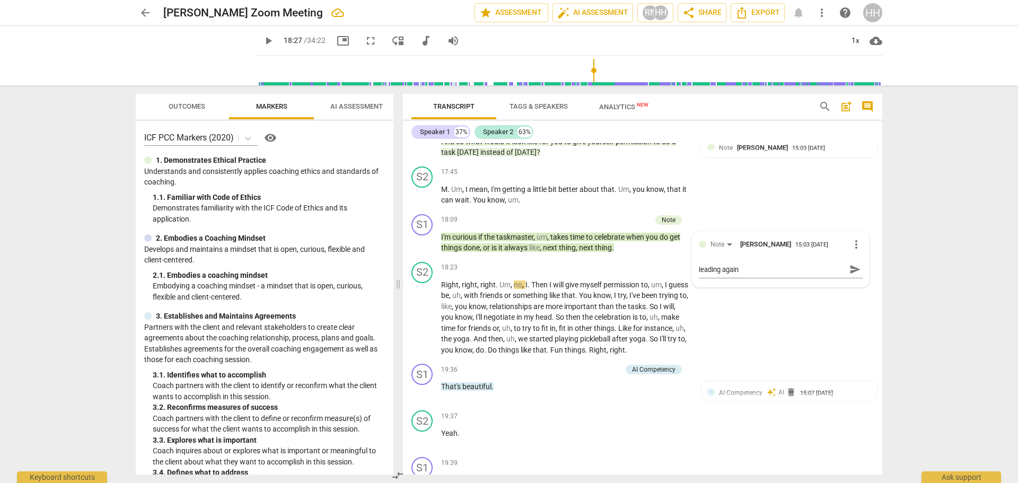
click at [721, 336] on div "S2 play_arrow pause 18:23 + Add competency keyboard_arrow_right Right , right ,…" at bounding box center [642, 309] width 479 height 102
click at [0, 0] on span "play_arrow" at bounding box center [0, 0] width 0 height 0
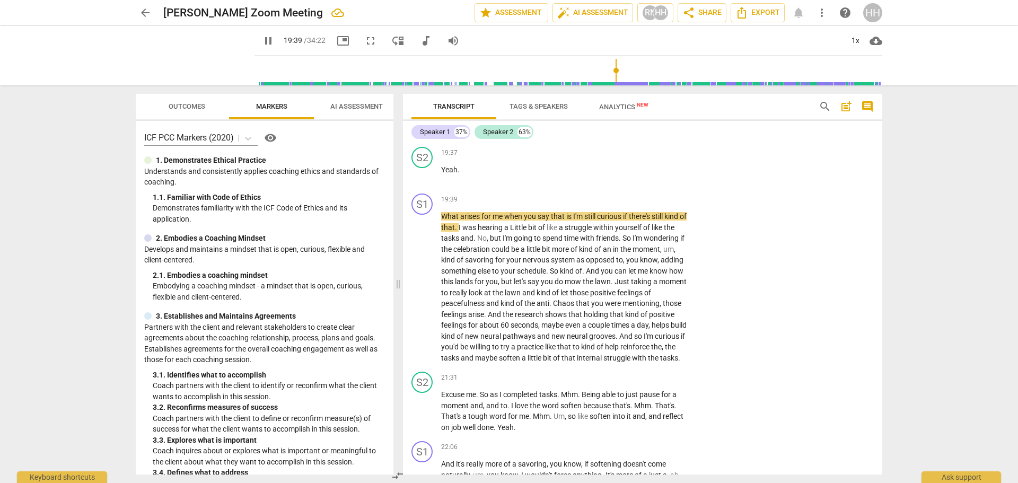
scroll to position [3780, 0]
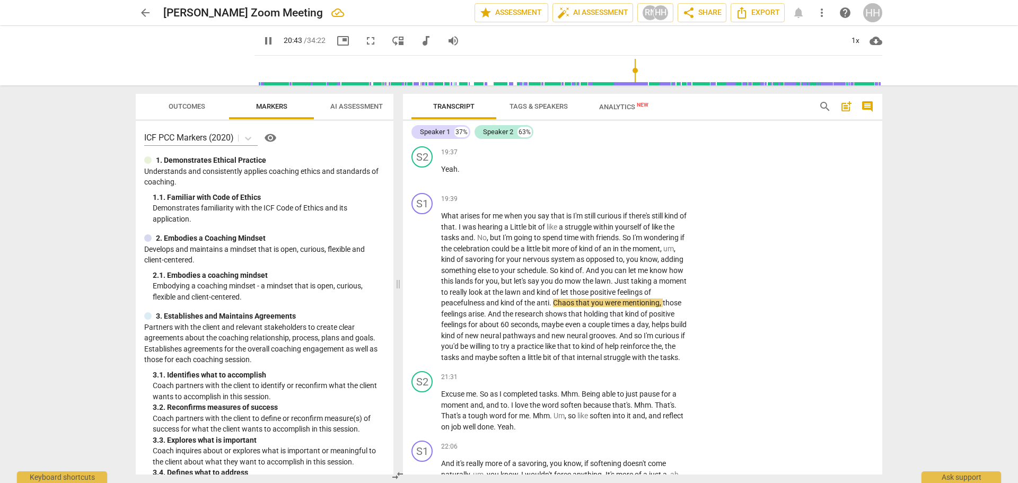
click at [0, 0] on span "pause" at bounding box center [0, 0] width 0 height 0
click at [556, 301] on span "Chaos" at bounding box center [564, 302] width 23 height 8
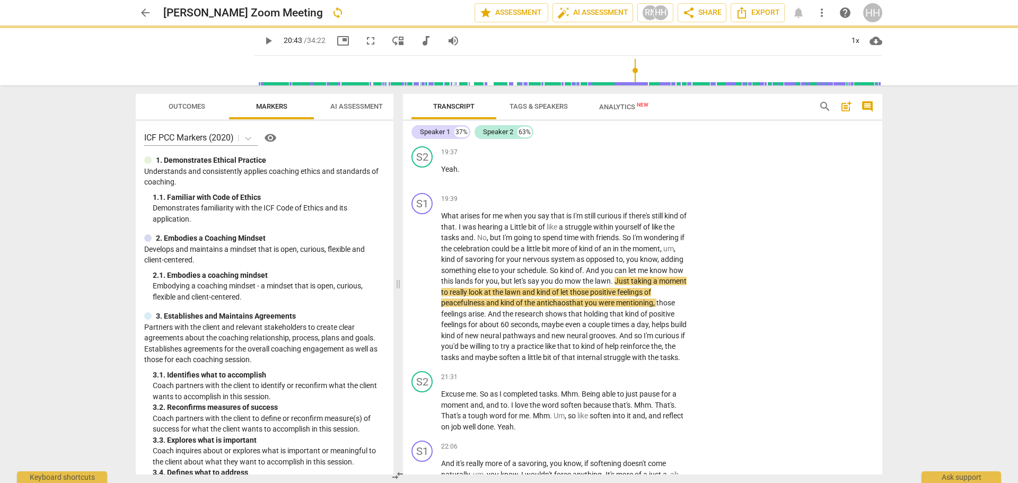
click at [0, 0] on span "play_arrow" at bounding box center [0, 0] width 0 height 0
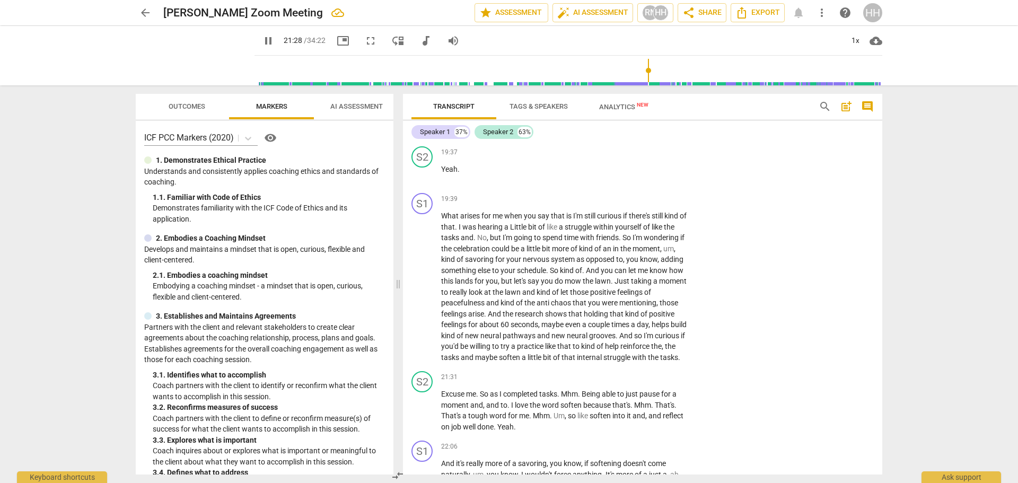
click at [0, 0] on span "pause" at bounding box center [0, 0] width 0 height 0
click at [660, 198] on p "Add competency" at bounding box center [656, 200] width 50 height 10
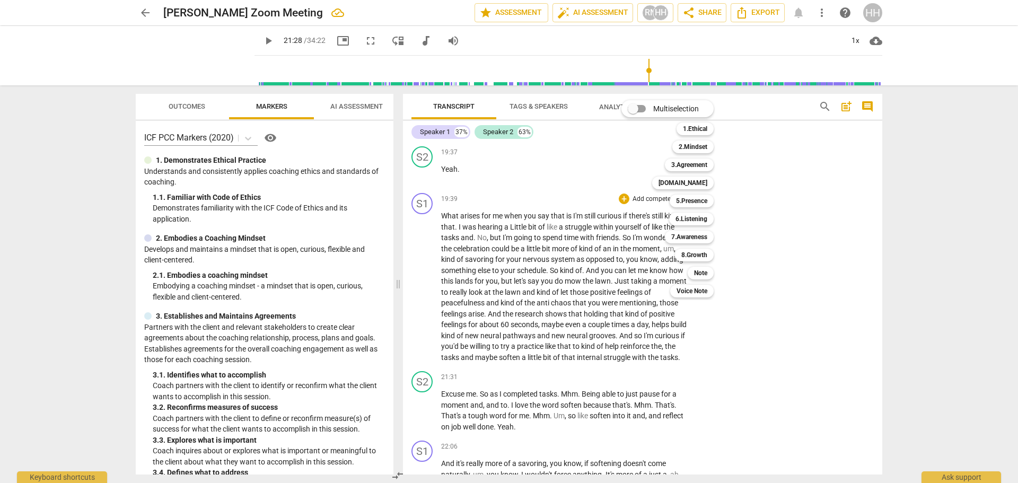
click at [702, 271] on b "Note" at bounding box center [700, 273] width 13 height 13
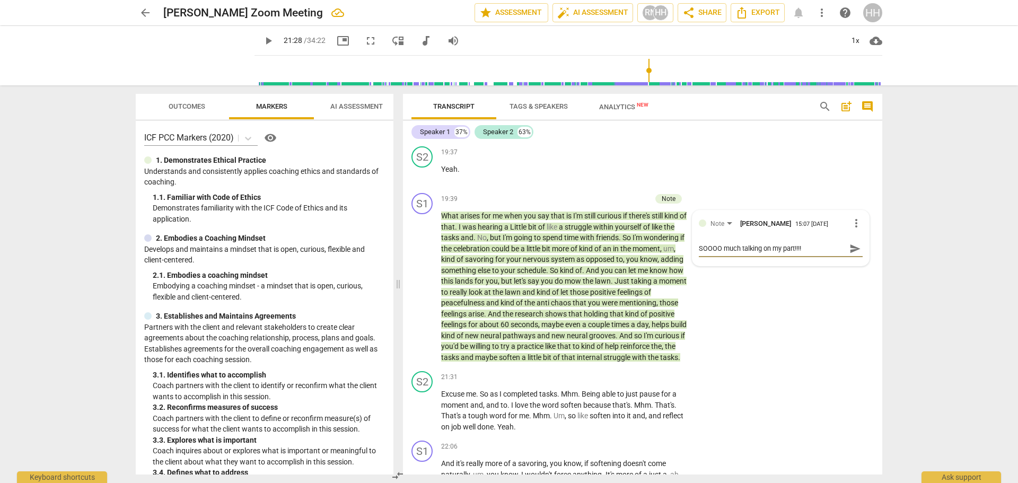
click at [0, 0] on span "play_arrow" at bounding box center [0, 0] width 0 height 0
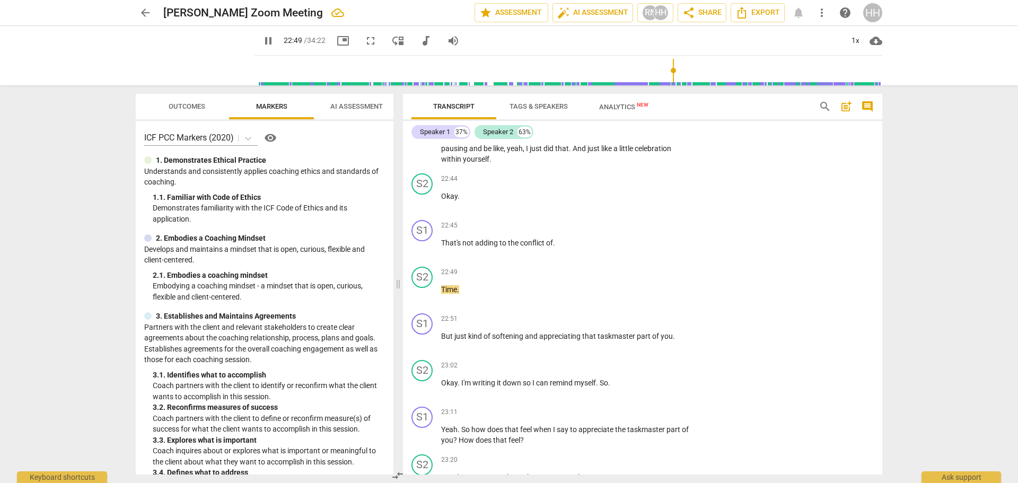
scroll to position [4150, 0]
click at [0, 0] on span "pause" at bounding box center [0, 0] width 0 height 0
click at [426, 281] on div "S2" at bounding box center [421, 276] width 21 height 21
click at [445, 338] on div "Speaker 2" at bounding box center [462, 338] width 80 height 17
click at [446, 320] on li "Speaker 1" at bounding box center [462, 318] width 81 height 20
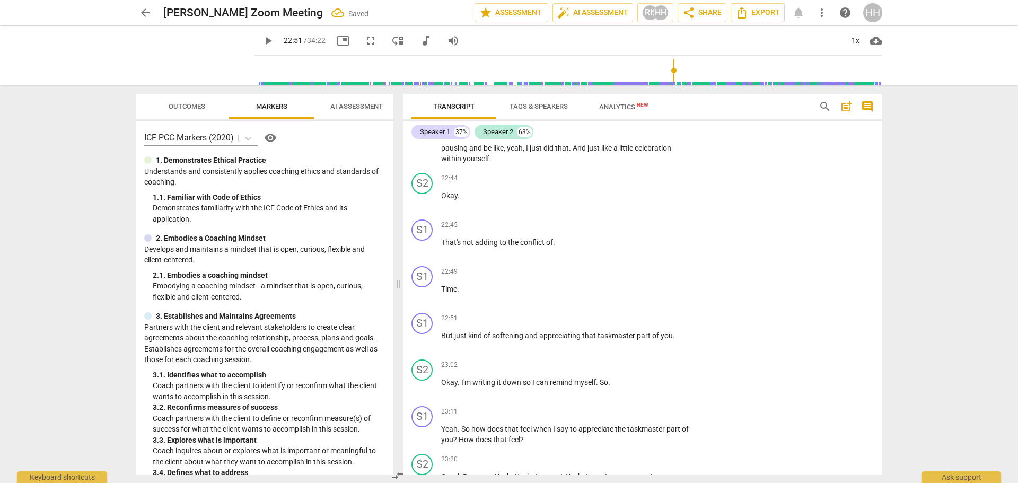
click at [0, 0] on span "play_arrow" at bounding box center [0, 0] width 0 height 0
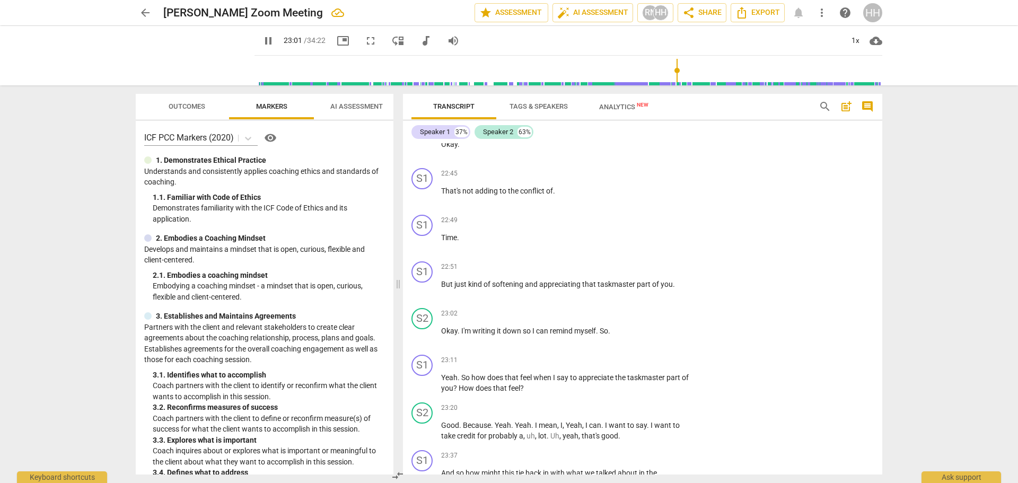
scroll to position [4202, 0]
click at [0, 0] on span "pause" at bounding box center [0, 0] width 0 height 0
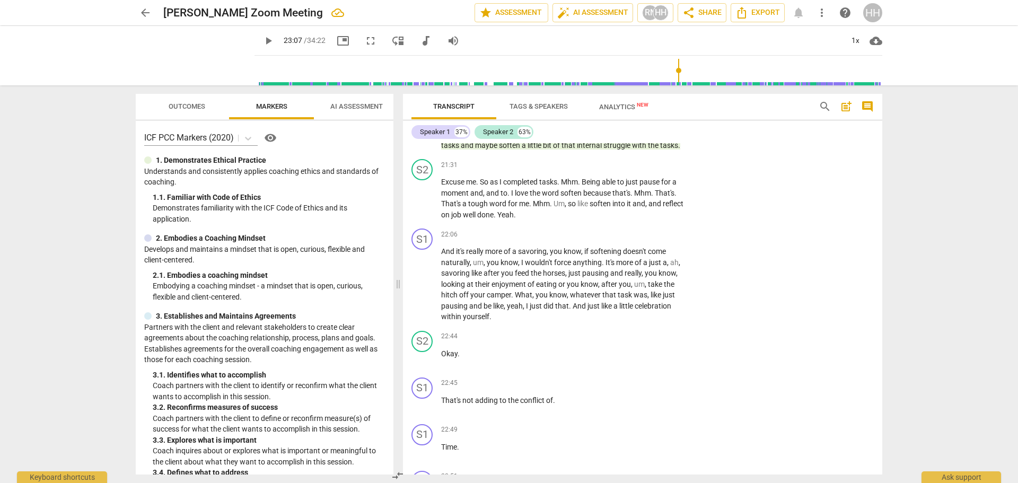
scroll to position [3991, 0]
click at [664, 240] on p "Add competency" at bounding box center [656, 236] width 50 height 10
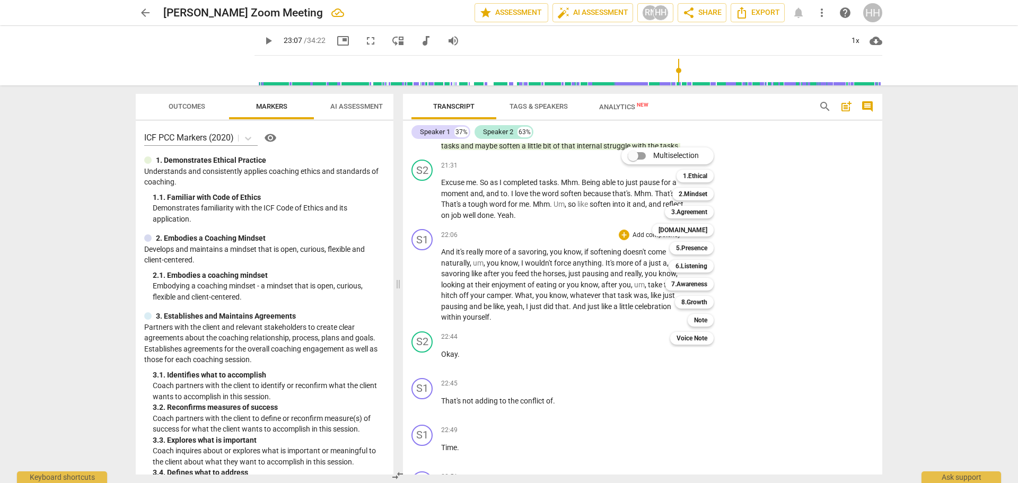
click at [703, 319] on b "Note" at bounding box center [700, 320] width 13 height 13
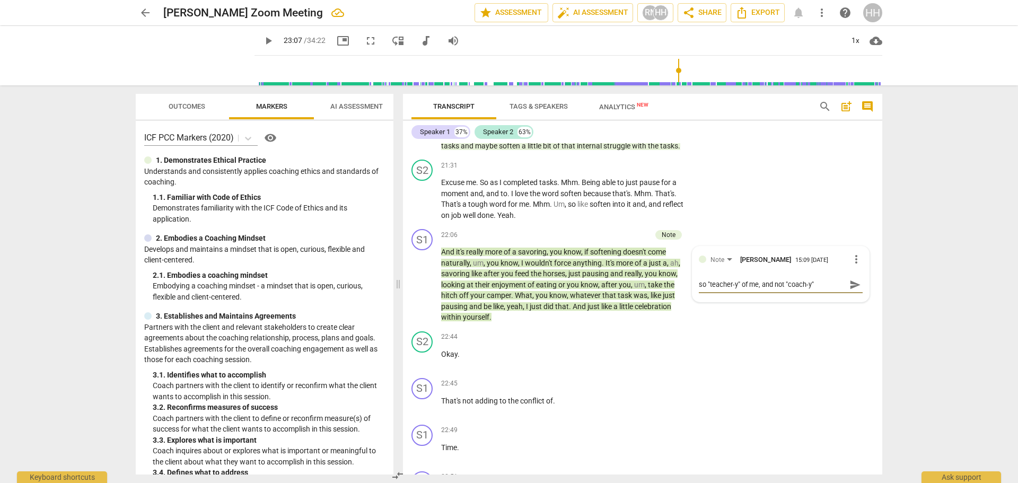
click at [832, 348] on div "S2 play_arrow pause 22:44 + Add competency keyboard_arrow_right Okay ." at bounding box center [642, 350] width 479 height 47
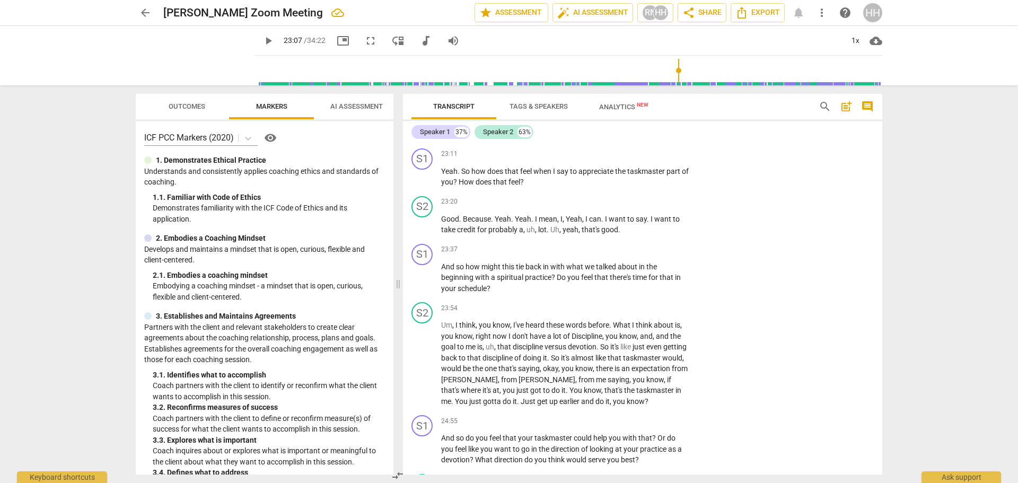
click at [0, 0] on span "play_arrow" at bounding box center [0, 0] width 0 height 0
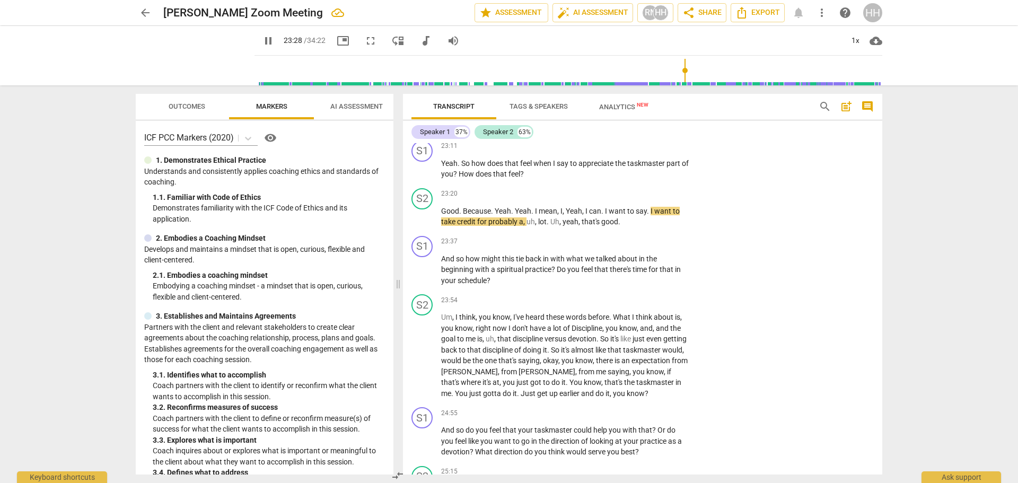
scroll to position [4415, 0]
click at [0, 0] on span "pause" at bounding box center [0, 0] width 0 height 0
click at [676, 247] on p "Add competency" at bounding box center [656, 242] width 50 height 10
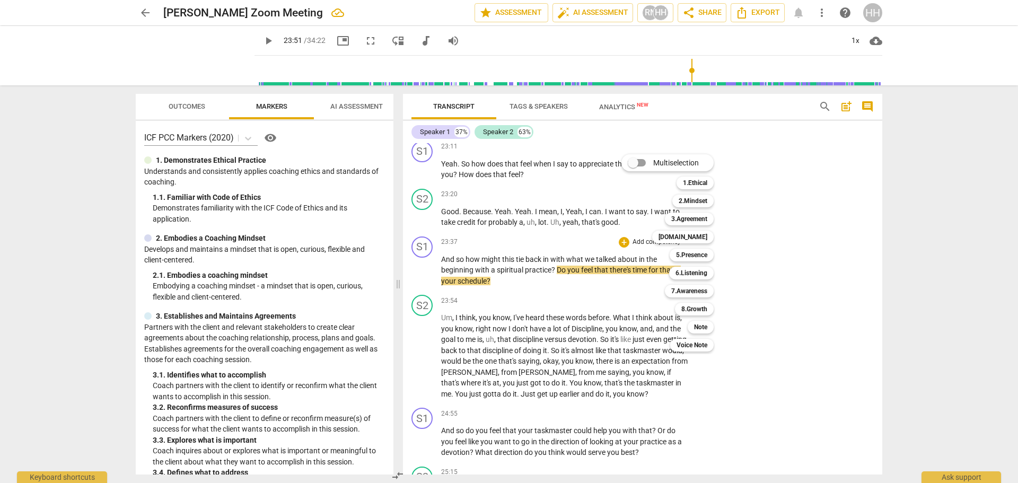
click at [702, 327] on b "Note" at bounding box center [700, 327] width 13 height 13
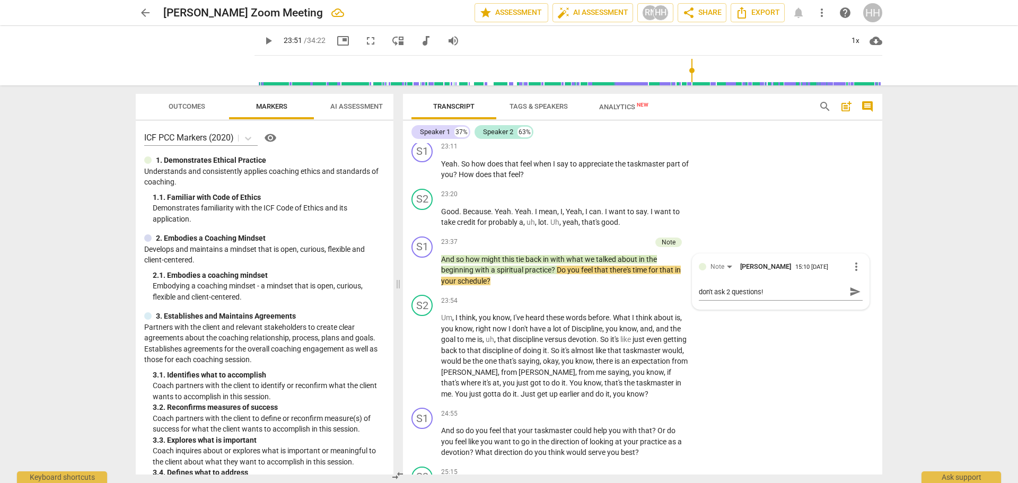
click at [770, 340] on div "S2 play_arrow pause 23:54 + Add competency keyboard_arrow_right Um , I think , …" at bounding box center [642, 346] width 479 height 113
click at [0, 0] on span "play_arrow" at bounding box center [0, 0] width 0 height 0
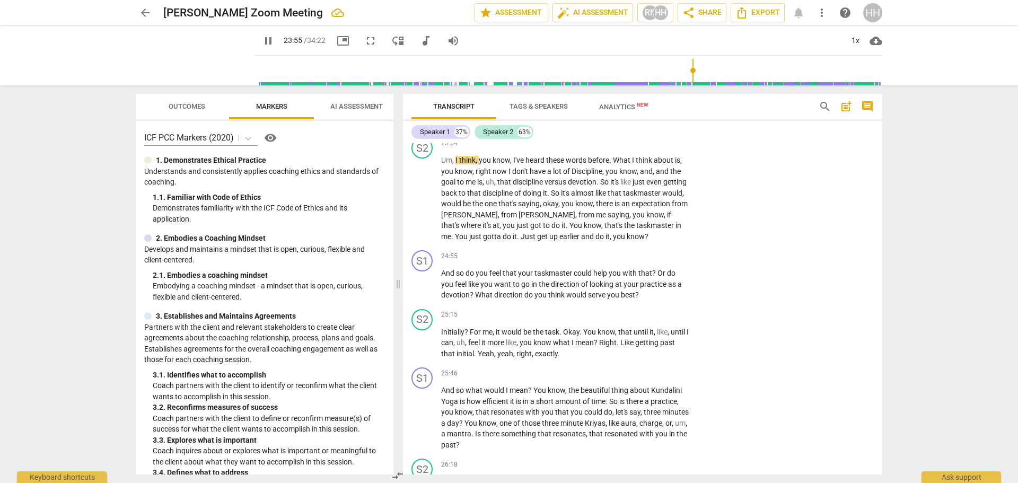
scroll to position [4573, 0]
click at [0, 0] on span "pause" at bounding box center [0, 0] width 0 height 0
click at [0, 0] on span "play_arrow" at bounding box center [0, 0] width 0 height 0
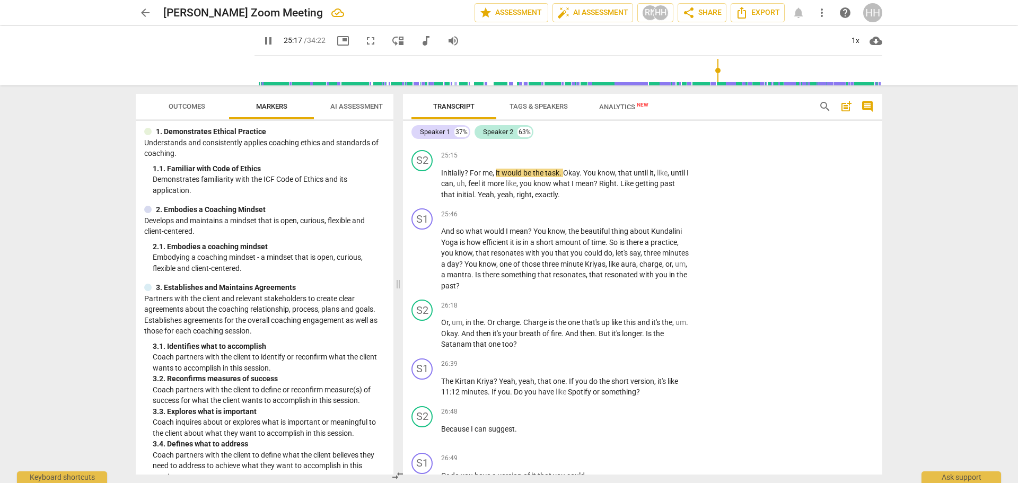
scroll to position [4732, 0]
click at [0, 0] on span "pause" at bounding box center [0, 0] width 0 height 0
click at [666, 219] on p "Add competency" at bounding box center [656, 214] width 50 height 10
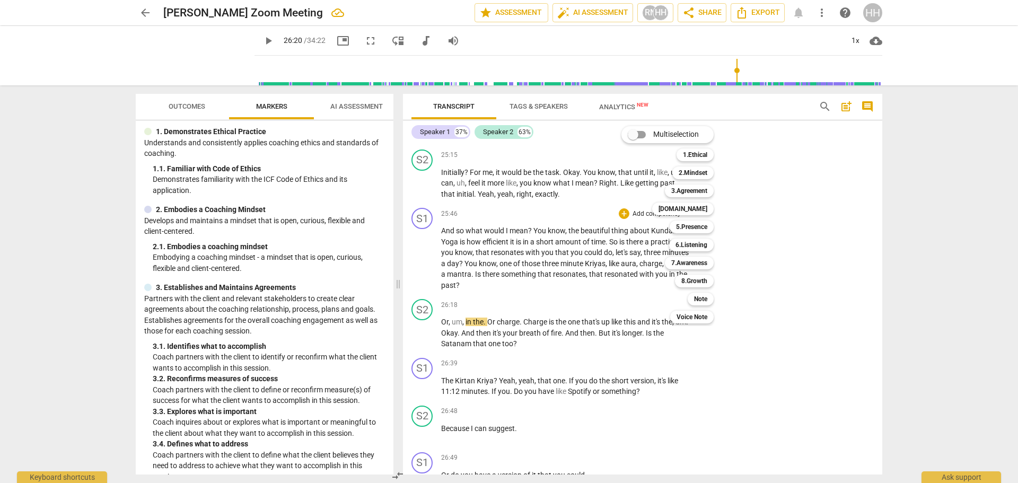
drag, startPoint x: 709, startPoint y: 297, endPoint x: 725, endPoint y: 301, distance: 16.8
click at [709, 297] on div "Note" at bounding box center [701, 299] width 26 height 13
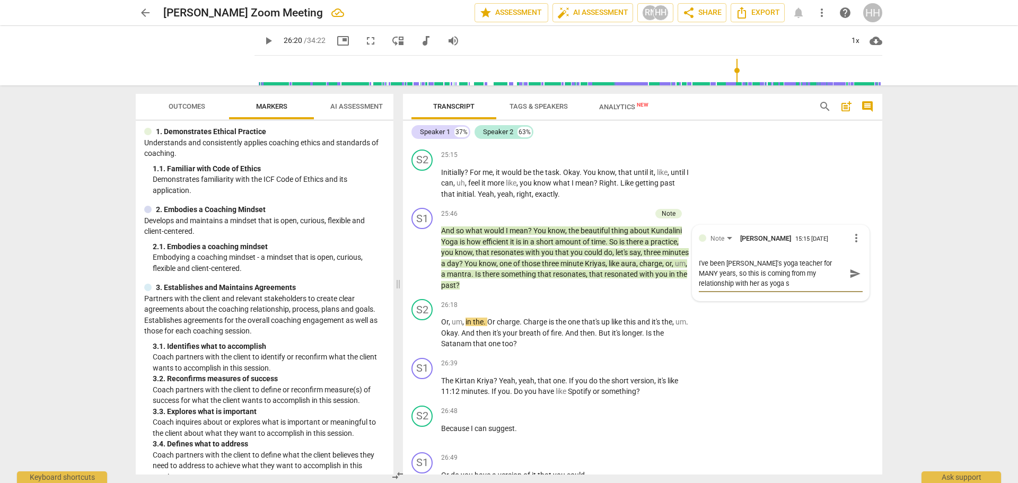
scroll to position [0, 0]
drag, startPoint x: 496, startPoint y: 332, endPoint x: 490, endPoint y: 333, distance: 5.9
click at [490, 326] on span "Or" at bounding box center [492, 322] width 10 height 8
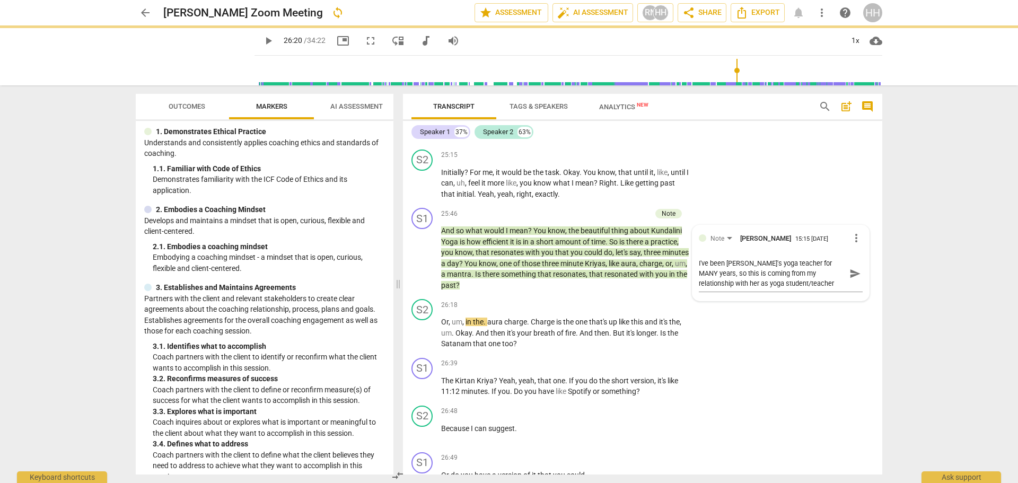
click at [0, 0] on span "play_arrow" at bounding box center [0, 0] width 0 height 0
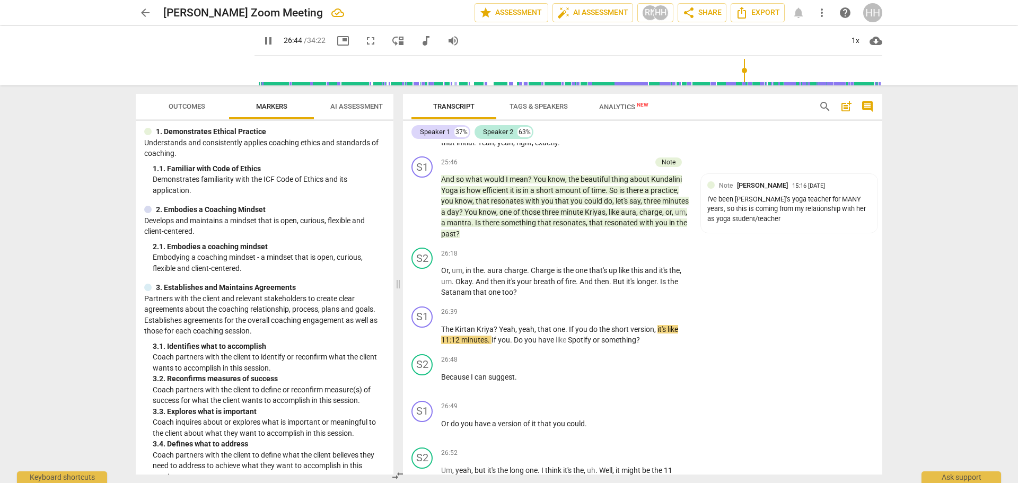
scroll to position [4784, 0]
click at [452, 343] on span "11:12" at bounding box center [451, 338] width 20 height 8
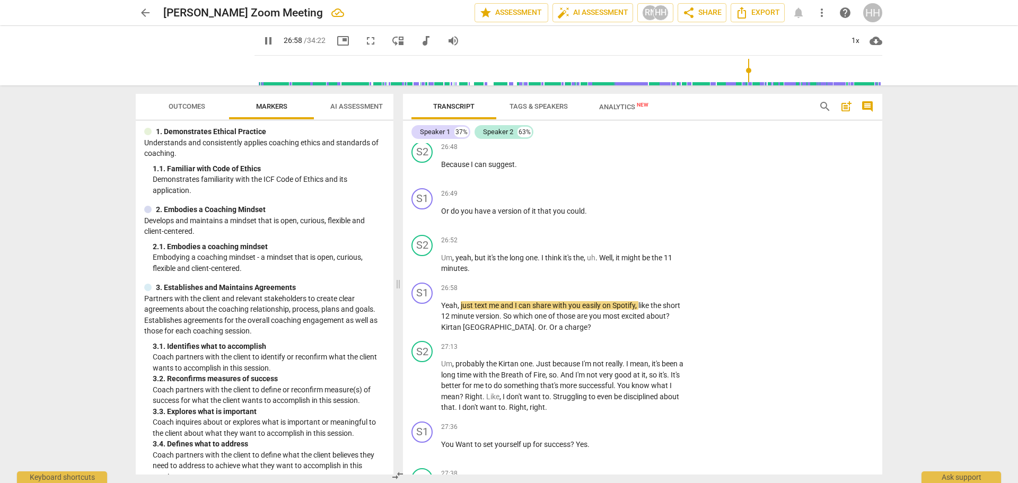
scroll to position [4996, 0]
click at [0, 0] on span "pause" at bounding box center [0, 0] width 0 height 0
click at [480, 331] on span "[GEOGRAPHIC_DATA]" at bounding box center [499, 326] width 72 height 8
drag, startPoint x: 508, startPoint y: 340, endPoint x: 496, endPoint y: 341, distance: 12.8
click at [496, 332] on p "Yeah , just text me and I can share with you easily on Spotify , like the short…" at bounding box center [565, 316] width 248 height 33
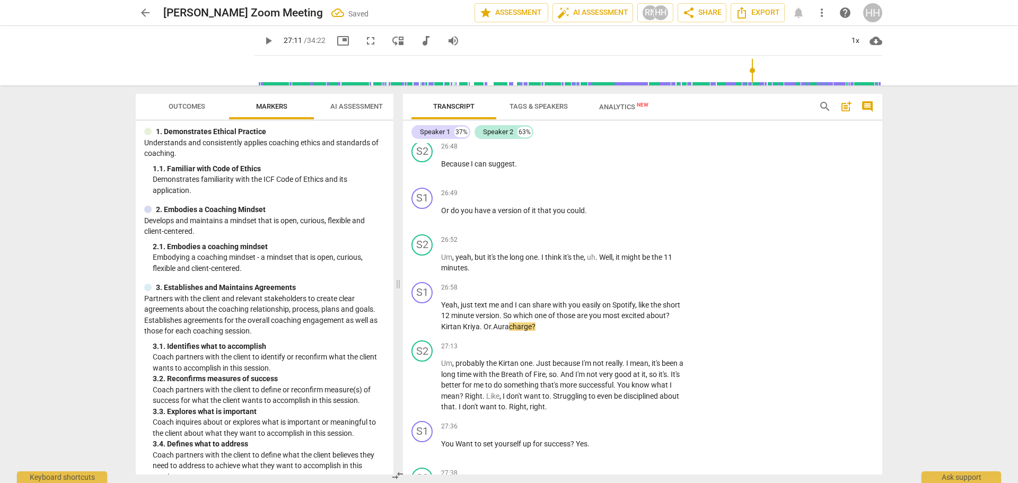
click at [0, 0] on span "play_arrow" at bounding box center [0, 0] width 0 height 0
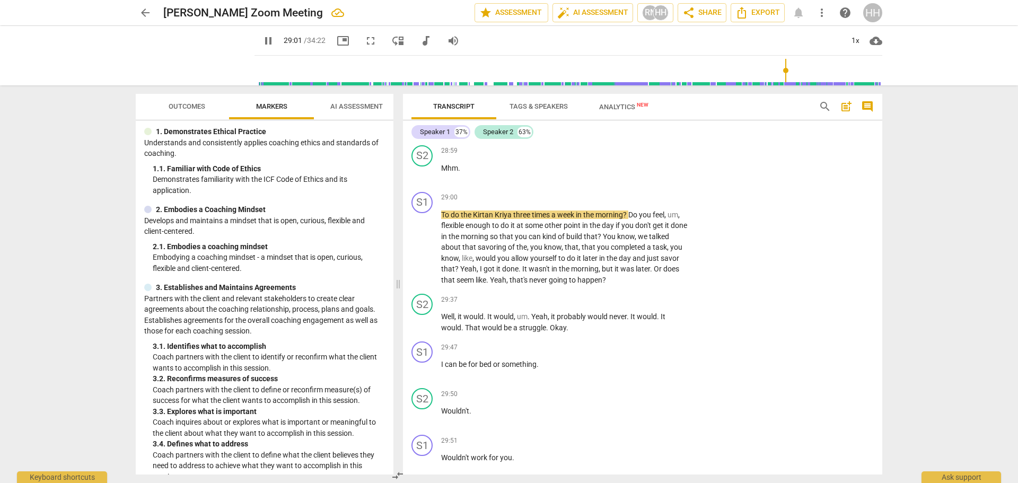
scroll to position [6000, 0]
click at [603, 240] on span "?" at bounding box center [599, 236] width 5 height 8
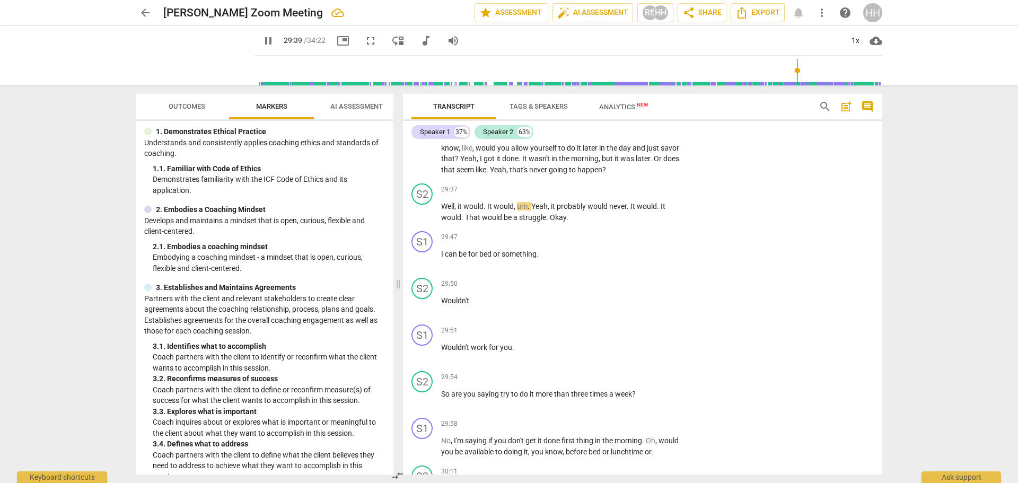
scroll to position [6108, 0]
click at [0, 0] on span "pause" at bounding box center [0, 0] width 0 height 0
click at [0, 0] on span "play_arrow" at bounding box center [0, 0] width 0 height 0
click at [0, 0] on span "pause" at bounding box center [0, 0] width 0 height 0
drag, startPoint x: 459, startPoint y: 268, endPoint x: 447, endPoint y: 268, distance: 11.1
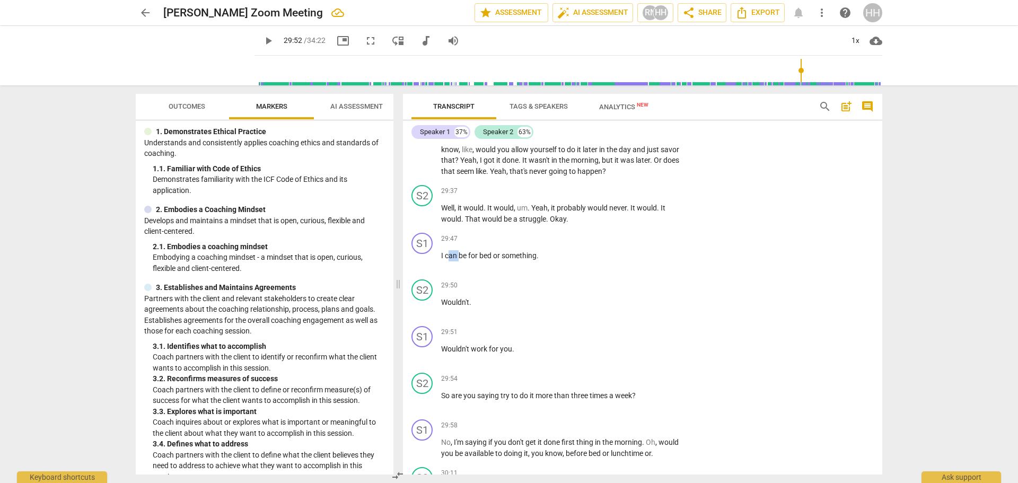
click at [447, 261] on p "I can be for bed or something ." at bounding box center [565, 255] width 248 height 11
click at [477, 260] on span "for" at bounding box center [473, 255] width 11 height 8
click at [470, 260] on span "for" at bounding box center [473, 255] width 11 height 8
click at [475, 260] on span "for" at bounding box center [471, 255] width 11 height 8
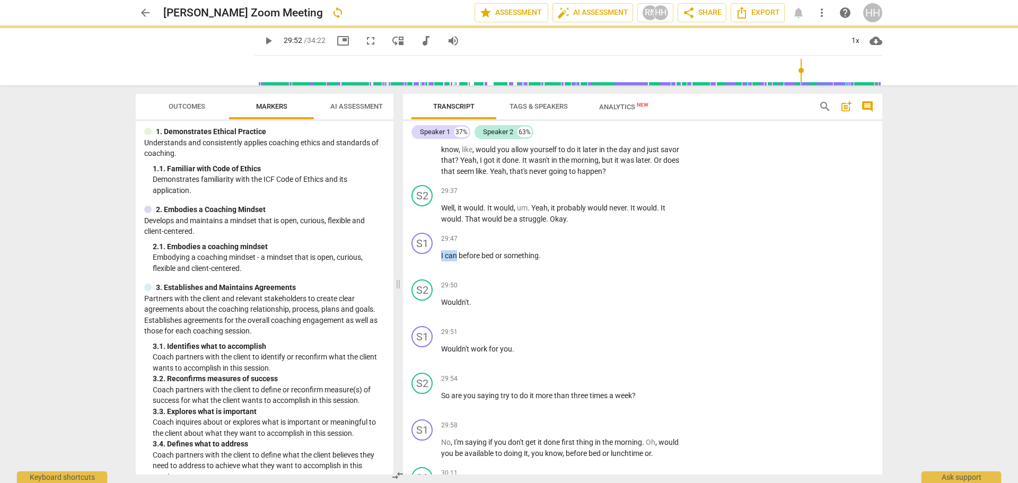
drag, startPoint x: 456, startPoint y: 267, endPoint x: 441, endPoint y: 267, distance: 15.4
click at [441, 261] on p "I can be fore bed or something ." at bounding box center [565, 255] width 248 height 11
click at [429, 252] on div "S1" at bounding box center [421, 243] width 21 height 21
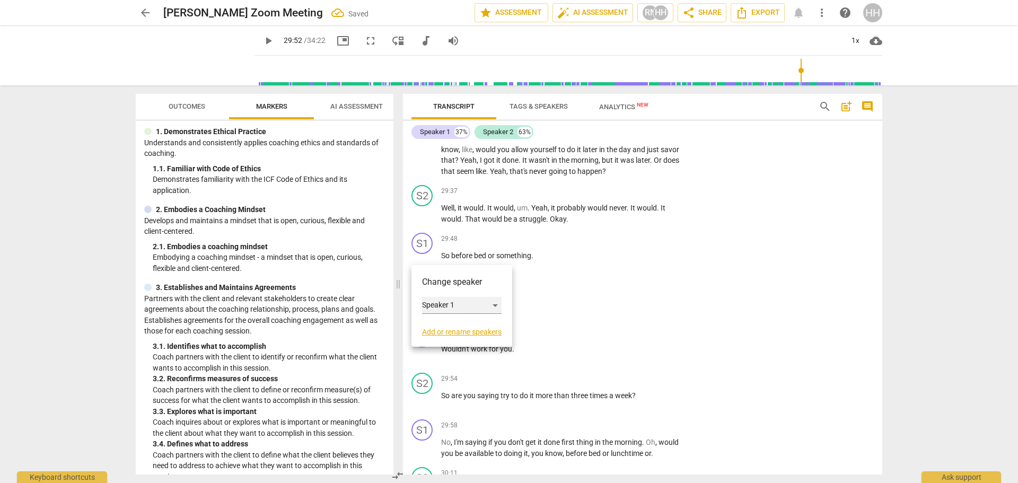
click at [436, 303] on div "Speaker 1" at bounding box center [462, 305] width 80 height 17
click at [438, 305] on li "Speaker 1" at bounding box center [462, 305] width 81 height 20
click at [0, 0] on span "play_arrow" at bounding box center [0, 0] width 0 height 0
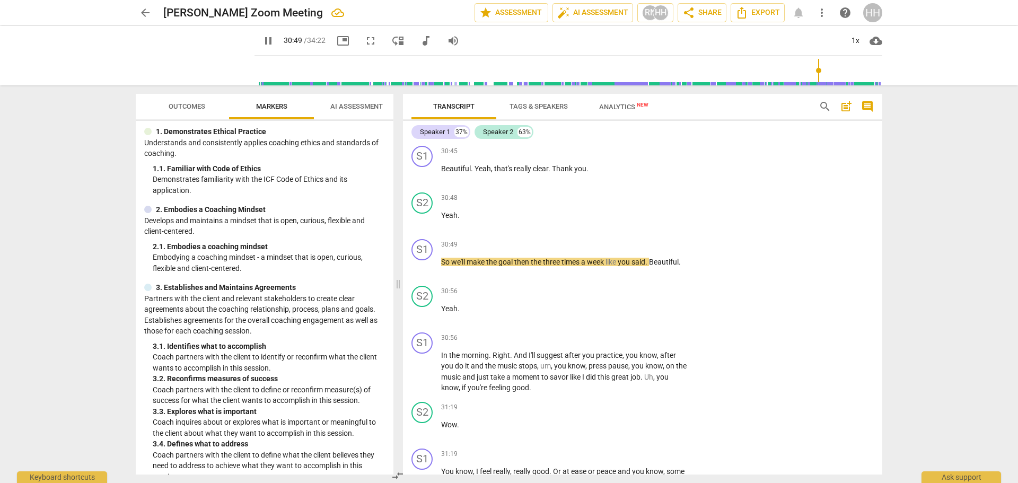
scroll to position [6583, 0]
click at [0, 0] on span "pause" at bounding box center [0, 0] width 0 height 0
click at [674, 249] on p "Add competency" at bounding box center [656, 245] width 50 height 10
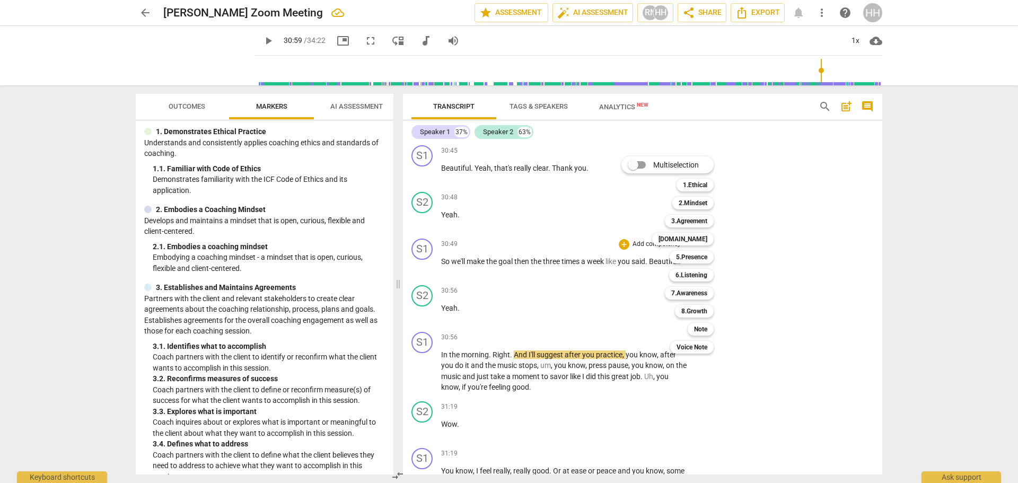
click at [701, 332] on b "Note" at bounding box center [700, 329] width 13 height 13
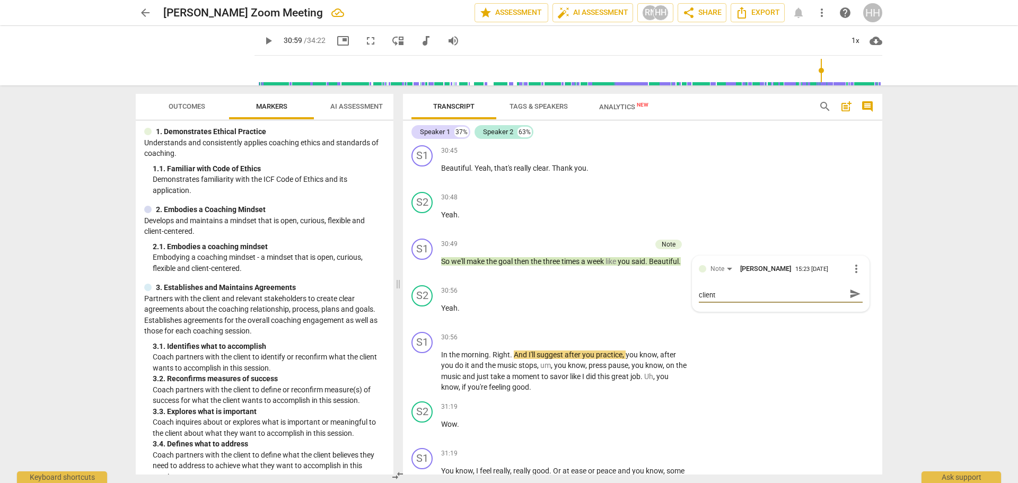
scroll to position [0, 0]
click at [0, 0] on span "play_arrow" at bounding box center [0, 0] width 0 height 0
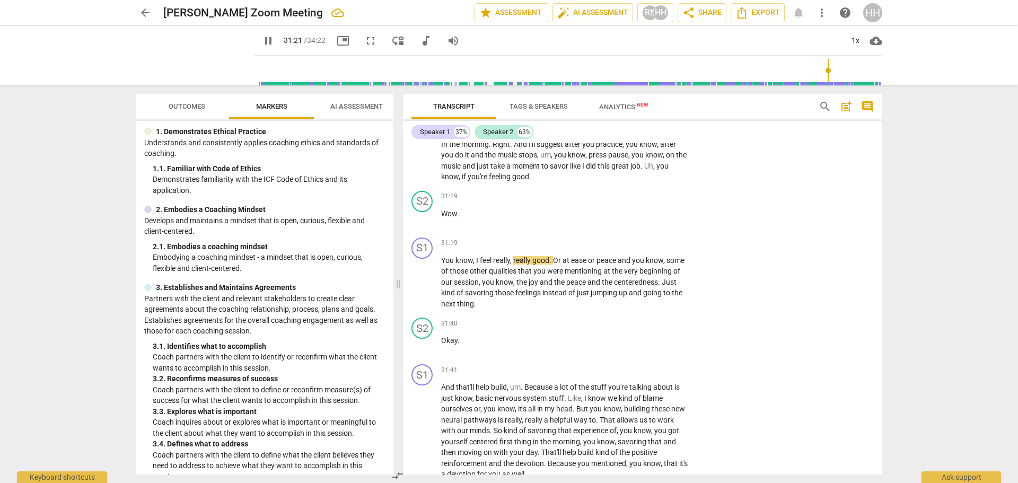
scroll to position [6794, 0]
click at [423, 212] on div "S2" at bounding box center [421, 200] width 21 height 21
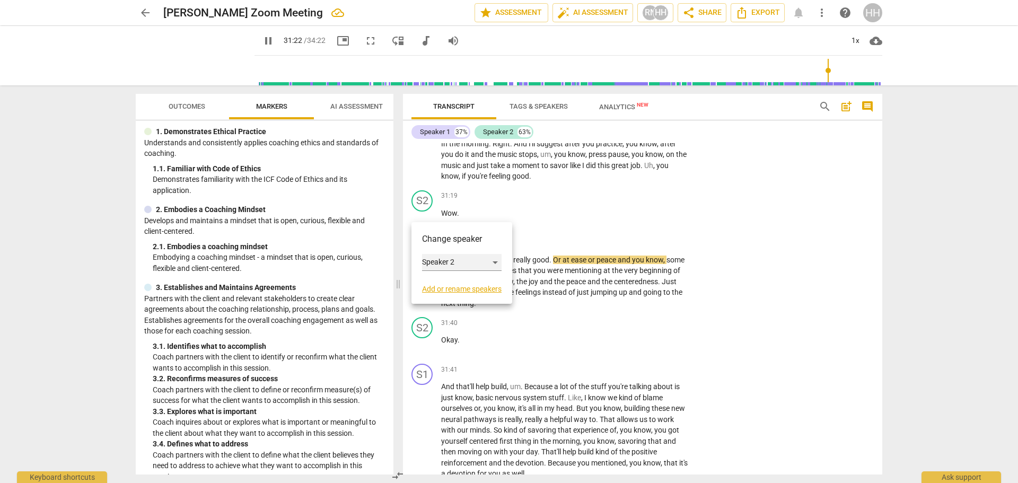
click at [450, 260] on div "Speaker 2" at bounding box center [462, 262] width 80 height 17
click at [444, 241] on li "Speaker 1" at bounding box center [462, 242] width 81 height 20
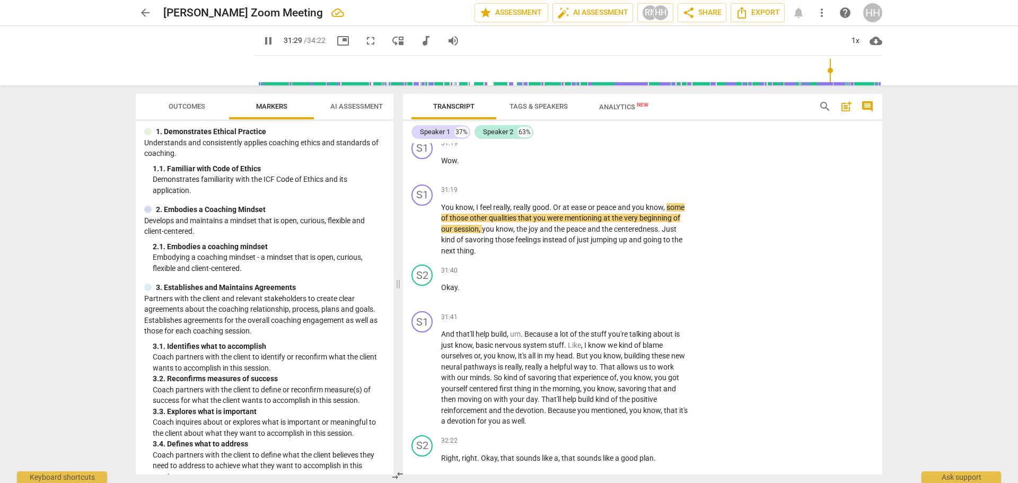
scroll to position [6847, 0]
click at [0, 0] on span "pause" at bounding box center [0, 0] width 0 height 0
click at [658, 195] on p "Add competency" at bounding box center [656, 190] width 50 height 10
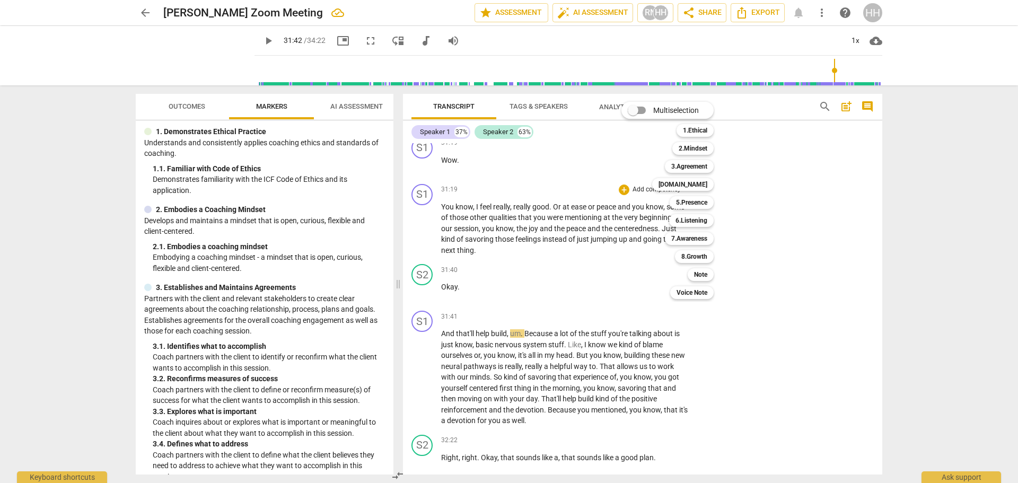
click at [707, 273] on b "Note" at bounding box center [700, 274] width 13 height 13
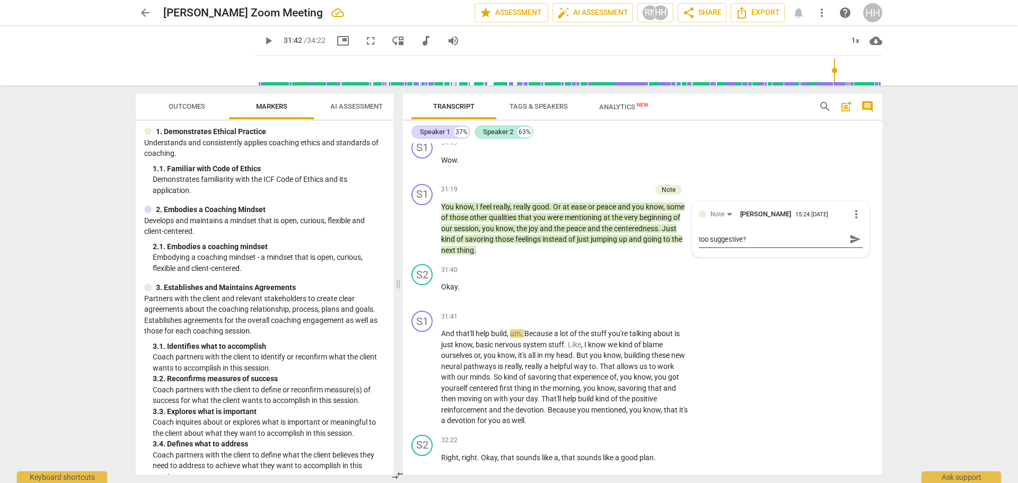
click at [0, 0] on span "play_arrow" at bounding box center [0, 0] width 0 height 0
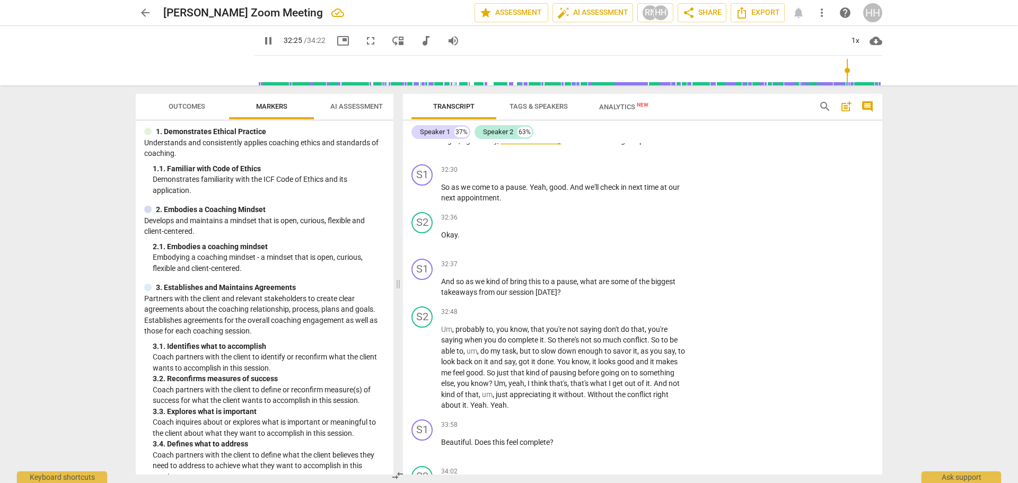
scroll to position [7165, 0]
click at [0, 0] on span "pause" at bounding box center [0, 0] width 0 height 0
click at [663, 174] on p "Add competency" at bounding box center [656, 170] width 50 height 10
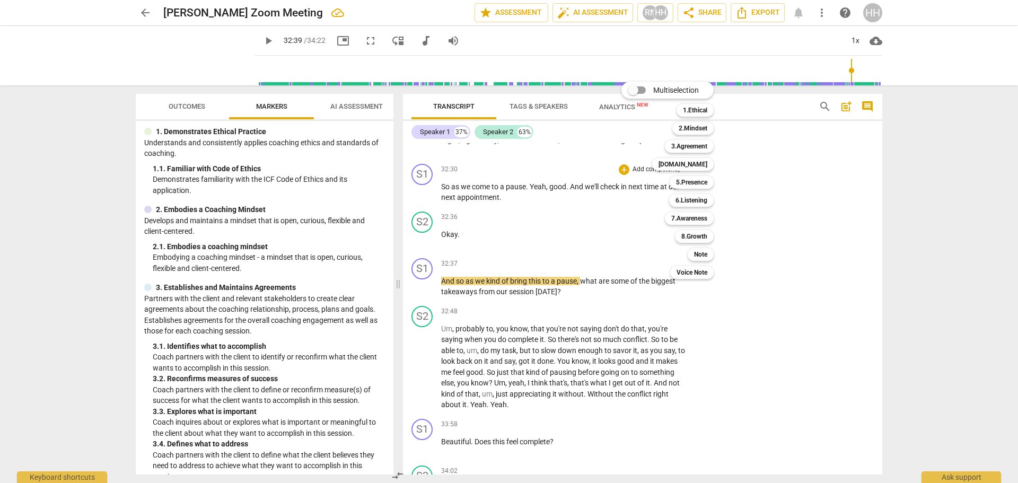
click at [701, 251] on b "Note" at bounding box center [700, 254] width 13 height 13
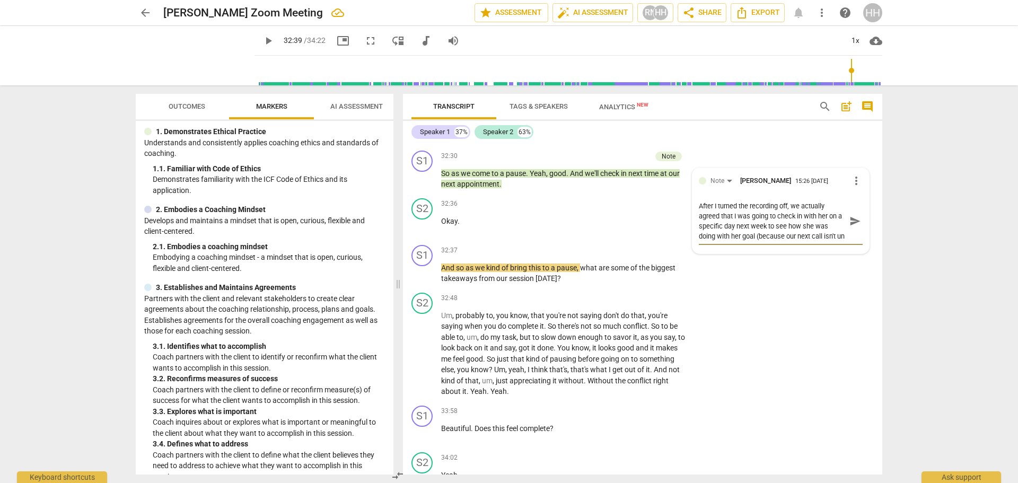
scroll to position [9, 0]
click at [0, 0] on span "play_arrow" at bounding box center [0, 0] width 0 height 0
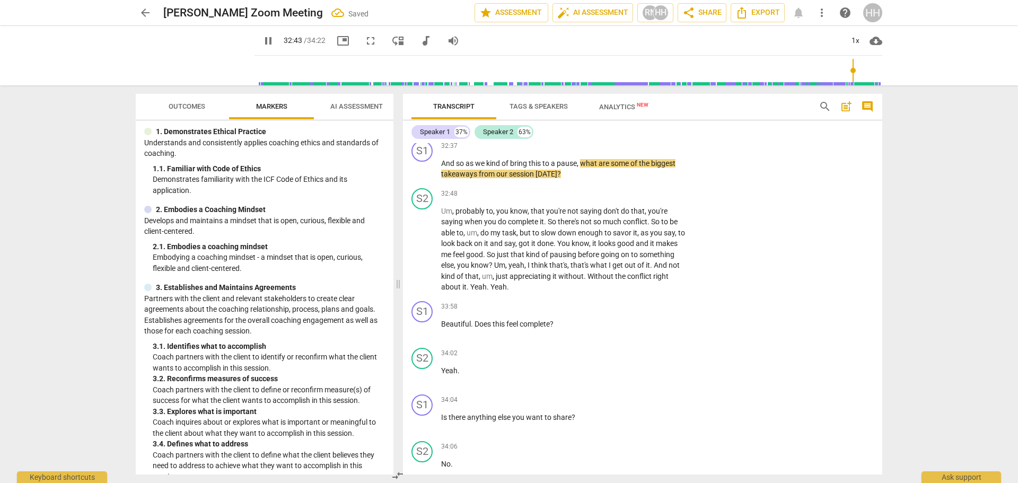
scroll to position [7283, 0]
click at [653, 151] on div "+ Add competency keyboard_arrow_right" at bounding box center [655, 146] width 79 height 12
click at [658, 151] on p "Add competency" at bounding box center [656, 146] width 50 height 10
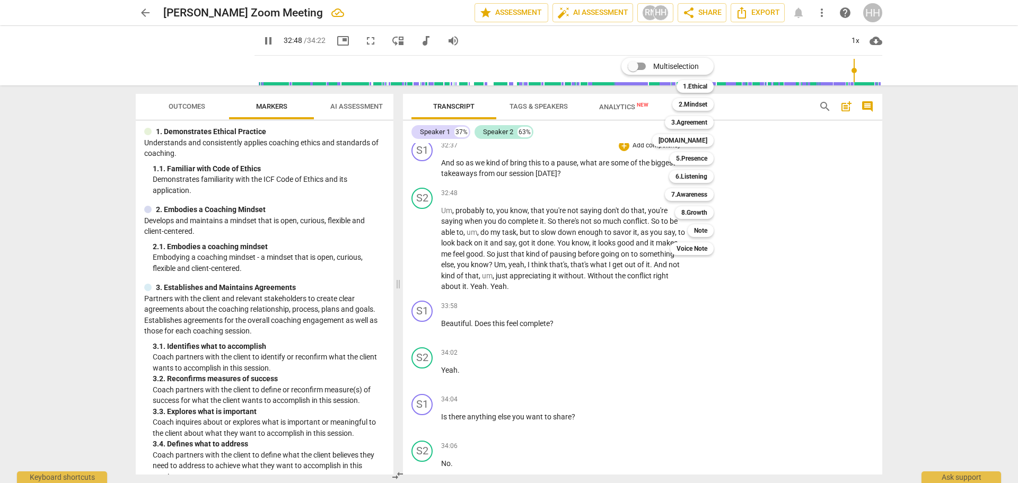
click at [703, 226] on b "Note" at bounding box center [700, 230] width 13 height 13
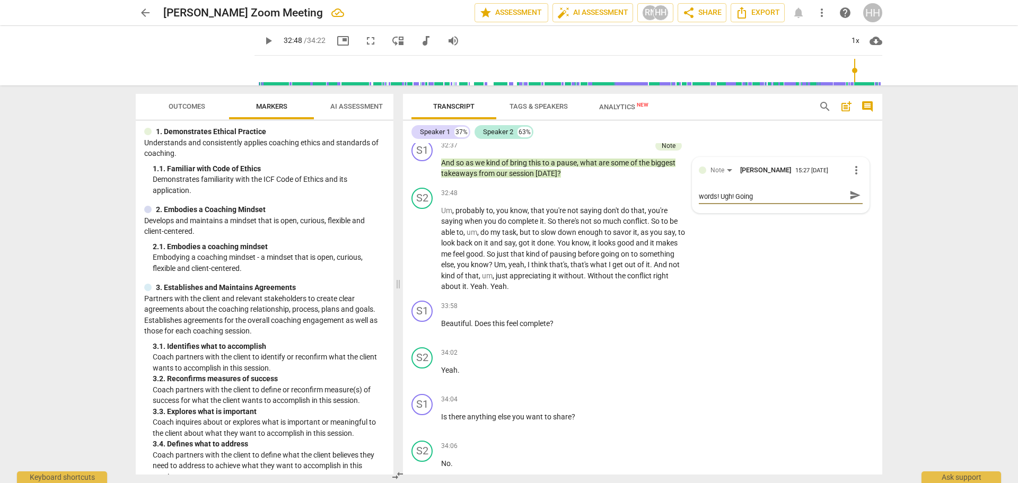
scroll to position [0, 0]
click at [0, 0] on span "play_arrow" at bounding box center [0, 0] width 0 height 0
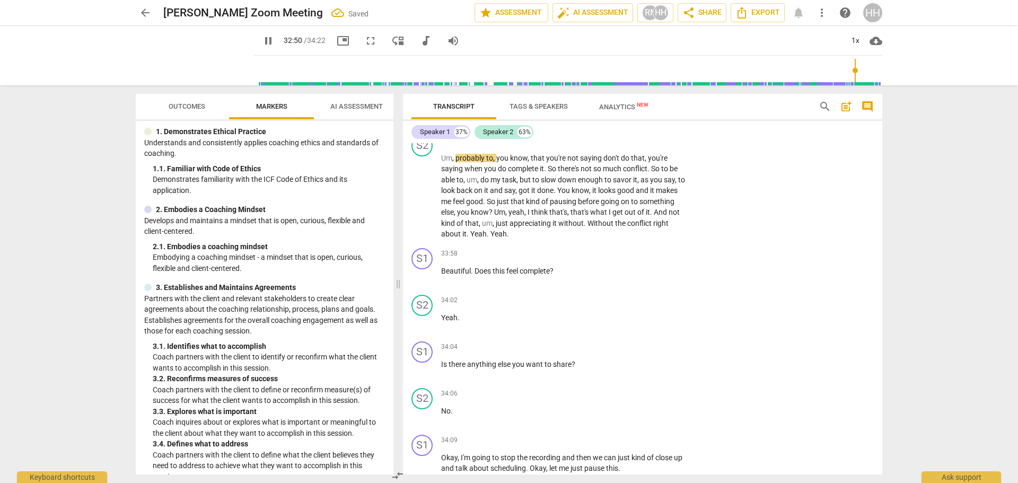
scroll to position [7336, 0]
click at [0, 0] on span "pause" at bounding box center [0, 0] width 0 height 0
click at [0, 0] on span "play_arrow" at bounding box center [0, 0] width 0 height 0
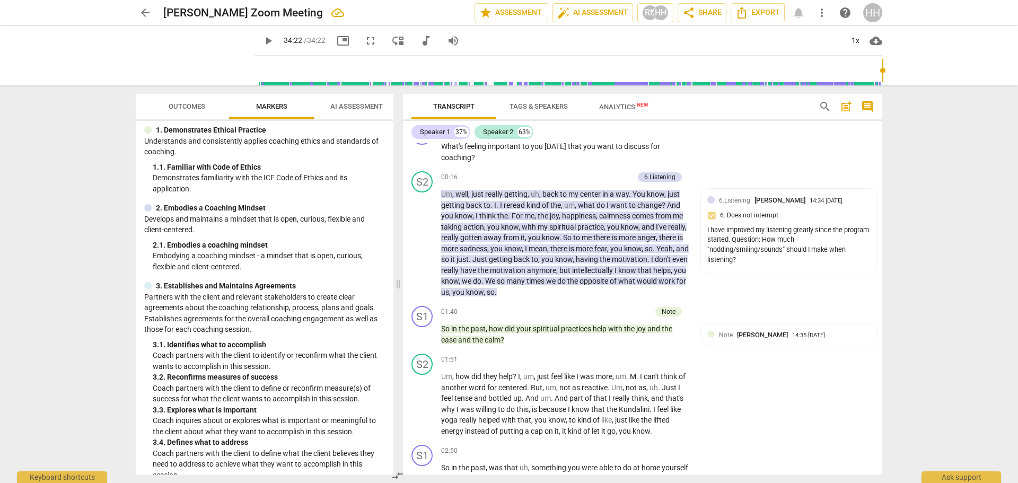
scroll to position [211, 0]
click at [862, 200] on div "6.Listening [PERSON_NAME] 14:34 [DATE]" at bounding box center [795, 200] width 152 height 10
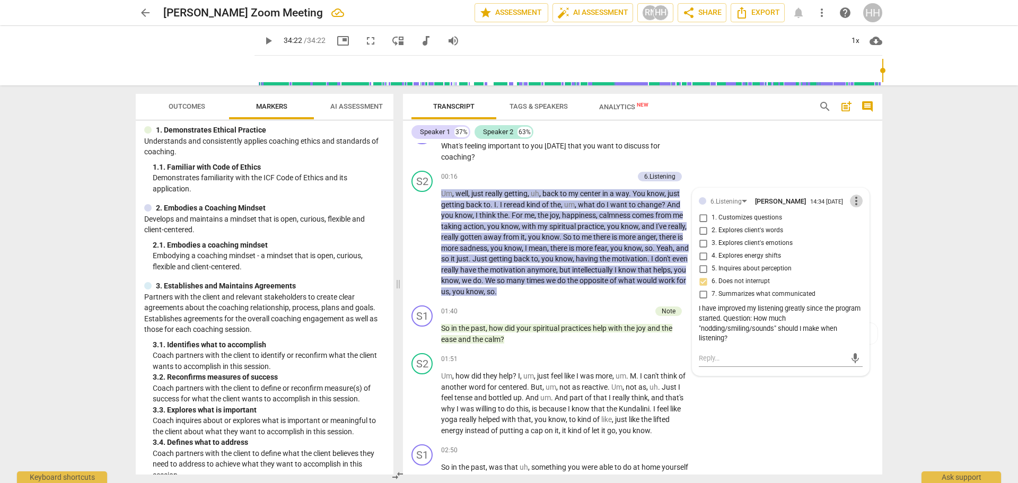
click at [855, 200] on span "more_vert" at bounding box center [856, 201] width 13 height 13
click at [860, 200] on li "Edit" at bounding box center [864, 201] width 37 height 20
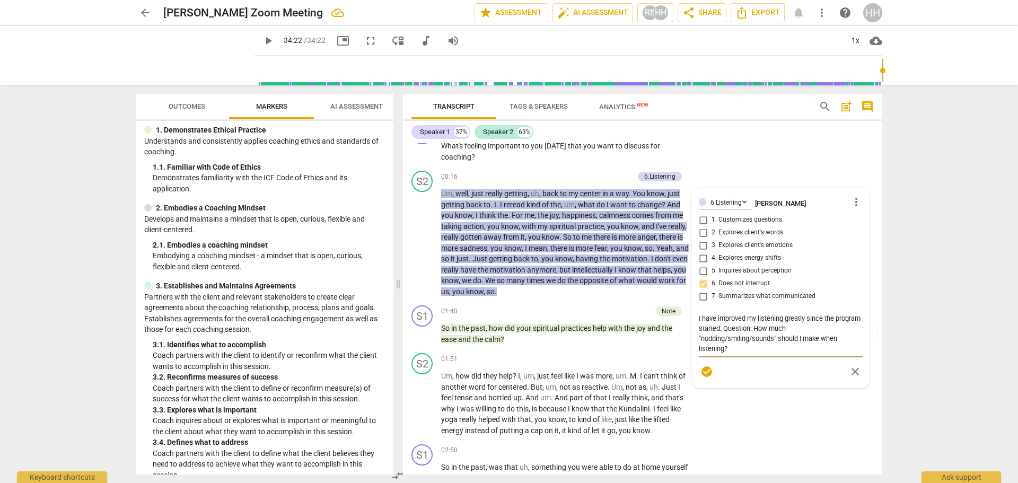
drag, startPoint x: 735, startPoint y: 347, endPoint x: 680, endPoint y: 320, distance: 61.9
click at [680, 320] on div "S1 play_arrow pause 00:00 + Add competency keyboard_arrow_right Agree to the re…" at bounding box center [642, 308] width 479 height 331
click at [851, 201] on span "more_vert" at bounding box center [856, 202] width 13 height 13
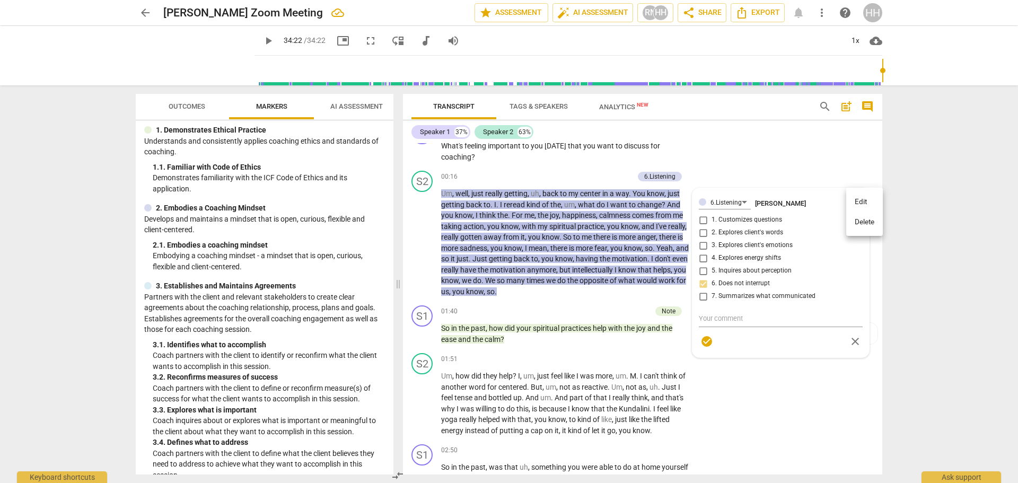
click at [864, 222] on li "Delete" at bounding box center [864, 222] width 37 height 20
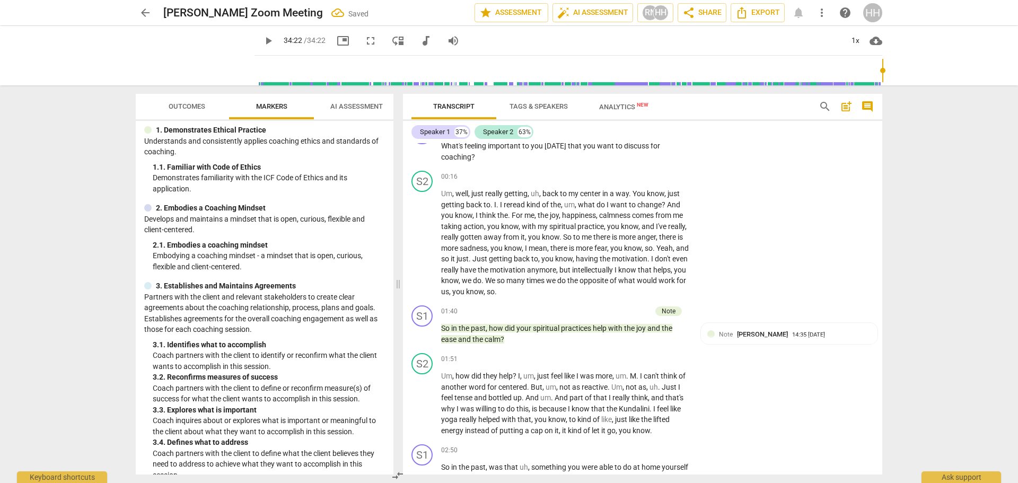
click at [662, 172] on p "Add competency" at bounding box center [656, 177] width 50 height 10
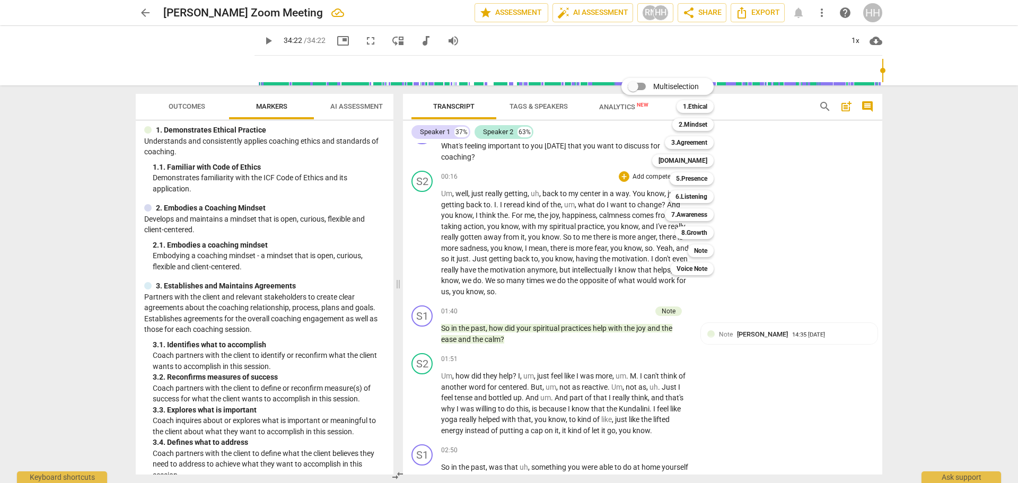
click at [706, 247] on b "Note" at bounding box center [700, 250] width 13 height 13
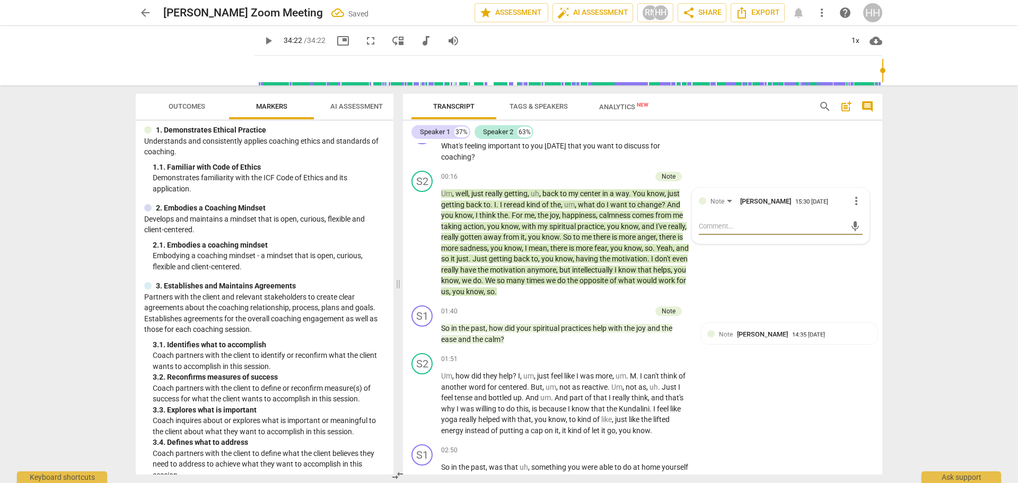
paste textarea "I have improved my listening greatly since the program started. Question: How m…"
click at [699, 224] on textarea "I have improved my listening greatly since the program started. Question: How m…" at bounding box center [772, 241] width 147 height 40
click at [836, 426] on div "S2 play_arrow pause 01:51 + Add competency keyboard_arrow_right Um , how did th…" at bounding box center [642, 394] width 479 height 91
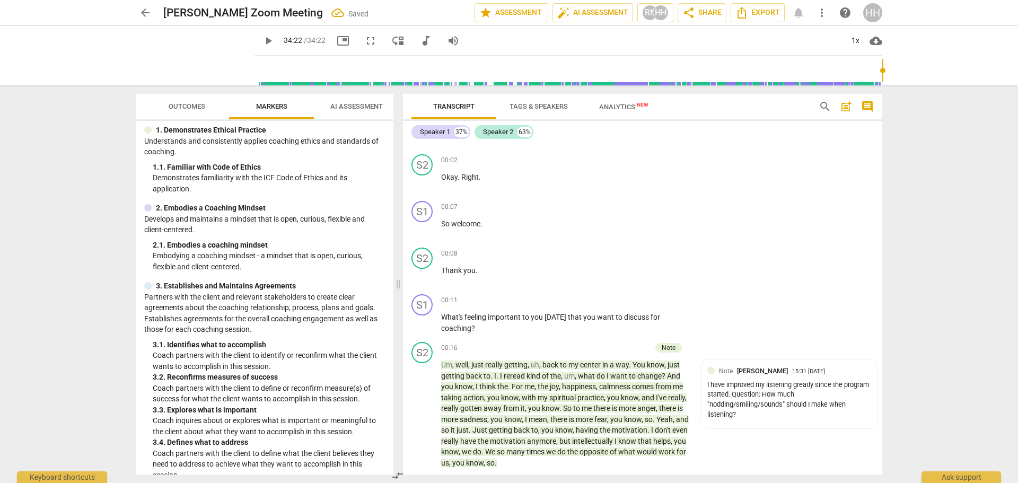
scroll to position [0, 0]
